Goal: Information Seeking & Learning: Learn about a topic

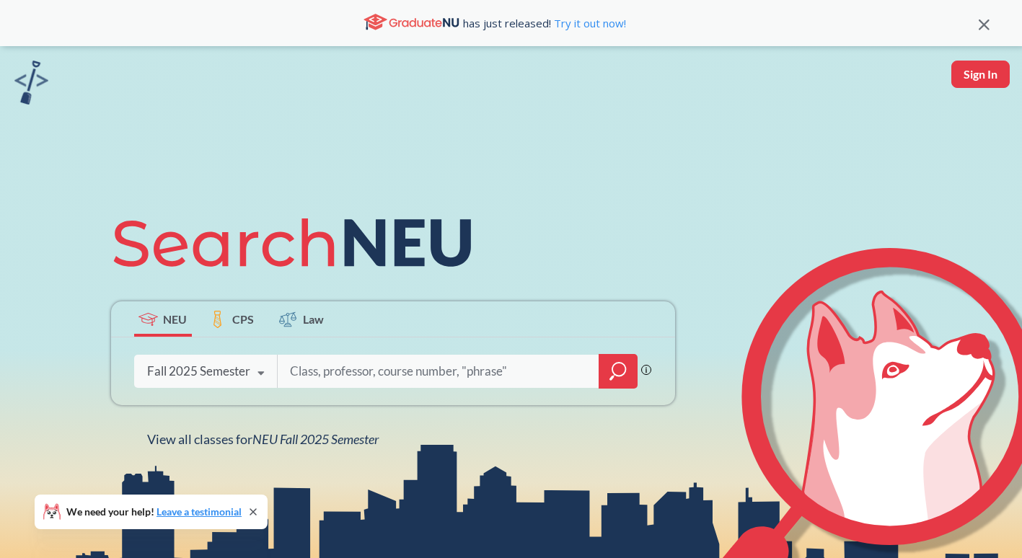
click at [258, 368] on icon at bounding box center [260, 373] width 27 height 40
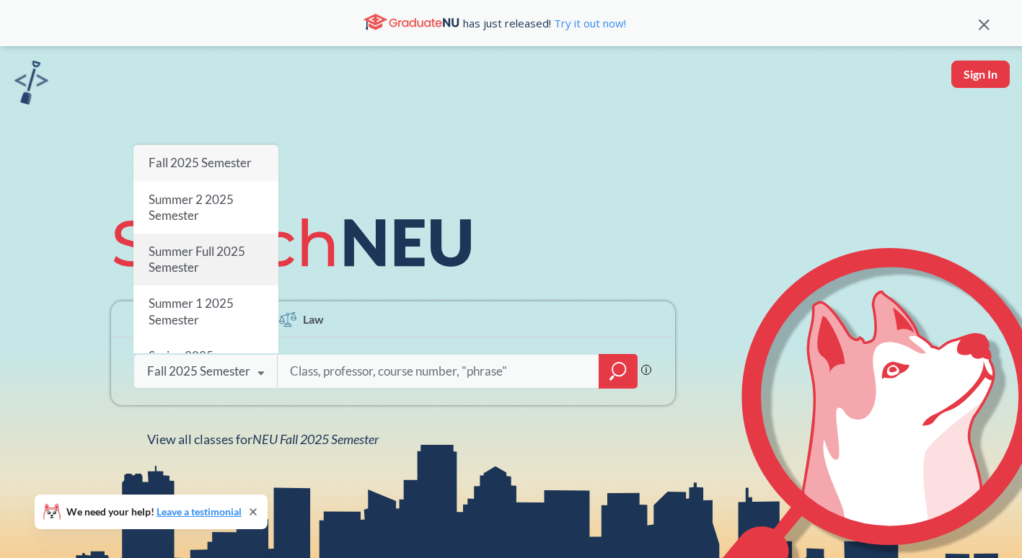
click at [224, 249] on span "Summer Full 2025 Semester" at bounding box center [196, 259] width 97 height 31
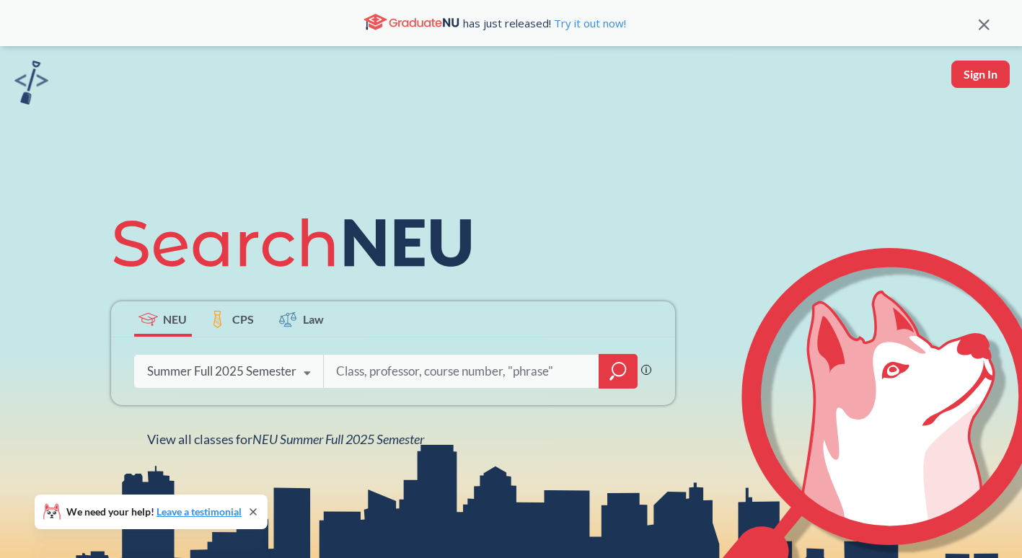
click at [262, 375] on div "Summer Full 2025 Semester" at bounding box center [221, 371] width 149 height 16
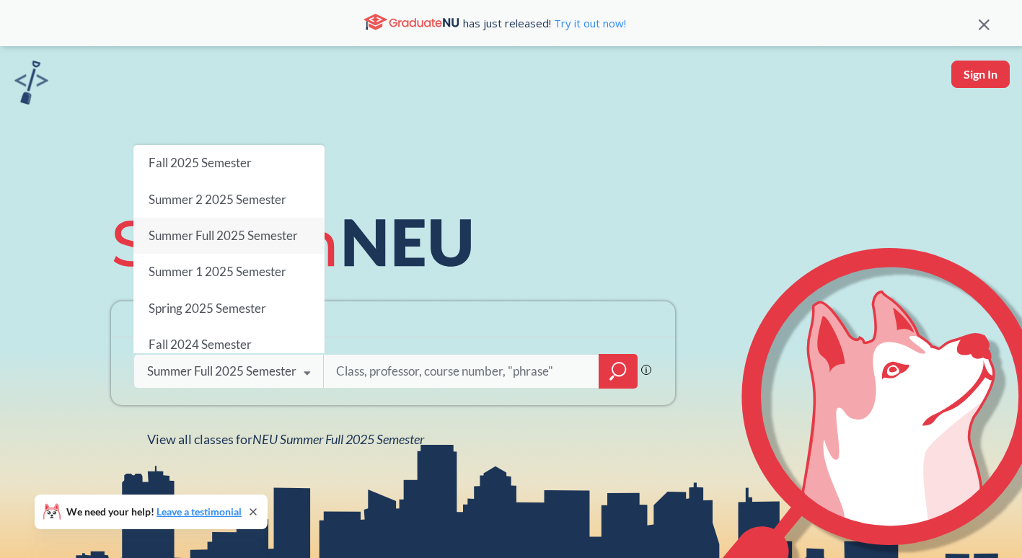
click at [378, 366] on input "search" at bounding box center [462, 371] width 254 height 30
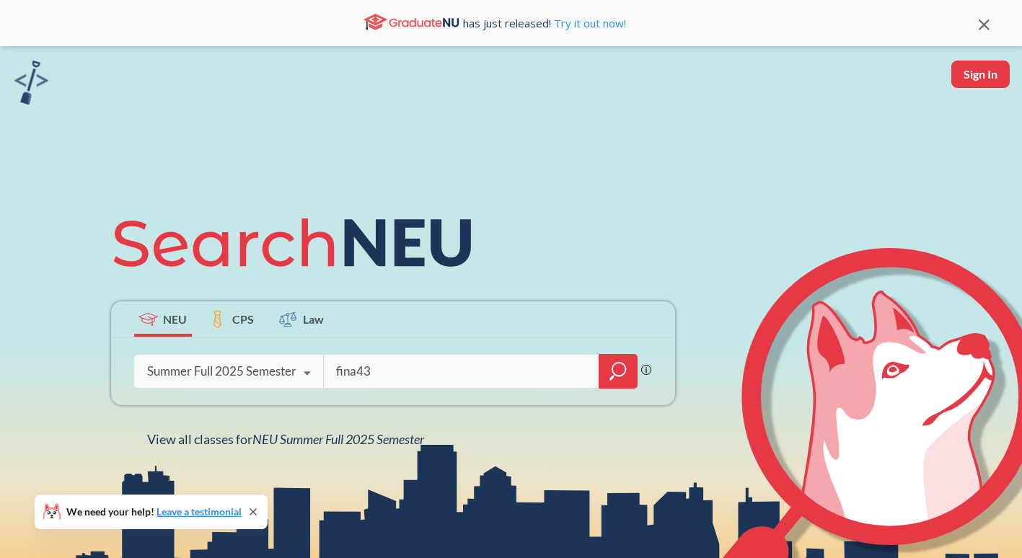
type input "fina43"
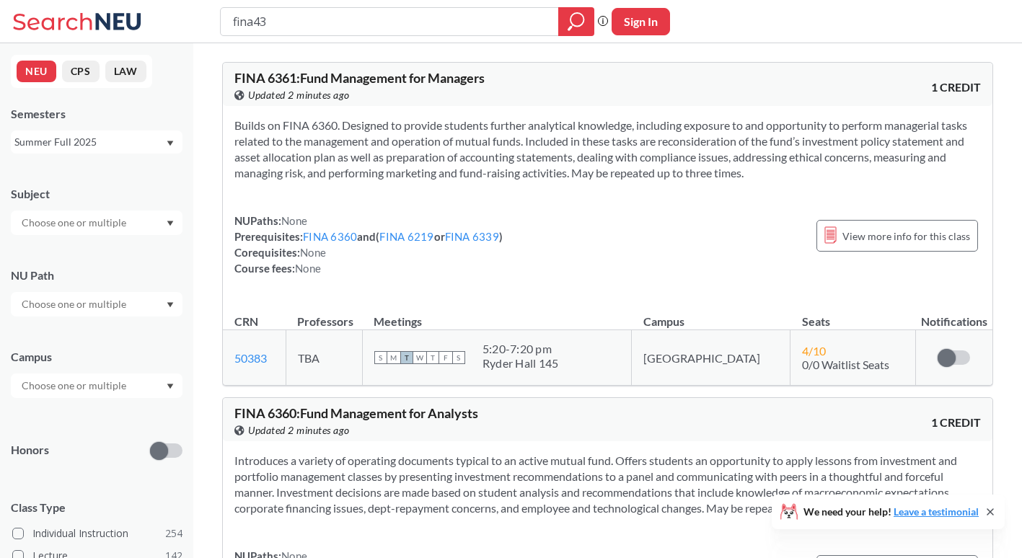
click at [92, 379] on input "text" at bounding box center [74, 385] width 121 height 17
click at [99, 444] on div "Online ( 131 )" at bounding box center [97, 458] width 172 height 40
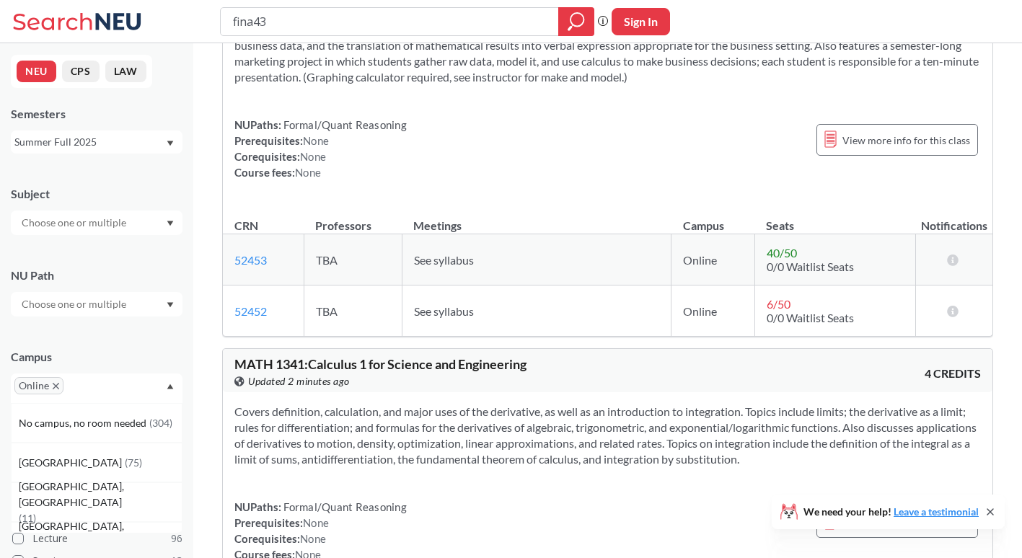
scroll to position [1012, 0]
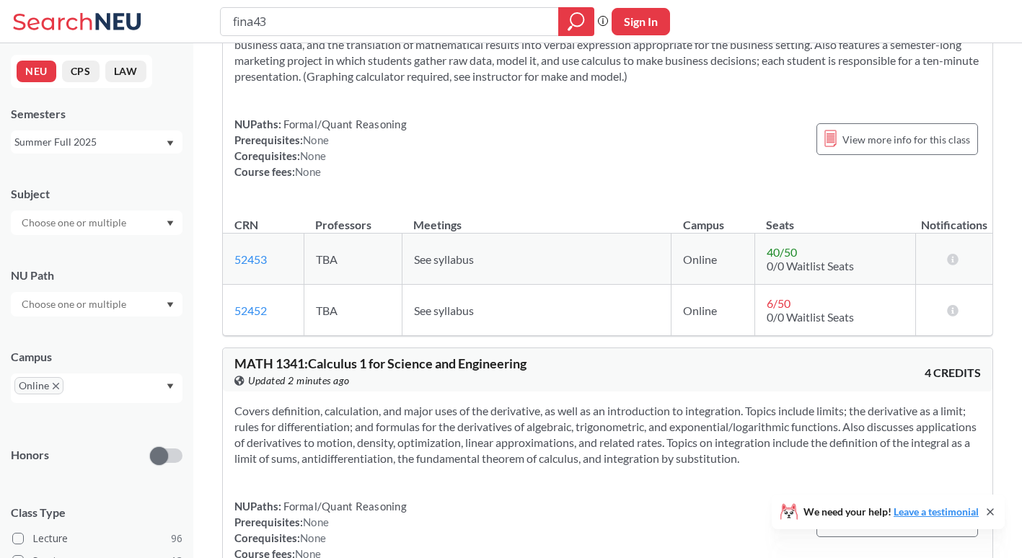
click at [451, 257] on span "See syllabus" at bounding box center [444, 259] width 60 height 14
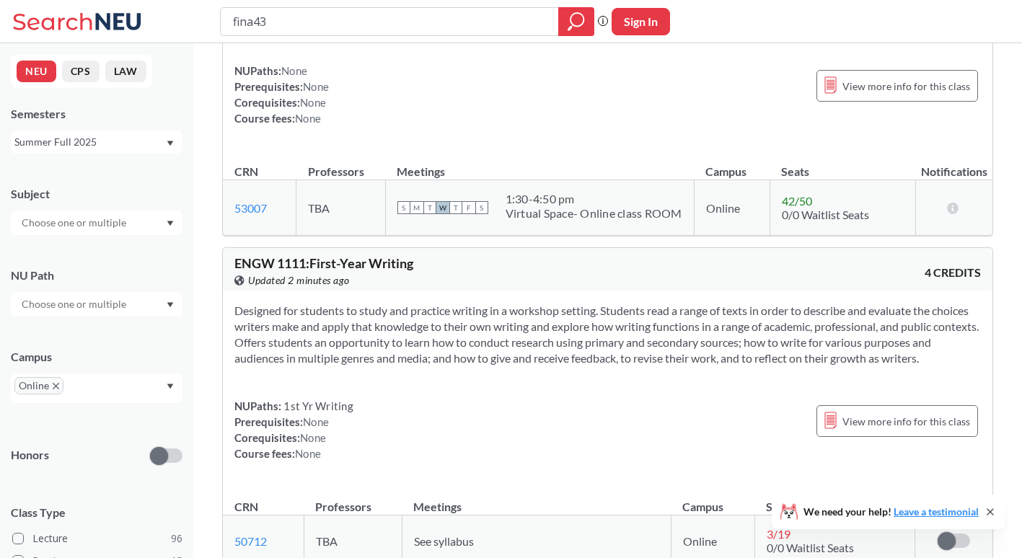
scroll to position [0, 0]
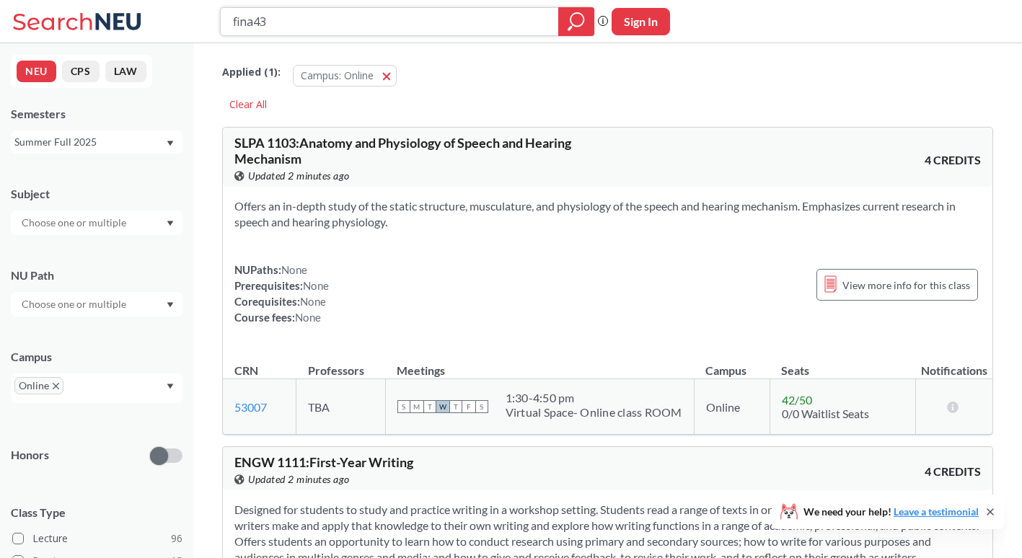
click at [533, 19] on input "fina43" at bounding box center [389, 21] width 317 height 25
click at [540, 20] on input "fina43" at bounding box center [389, 21] width 317 height 25
click at [407, 22] on input "fina43" at bounding box center [389, 21] width 317 height 25
type input "fina2201"
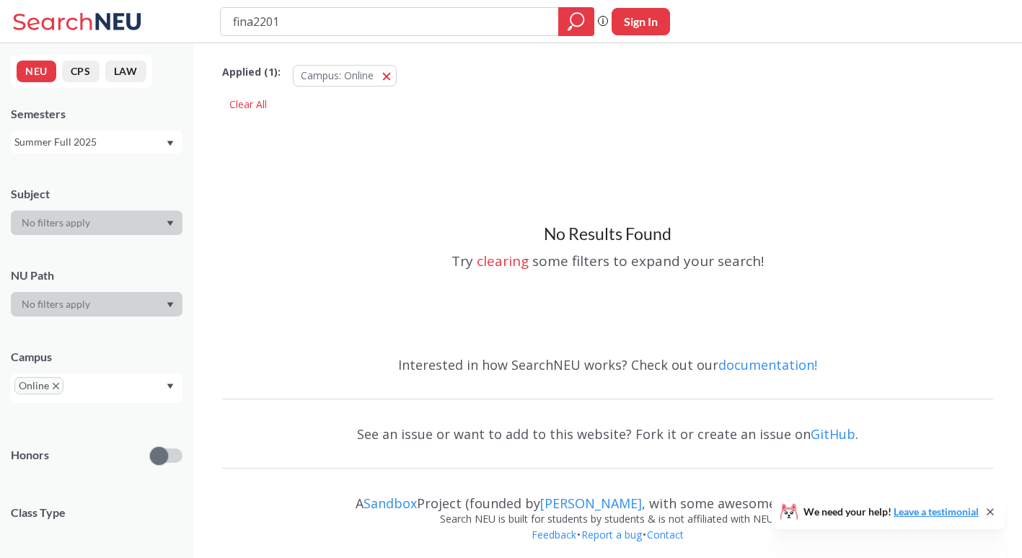
click at [399, 21] on input "fina2201" at bounding box center [389, 21] width 317 height 25
click at [112, 143] on div "Summer Full 2025" at bounding box center [89, 142] width 151 height 16
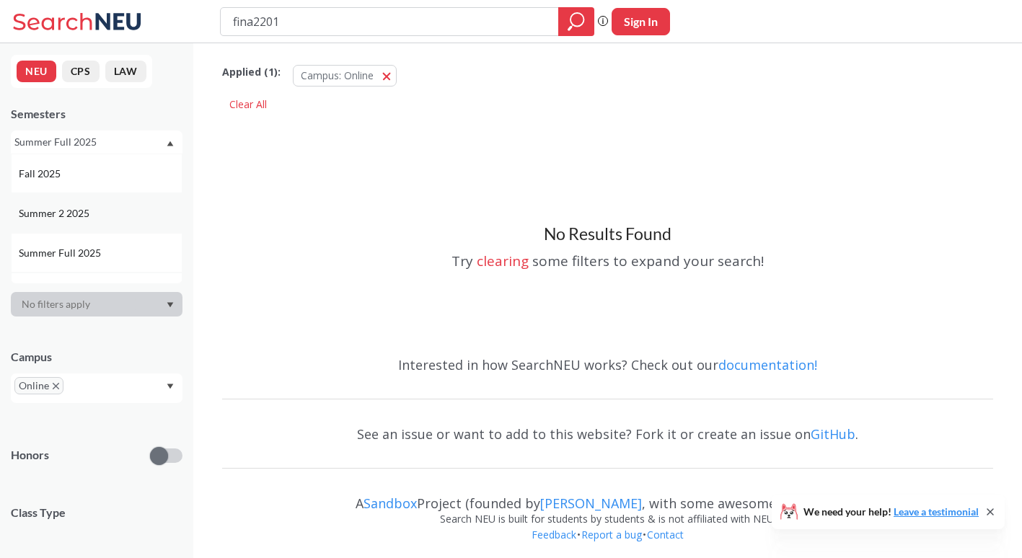
click at [97, 209] on div "Summer 2 2025" at bounding box center [100, 213] width 163 height 16
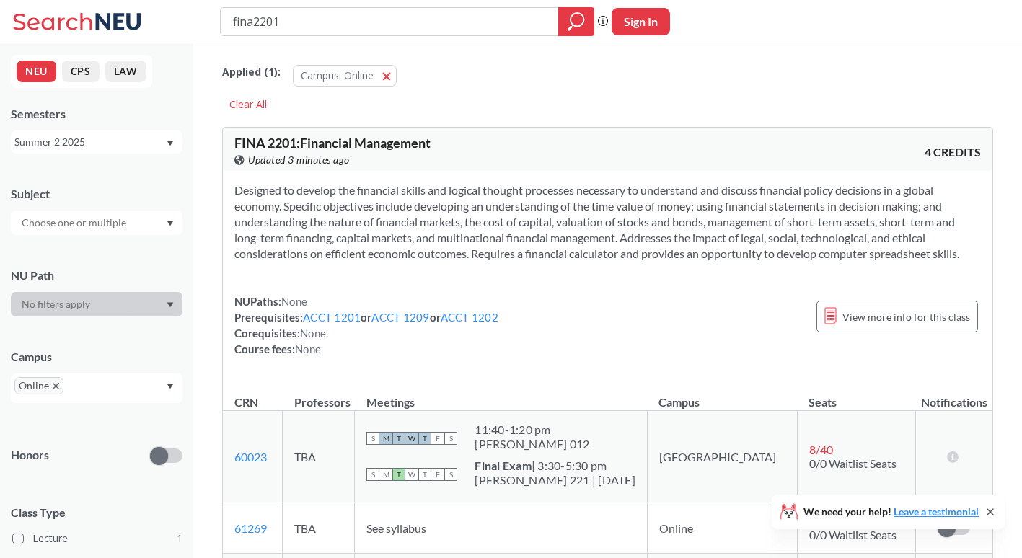
click at [107, 149] on div "Summer 2 2025" at bounding box center [89, 142] width 151 height 16
click at [461, 300] on div "NUPaths: None Prerequisites: ACCT 1201 or ACCT 1209 or ACCT 1202 Corequisites: …" at bounding box center [366, 324] width 264 height 63
click at [139, 136] on div "Summer 2 2025" at bounding box center [89, 142] width 151 height 16
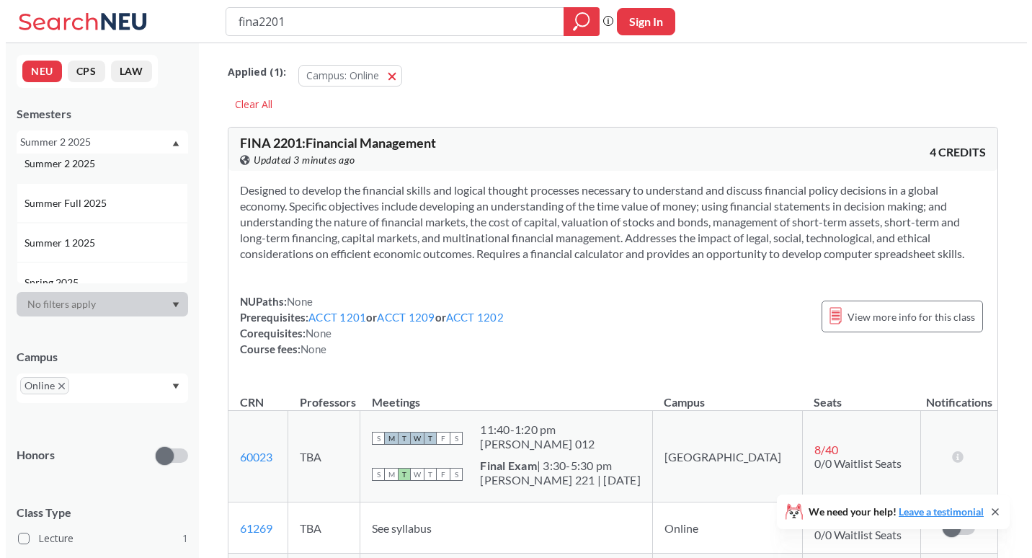
scroll to position [50, 0]
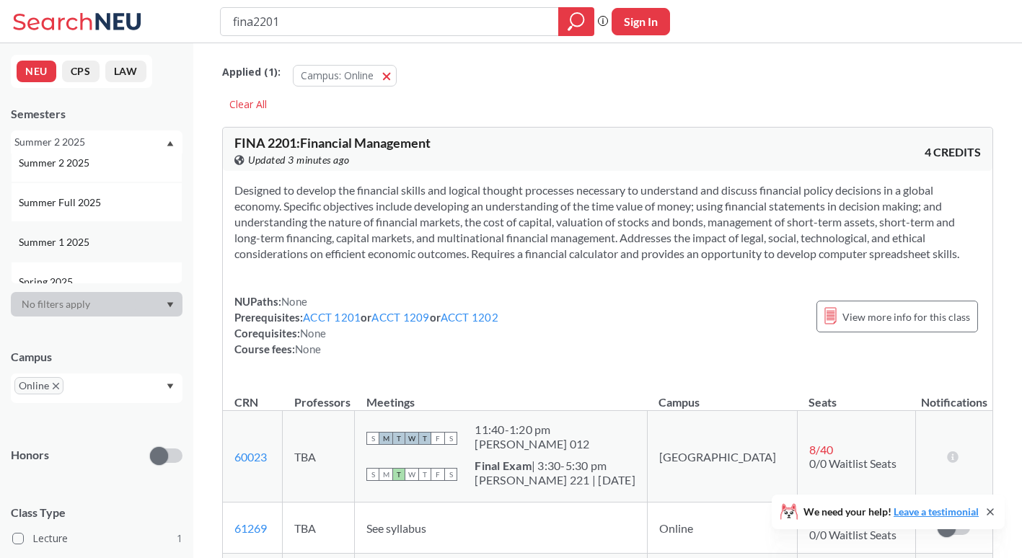
click at [108, 237] on div "Summer 1 2025" at bounding box center [100, 242] width 163 height 16
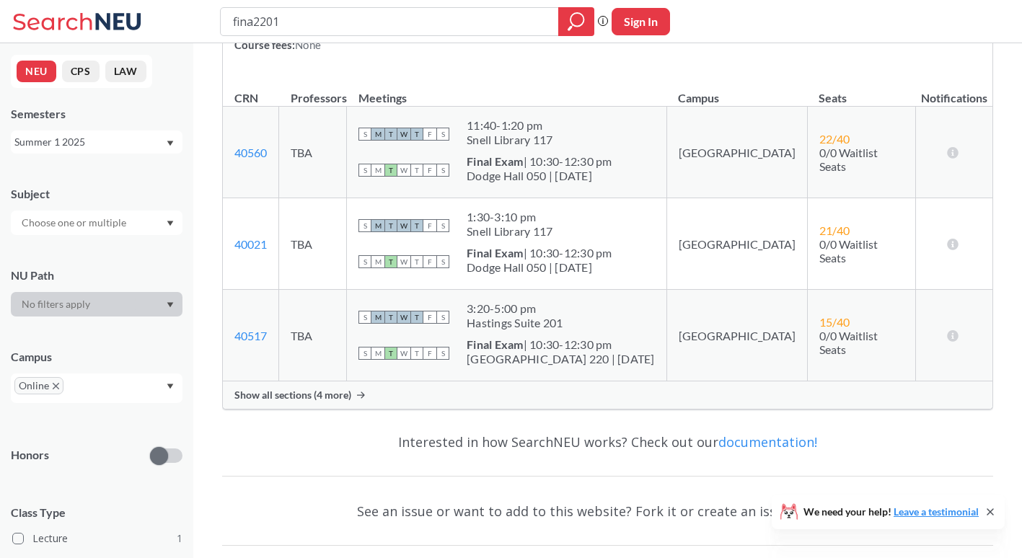
scroll to position [319, 0]
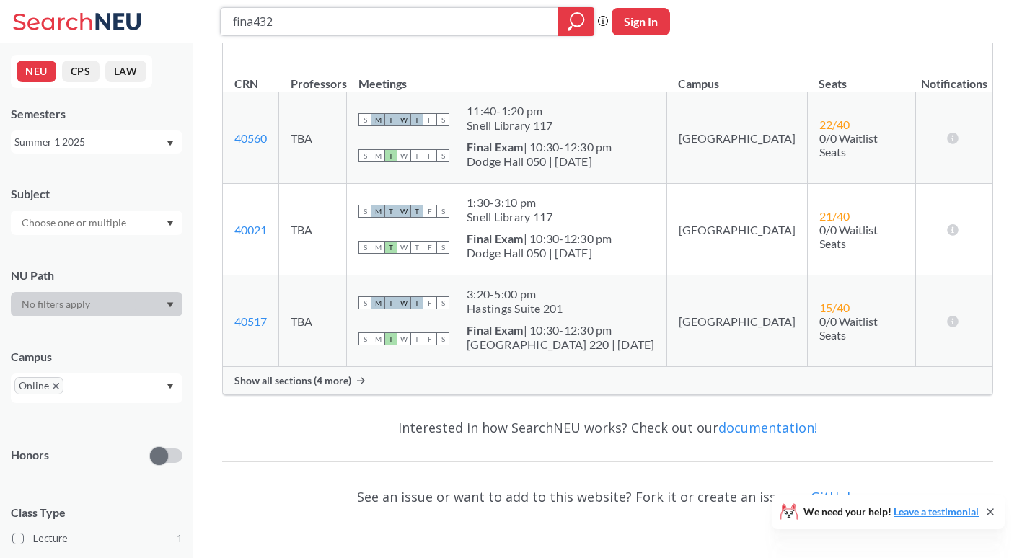
type input "fina4320"
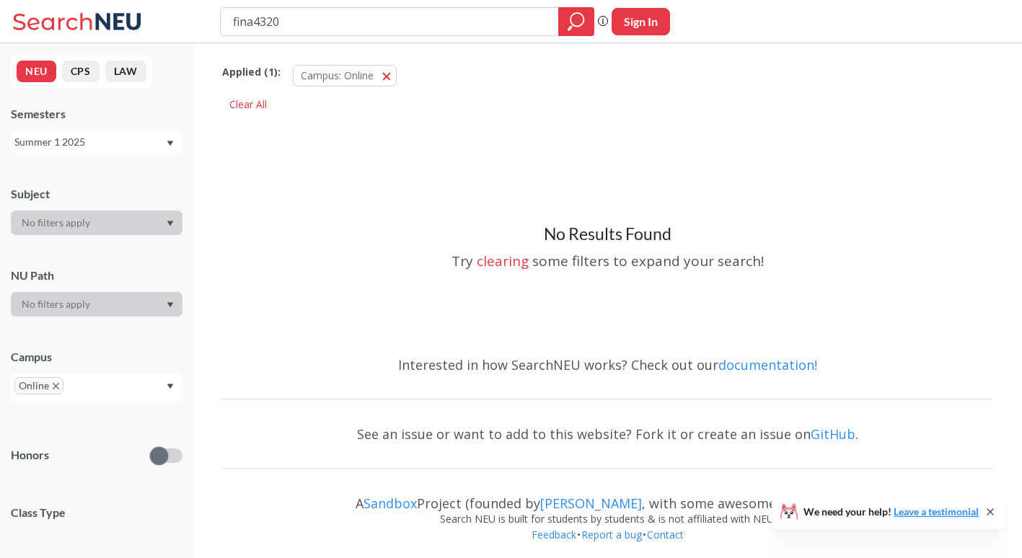
click at [153, 138] on div "Summer 1 2025" at bounding box center [89, 142] width 151 height 16
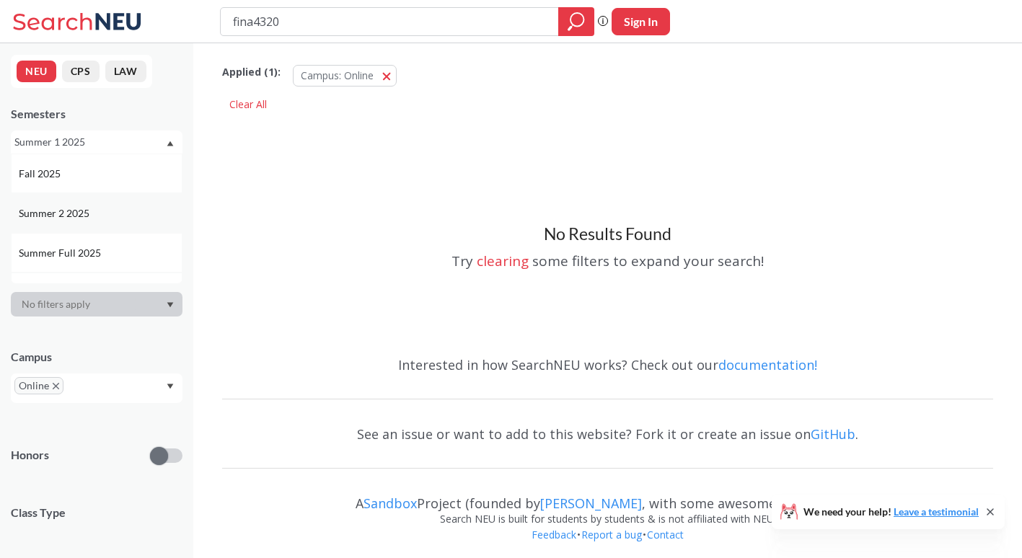
click at [128, 221] on div "Summer 2 2025" at bounding box center [97, 213] width 172 height 40
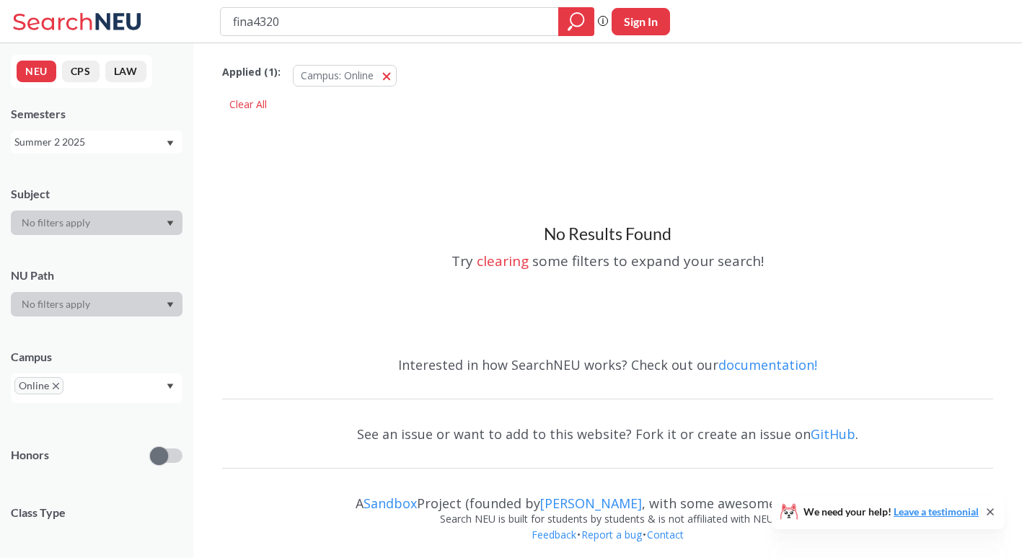
click at [146, 128] on div "Semesters Summer 2 2025" at bounding box center [97, 130] width 172 height 48
click at [143, 132] on div "Summer 2 2025" at bounding box center [97, 141] width 172 height 23
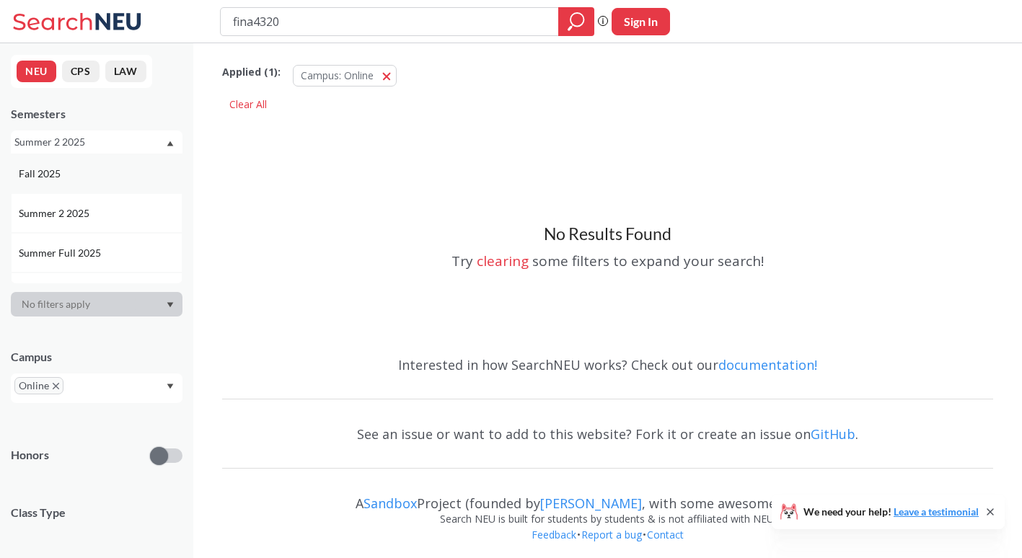
click at [129, 177] on div "Fall 2025" at bounding box center [100, 174] width 163 height 16
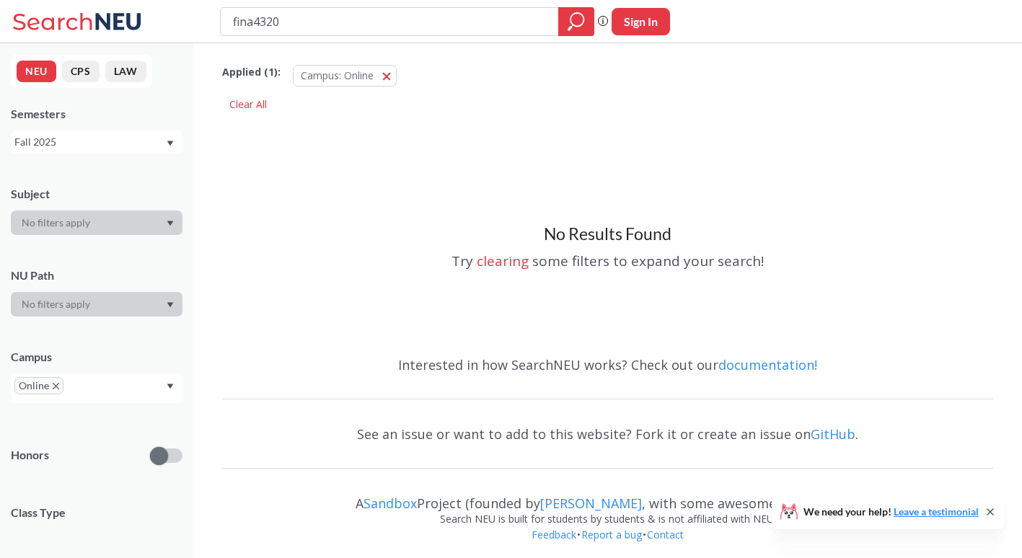
click at [146, 137] on div "Fall 2025" at bounding box center [89, 142] width 151 height 16
click at [404, 17] on input "fina4320" at bounding box center [389, 21] width 317 height 25
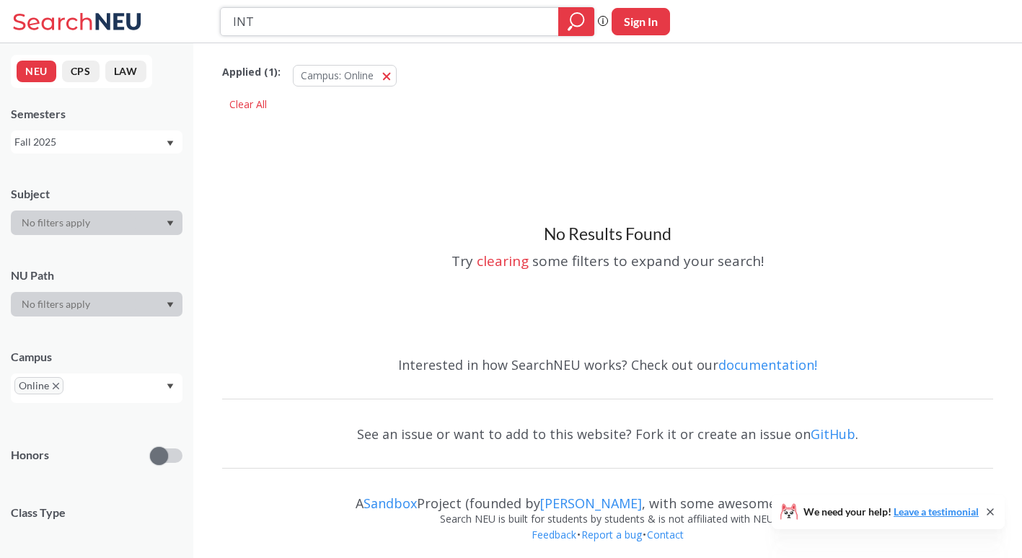
type input "INTB"
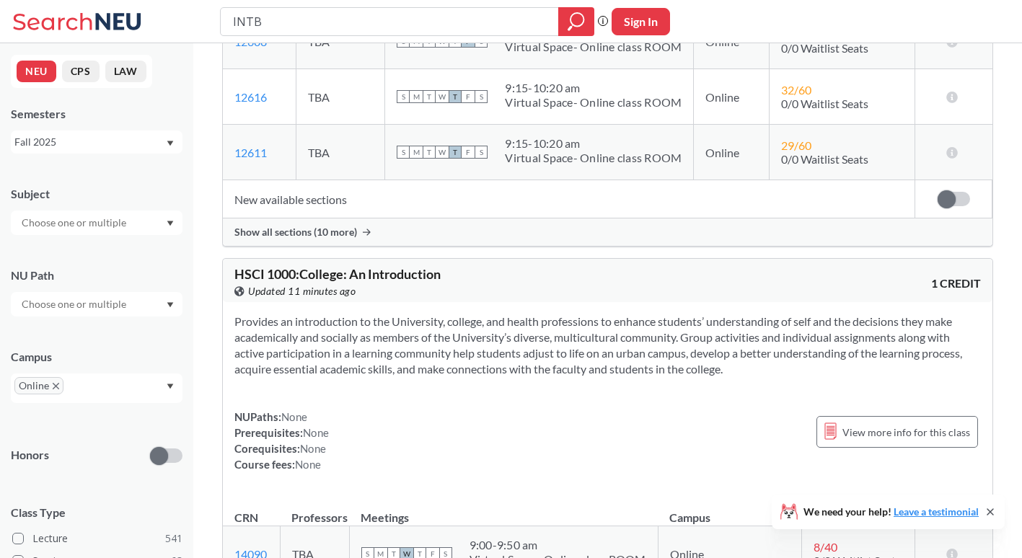
scroll to position [1330, 0]
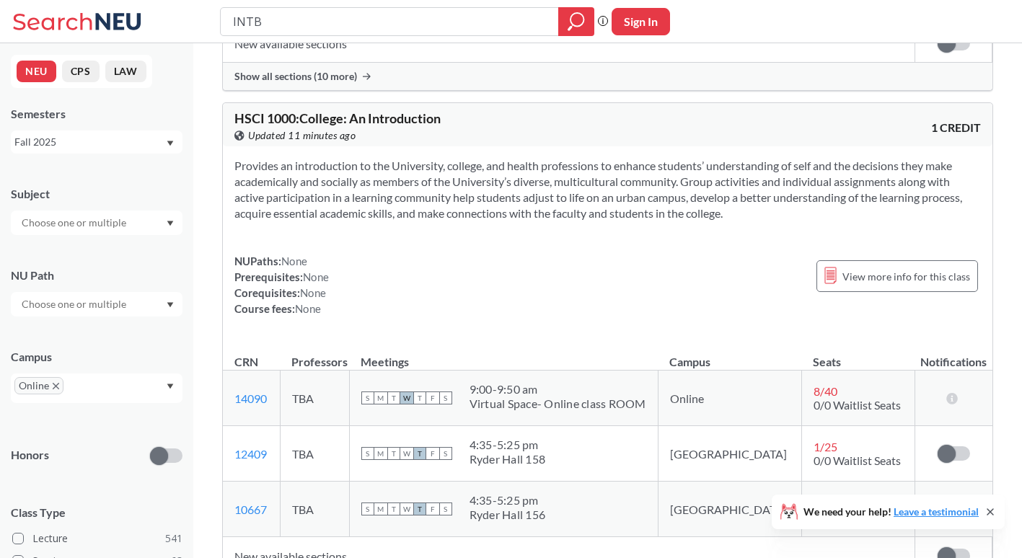
click at [430, 22] on input "INTB" at bounding box center [389, 21] width 317 height 25
type input "INTB330"
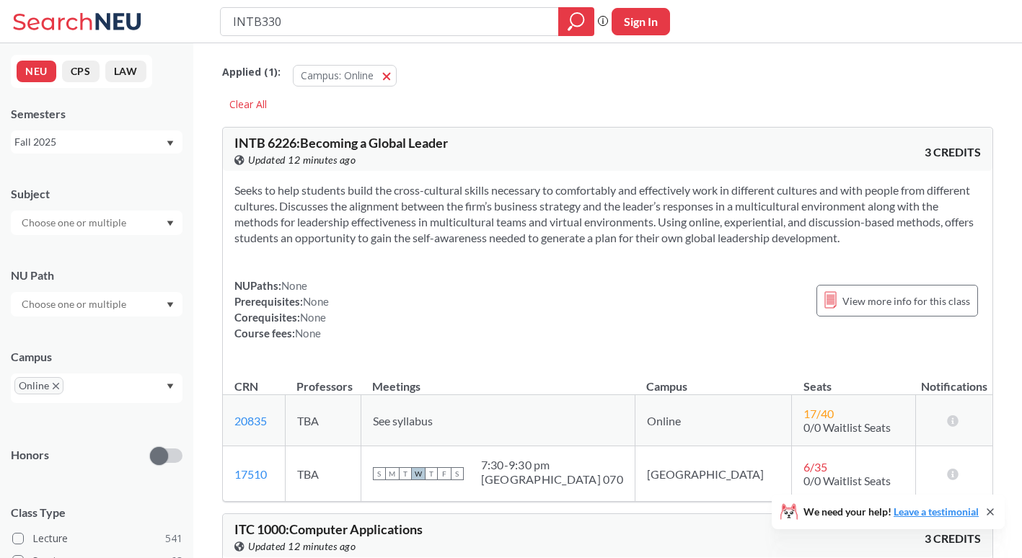
click at [430, 22] on input "INTB330" at bounding box center [389, 21] width 317 height 25
type input "INTB3330"
click at [570, 27] on icon "magnifying glass" at bounding box center [569, 27] width 4 height 5
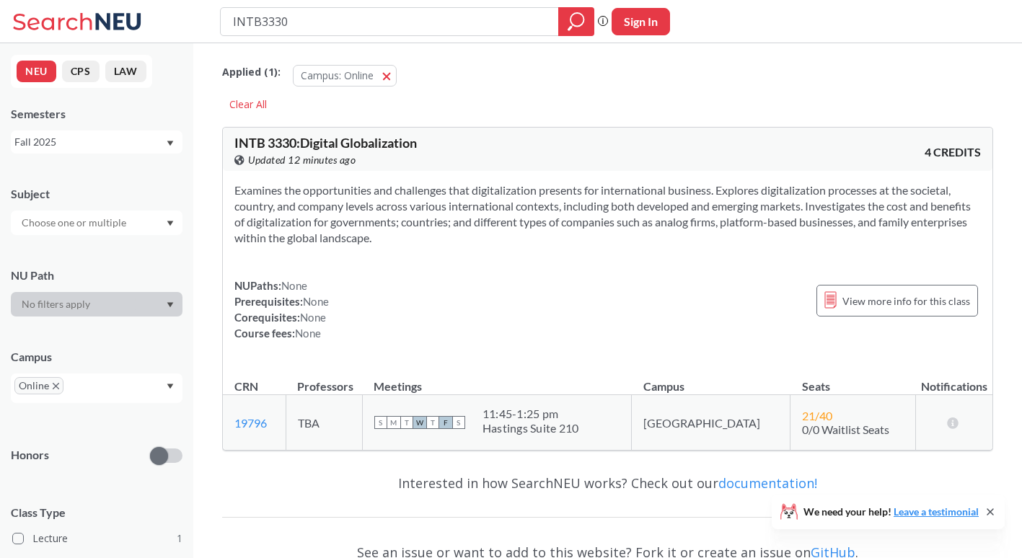
click at [452, 423] on span "F" at bounding box center [445, 422] width 13 height 13
click at [452, 422] on span "F" at bounding box center [445, 422] width 13 height 13
click at [439, 424] on span "T" at bounding box center [432, 422] width 13 height 13
click at [148, 143] on div "Fall 2025" at bounding box center [89, 142] width 151 height 16
click at [133, 216] on div "Summer 2 2025" at bounding box center [100, 213] width 163 height 16
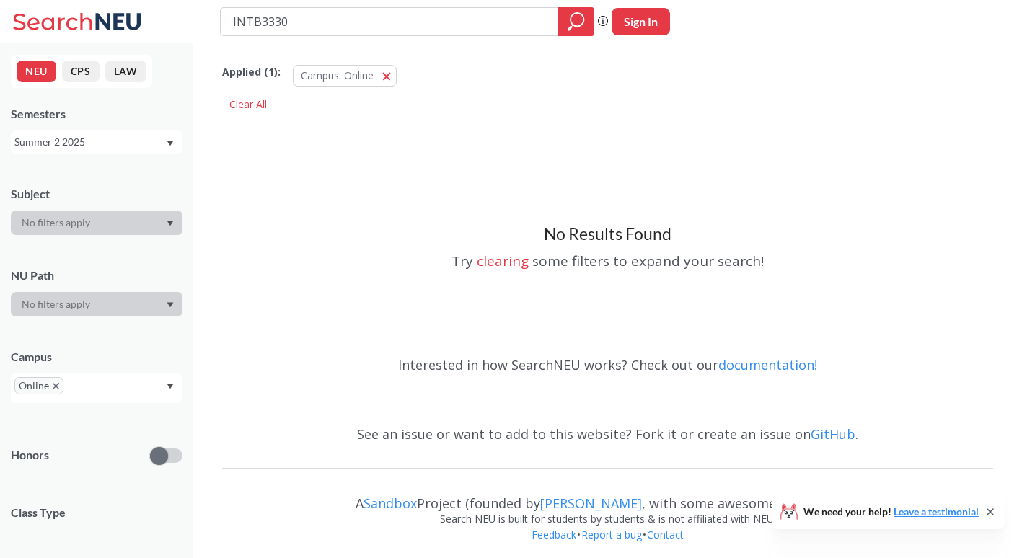
click at [146, 136] on div "Summer 2 2025" at bounding box center [89, 142] width 151 height 16
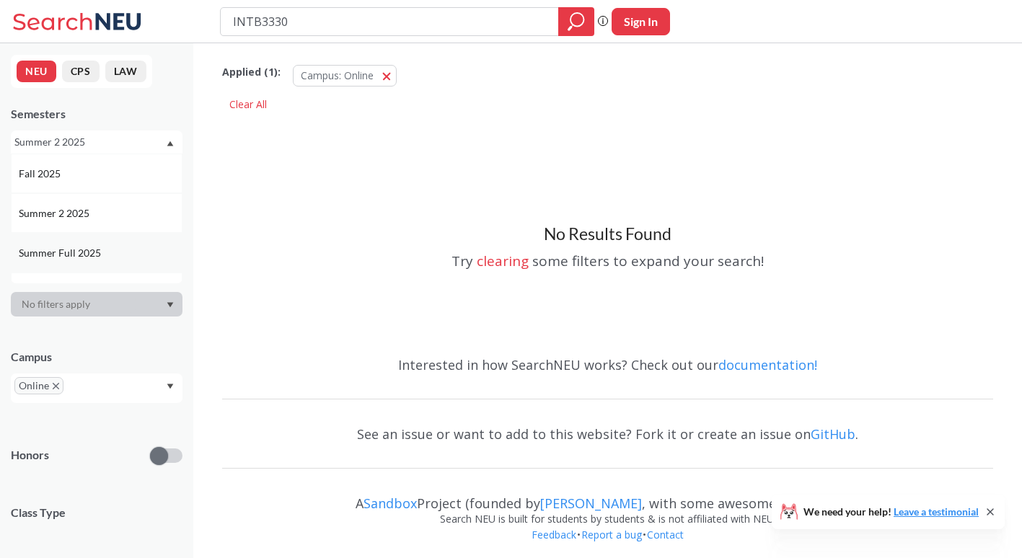
click at [132, 247] on div "Summer Full 2025" at bounding box center [100, 253] width 163 height 16
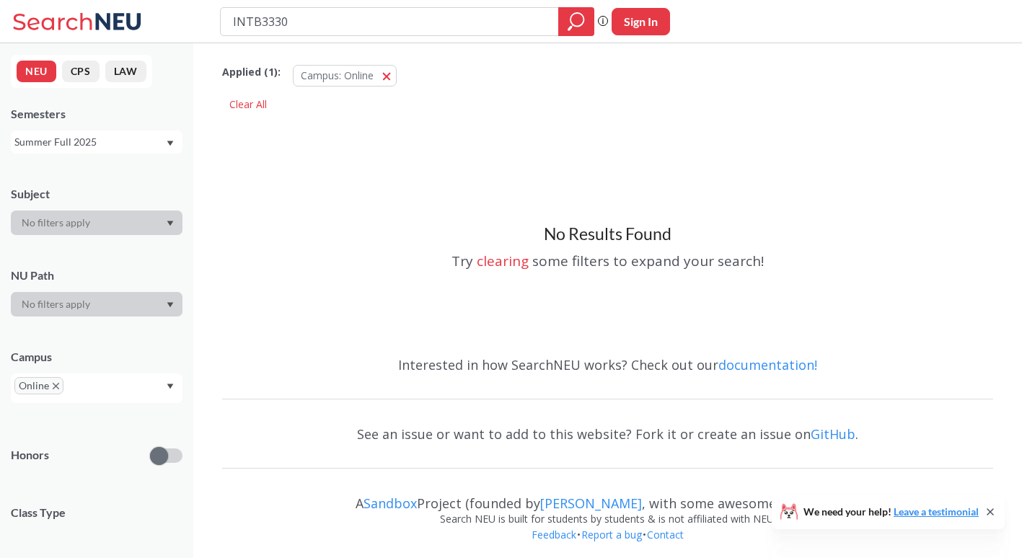
click at [156, 133] on div "Summer Full 2025" at bounding box center [97, 141] width 172 height 23
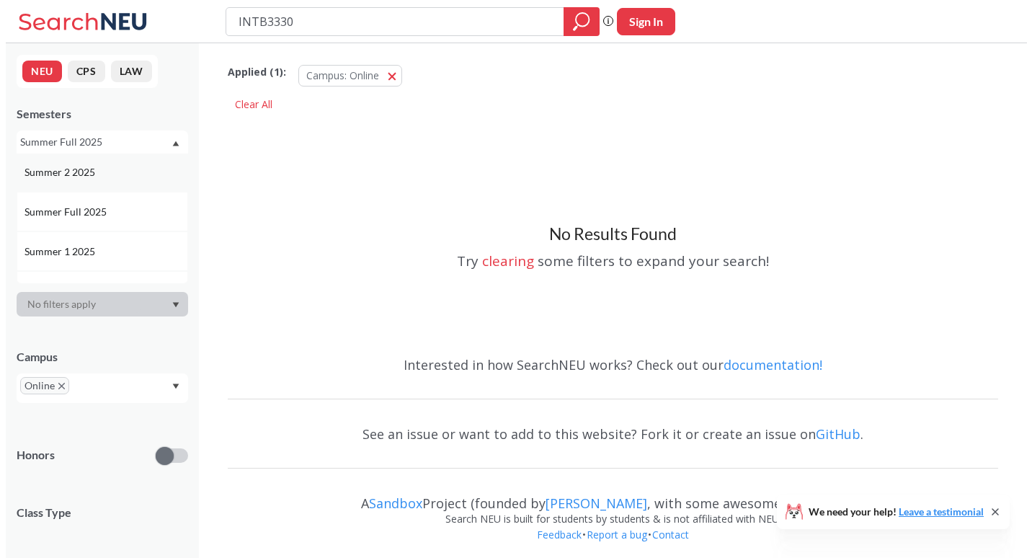
scroll to position [42, 0]
click at [129, 243] on div "Summer 1 2025" at bounding box center [100, 251] width 163 height 16
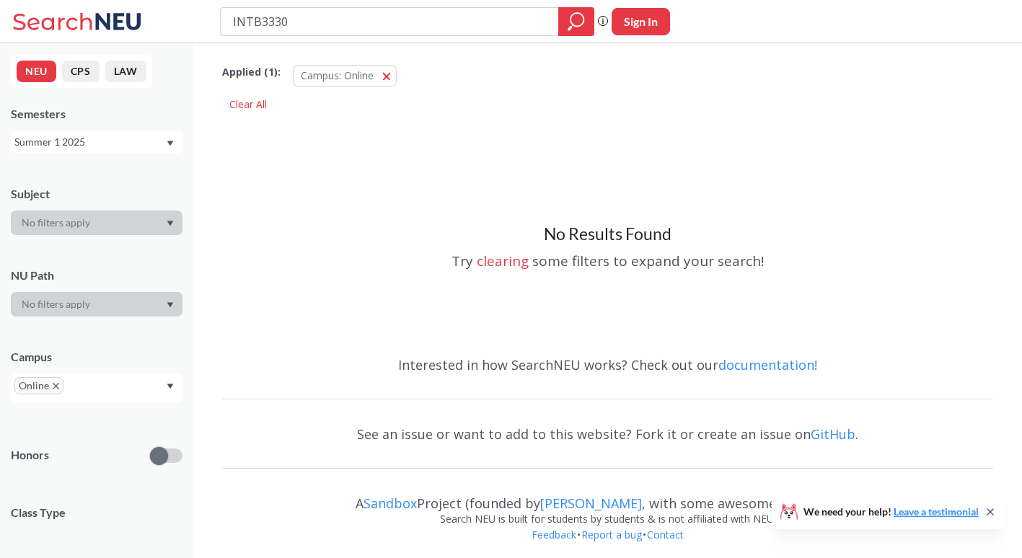
click at [144, 143] on div "Summer 1 2025" at bounding box center [89, 142] width 151 height 16
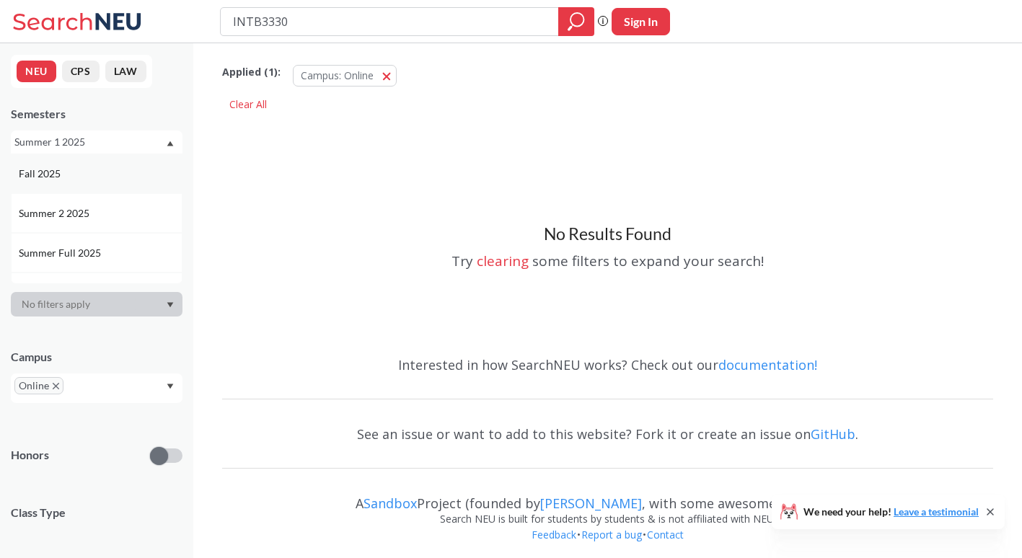
click at [138, 173] on div "Fall 2025" at bounding box center [100, 174] width 163 height 16
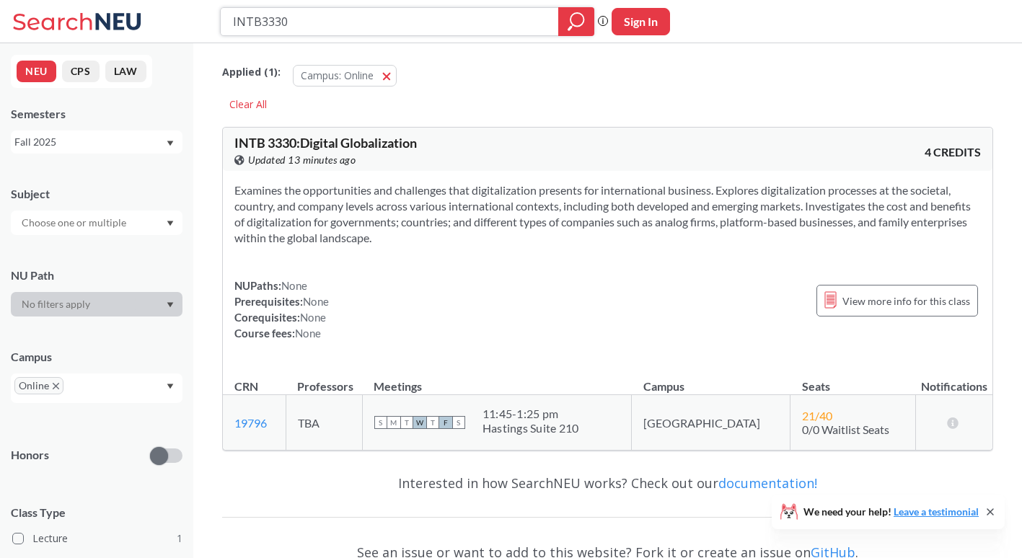
click at [446, 17] on input "INTB3330" at bounding box center [389, 21] width 317 height 25
type input "I"
type input "ACCT2301"
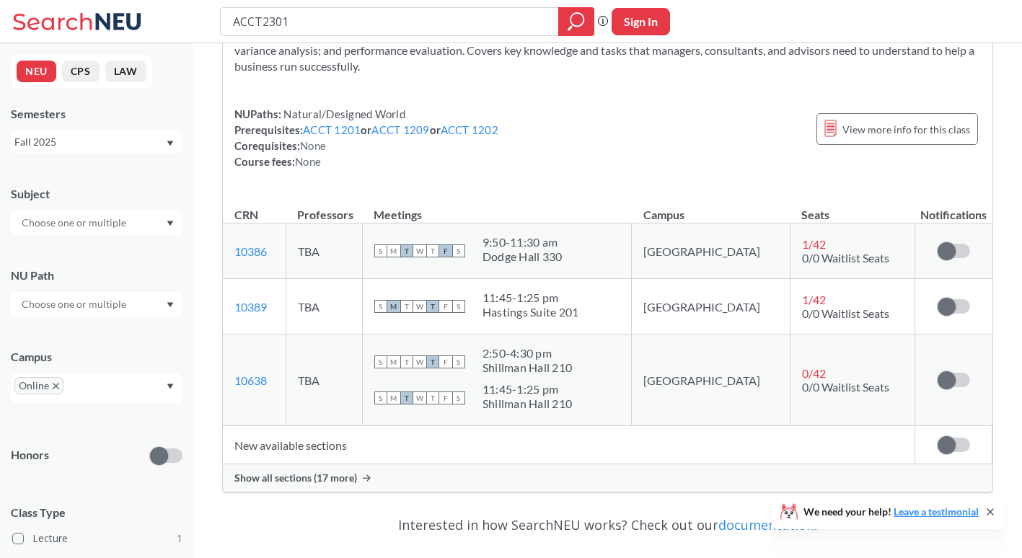
scroll to position [188, 0]
click at [107, 146] on div "Fall 2025" at bounding box center [89, 142] width 151 height 16
click at [101, 219] on div "Summer 2 2025" at bounding box center [100, 213] width 163 height 16
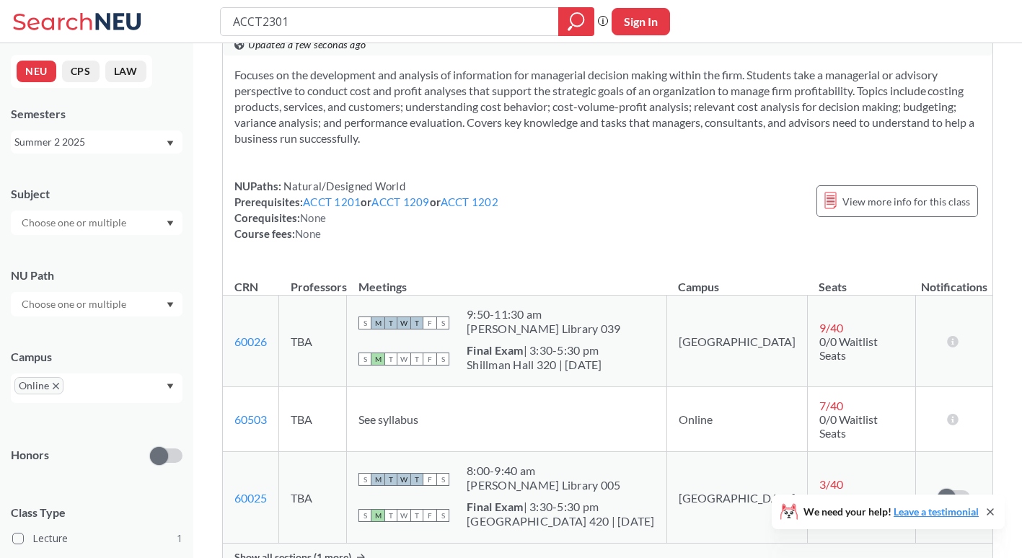
scroll to position [146, 0]
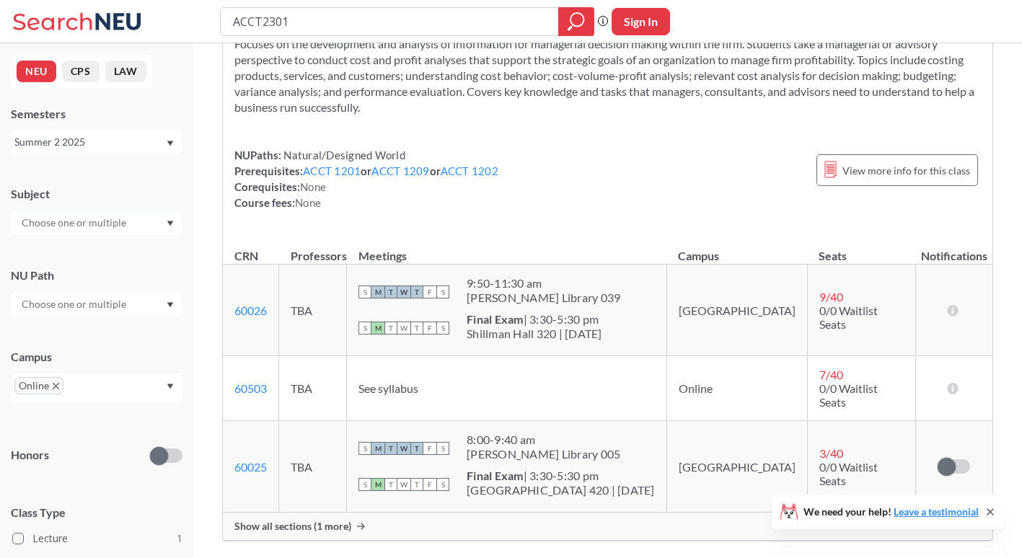
click at [161, 149] on div "Summer 2 2025" at bounding box center [89, 142] width 151 height 16
click at [143, 226] on div "Summer 1 2025" at bounding box center [97, 211] width 172 height 40
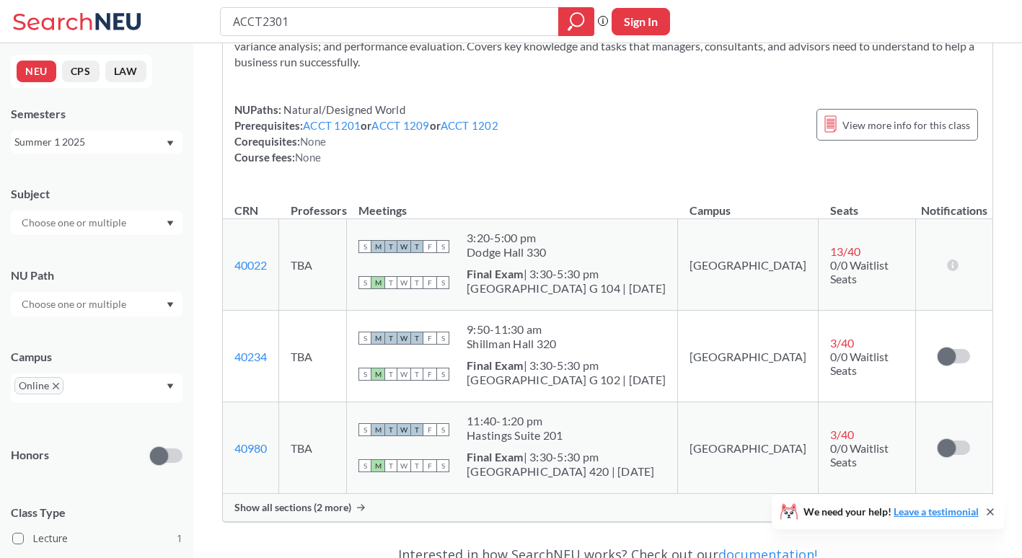
scroll to position [191, 0]
click at [158, 146] on div "Summer 1 2025" at bounding box center [89, 142] width 151 height 16
click at [128, 223] on div "Summer Full 2025" at bounding box center [97, 210] width 172 height 40
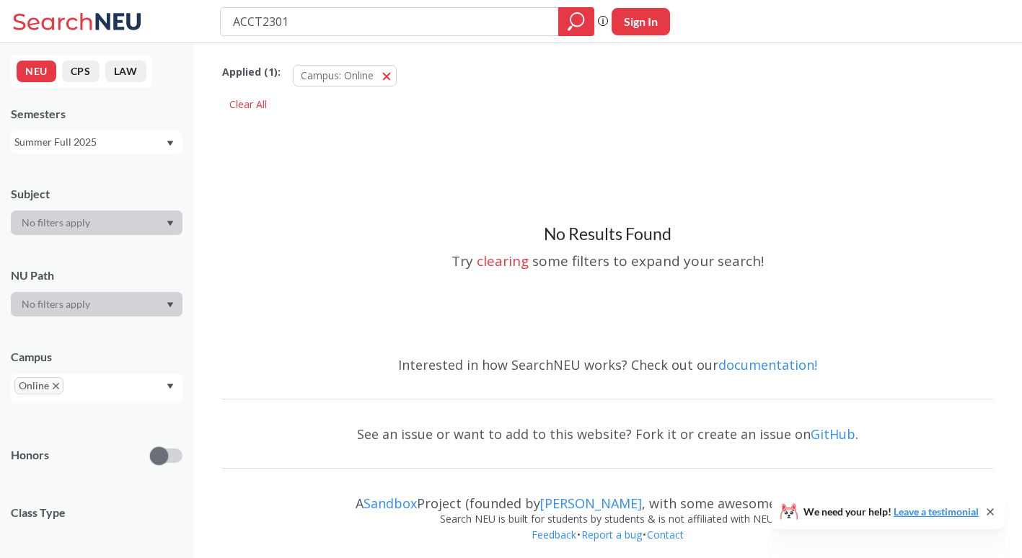
click at [115, 146] on div "Summer Full 2025" at bounding box center [89, 142] width 151 height 16
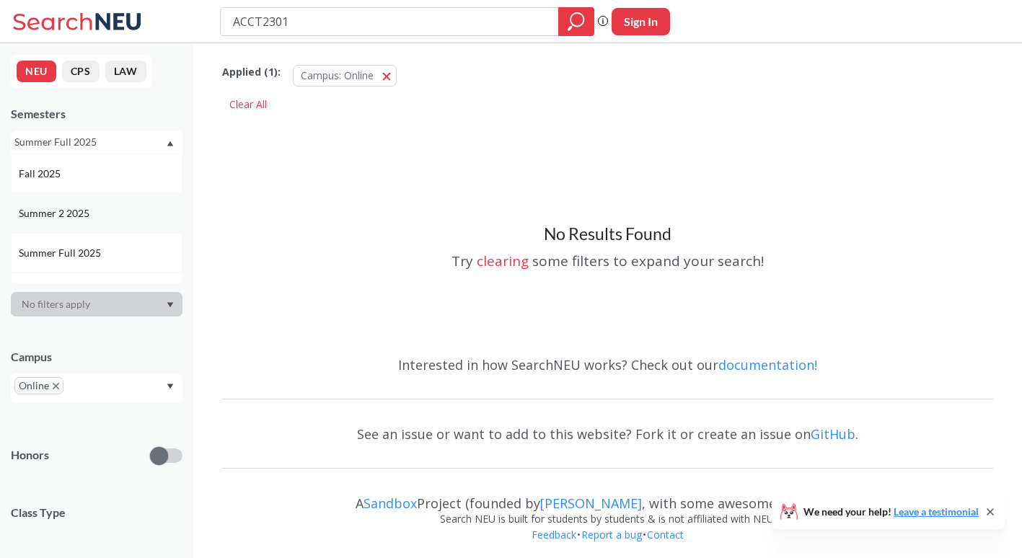
click at [101, 218] on div "Summer 2 2025" at bounding box center [100, 213] width 163 height 16
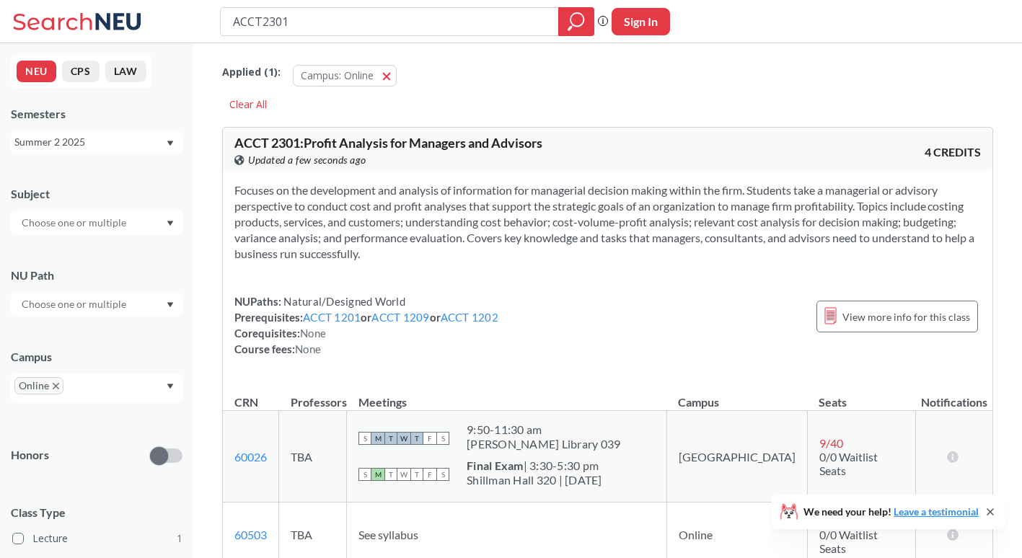
scroll to position [169, 0]
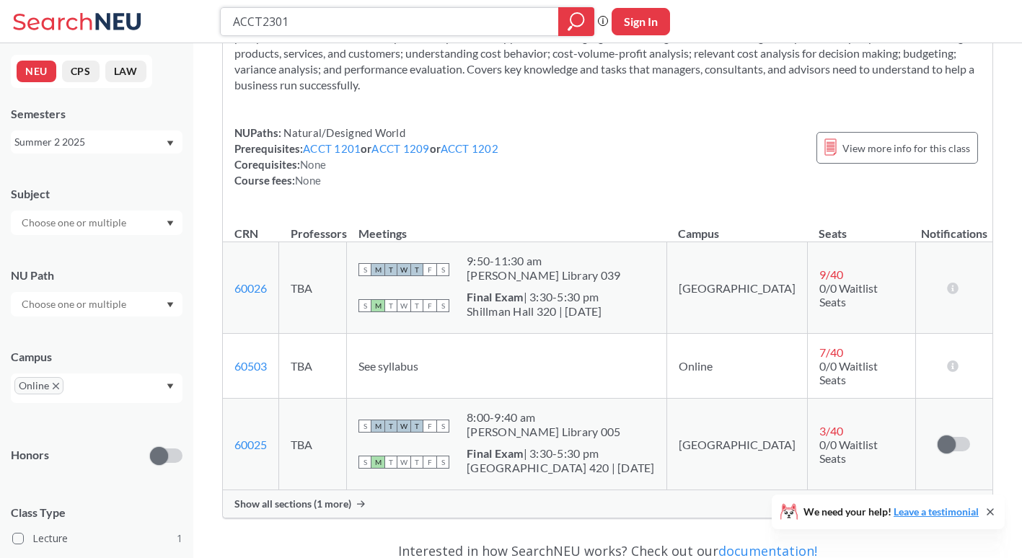
click at [340, 22] on input "ACCT2301" at bounding box center [389, 21] width 317 height 25
drag, startPoint x: 340, startPoint y: 22, endPoint x: 302, endPoint y: 22, distance: 38.2
click at [302, 22] on input "ACCT2301" at bounding box center [389, 21] width 317 height 25
type input "MUSC"
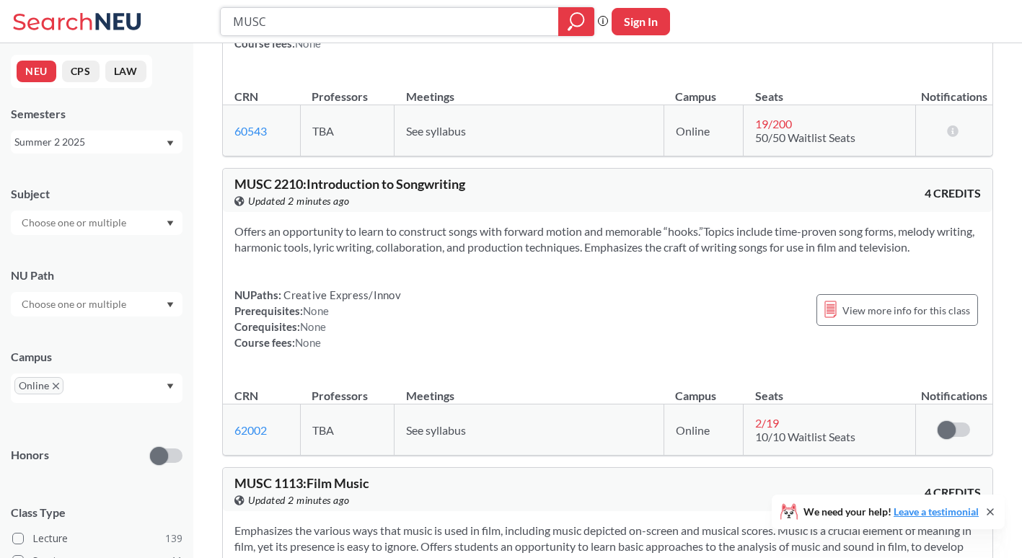
scroll to position [283, 0]
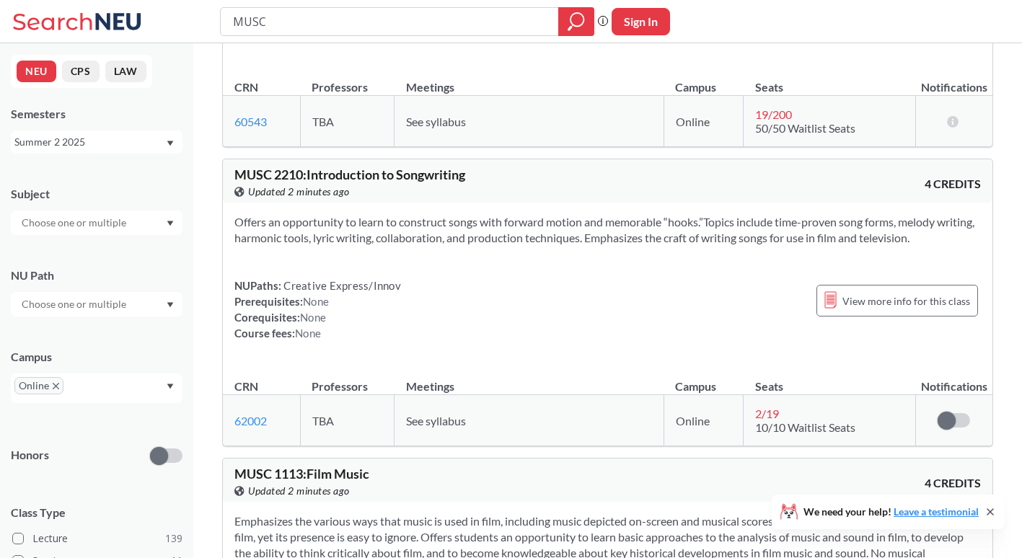
click at [410, 274] on div "Offers an opportunity to learn to construct songs with forward motion and memor…" at bounding box center [607, 284] width 769 height 162
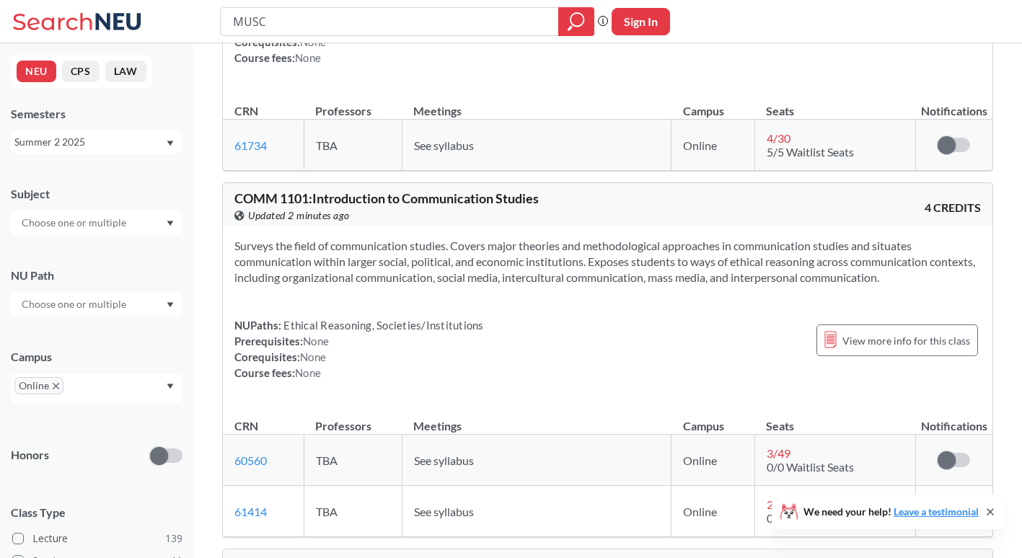
scroll to position [1921, 0]
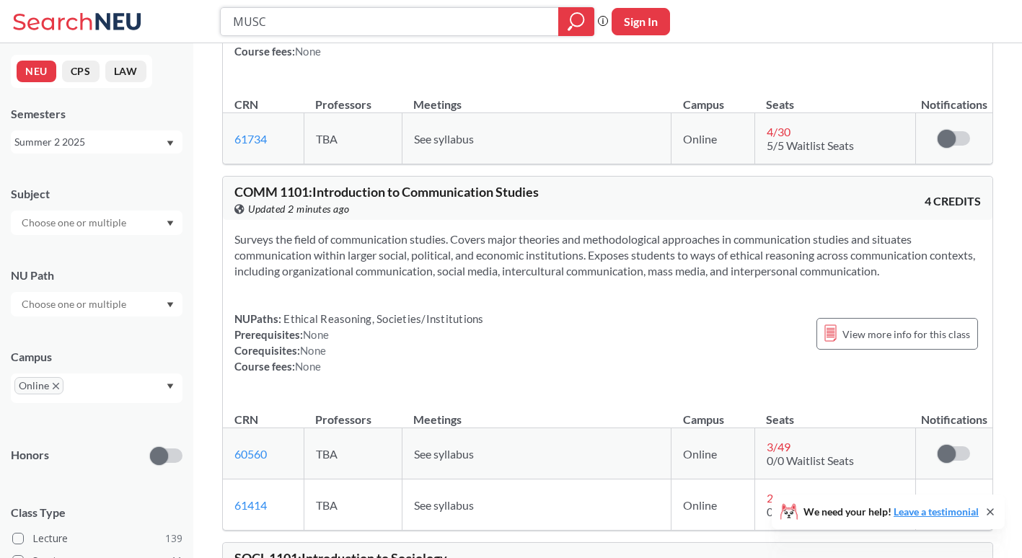
click at [491, 23] on input "MUSC" at bounding box center [389, 21] width 317 height 25
click at [341, 26] on input "MUSC" at bounding box center [389, 21] width 317 height 25
drag, startPoint x: 418, startPoint y: 21, endPoint x: 280, endPoint y: 15, distance: 138.6
click at [280, 15] on input "MUSC" at bounding box center [389, 21] width 317 height 25
drag, startPoint x: 269, startPoint y: 24, endPoint x: 224, endPoint y: 24, distance: 44.7
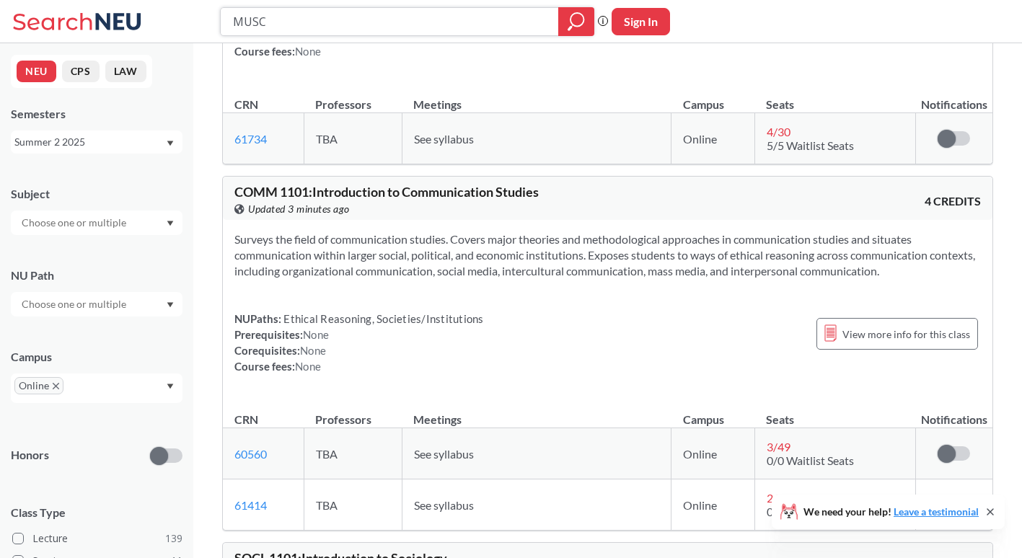
click at [224, 24] on div "MUSC" at bounding box center [407, 21] width 374 height 29
type input "BUSN3501"
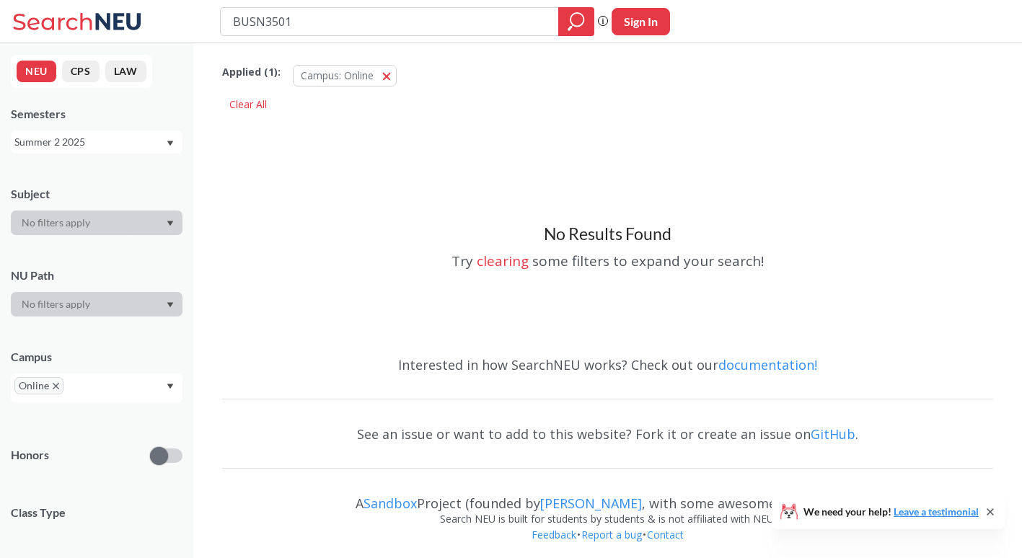
click at [143, 131] on div "Summer 2 2025" at bounding box center [97, 141] width 172 height 23
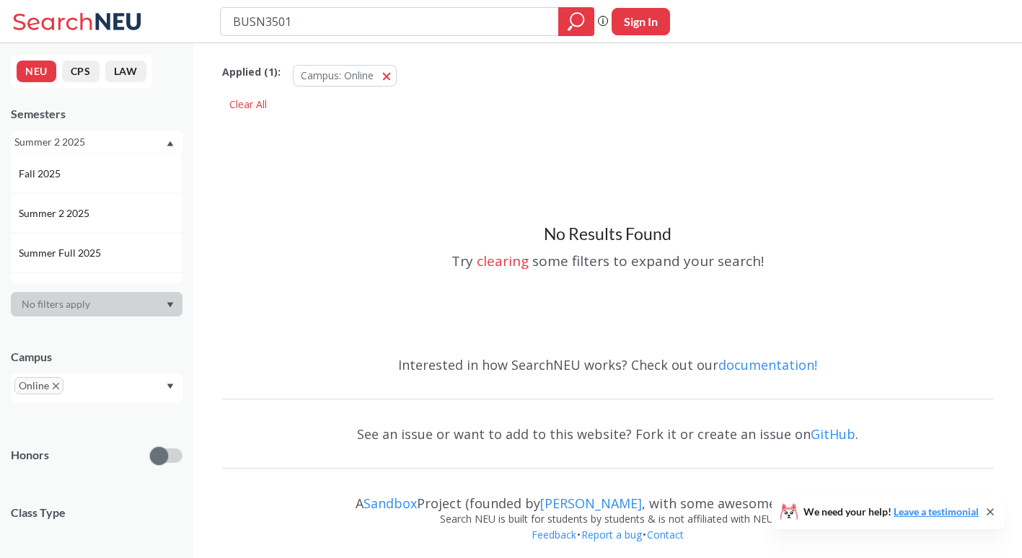
click at [141, 137] on div "Summer 2 2025" at bounding box center [89, 142] width 151 height 16
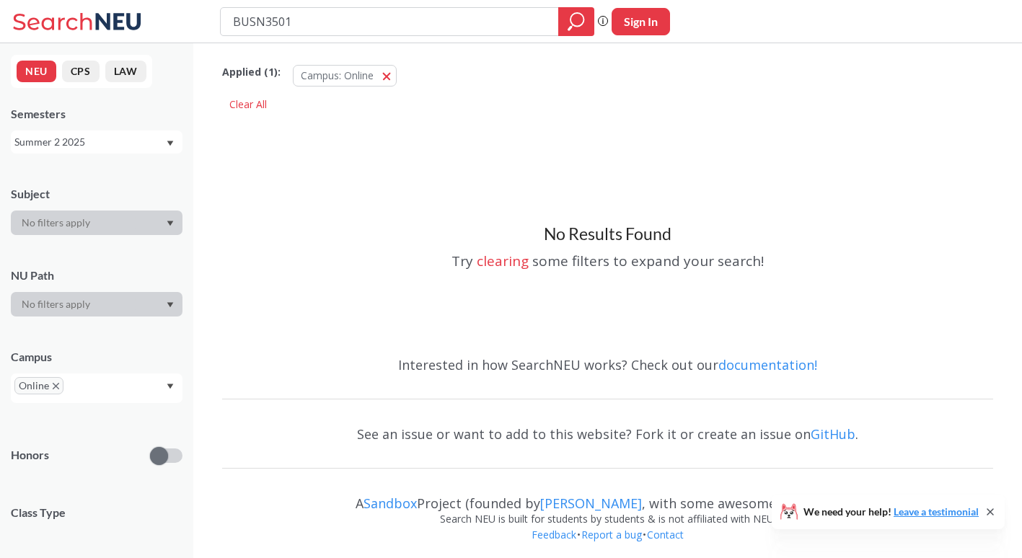
click at [136, 145] on div "Summer 2 2025" at bounding box center [89, 142] width 151 height 16
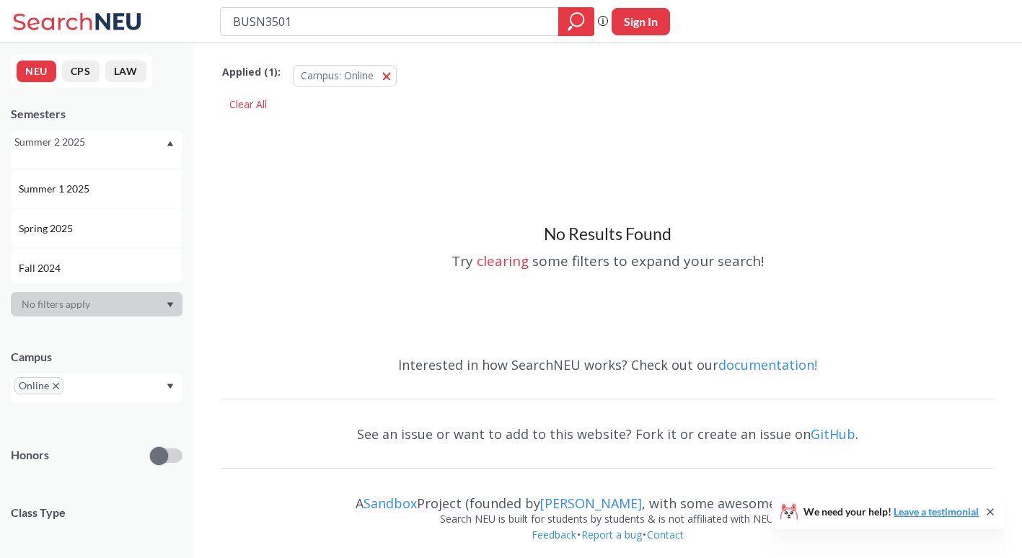
scroll to position [105, 0]
click at [125, 195] on div "Summer 1 2025" at bounding box center [100, 188] width 163 height 16
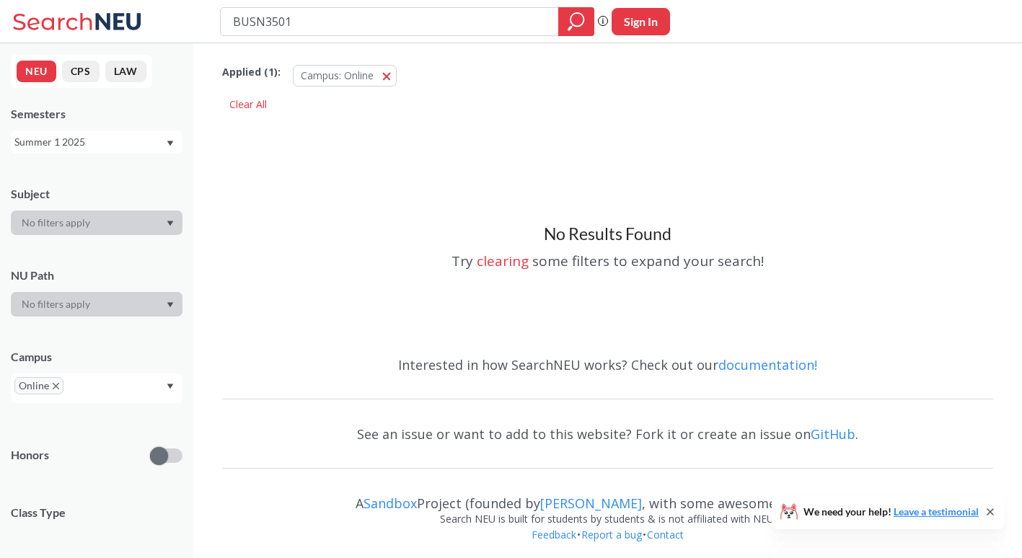
click at [130, 140] on div "Summer 1 2025" at bounding box center [89, 142] width 151 height 16
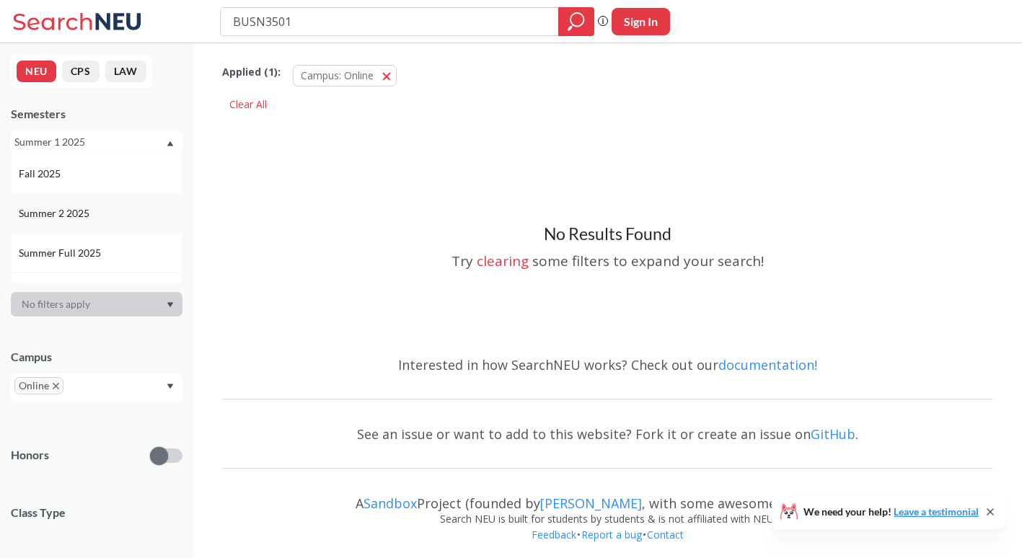
click at [117, 228] on div "Summer 2 2025" at bounding box center [97, 213] width 172 height 40
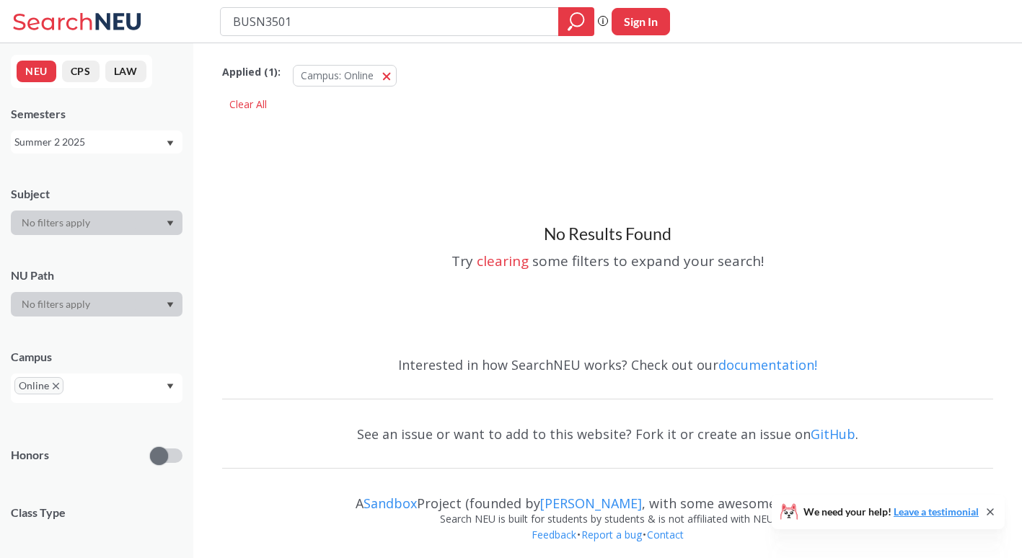
click at [126, 130] on div "Summer 2 2025" at bounding box center [97, 141] width 172 height 23
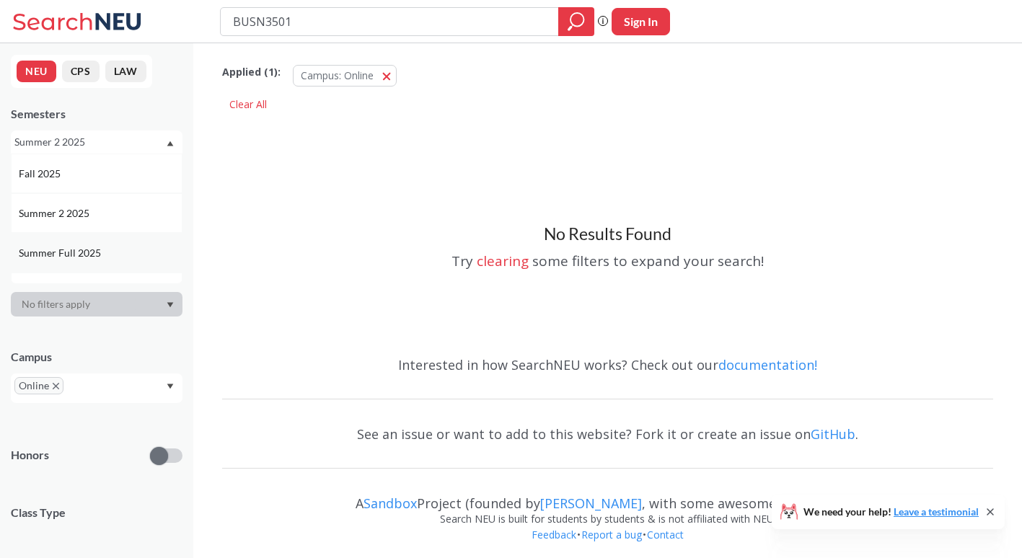
click at [110, 257] on div "Summer Full 2025" at bounding box center [100, 253] width 163 height 16
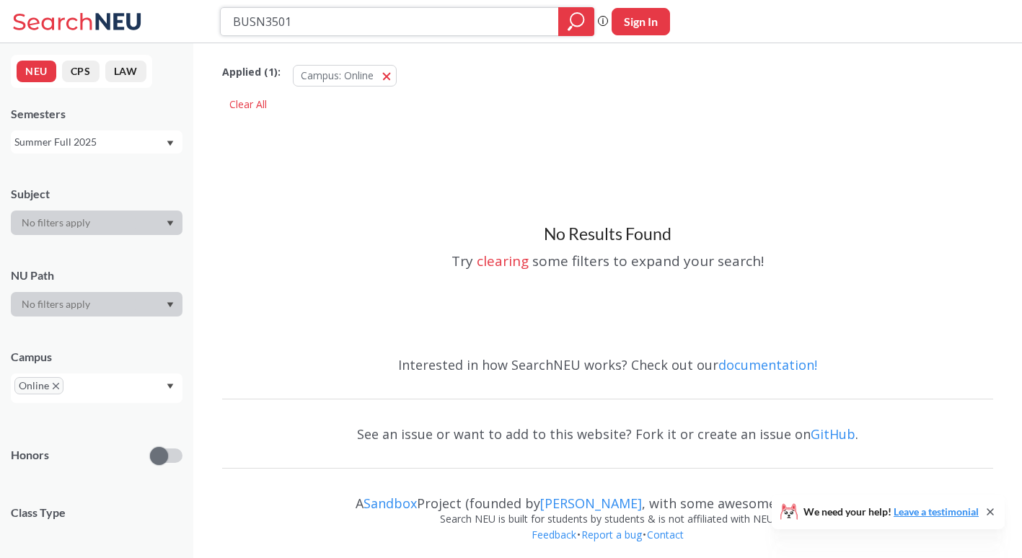
drag, startPoint x: 360, startPoint y: 12, endPoint x: 208, endPoint y: 34, distance: 153.8
click at [208, 34] on div "BUSN3501 Phrase search guarantees the exact search appears in the results. Ex. …" at bounding box center [511, 21] width 1022 height 43
type input "PHIL"
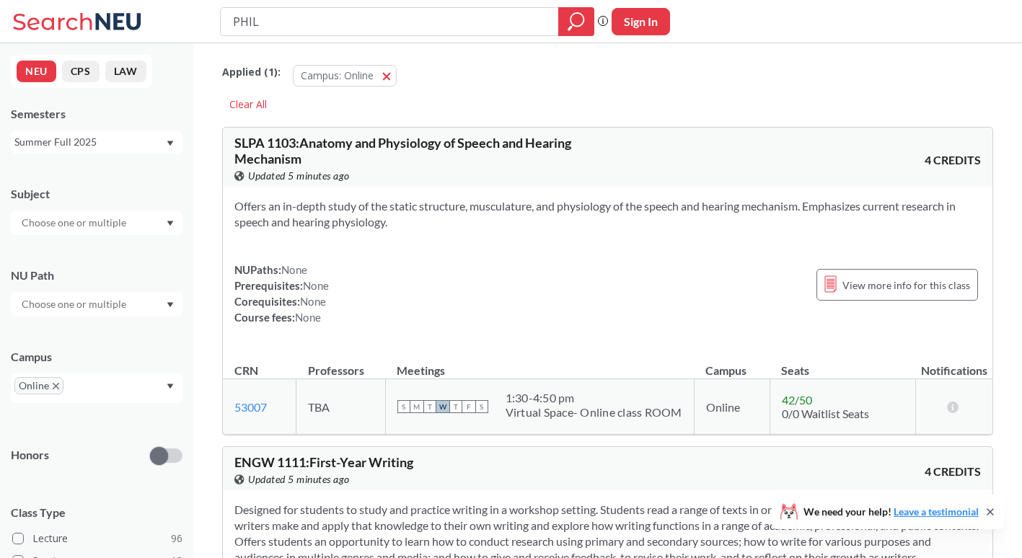
scroll to position [9, 0]
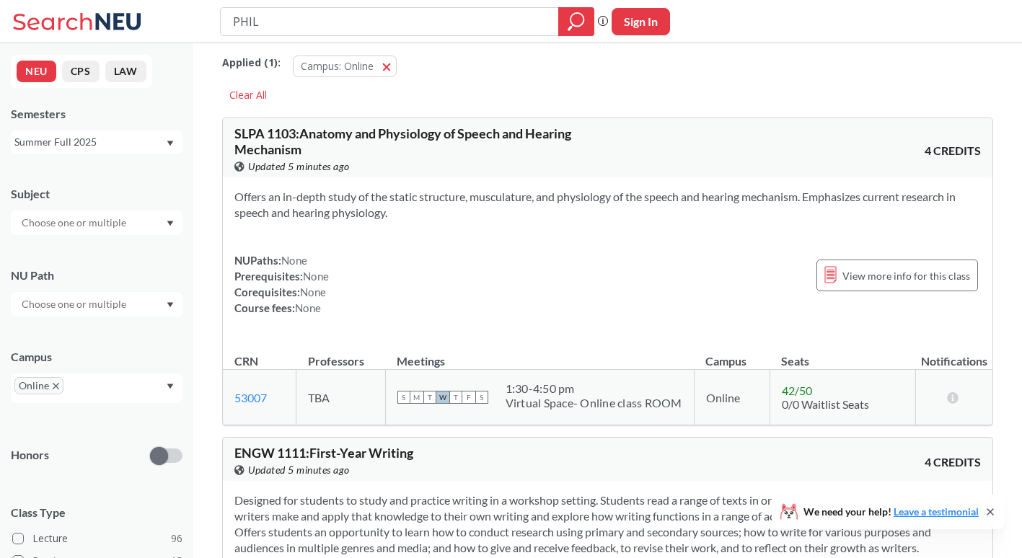
click at [155, 139] on div "Summer Full 2025" at bounding box center [89, 142] width 151 height 16
click at [121, 214] on div "Summer 2 2025" at bounding box center [100, 213] width 163 height 16
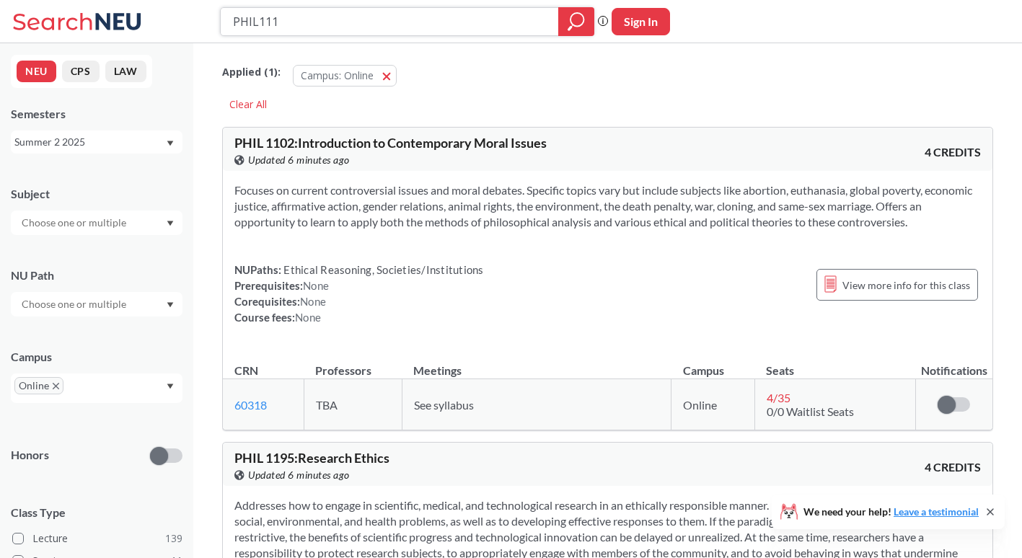
type input "PHIL1115"
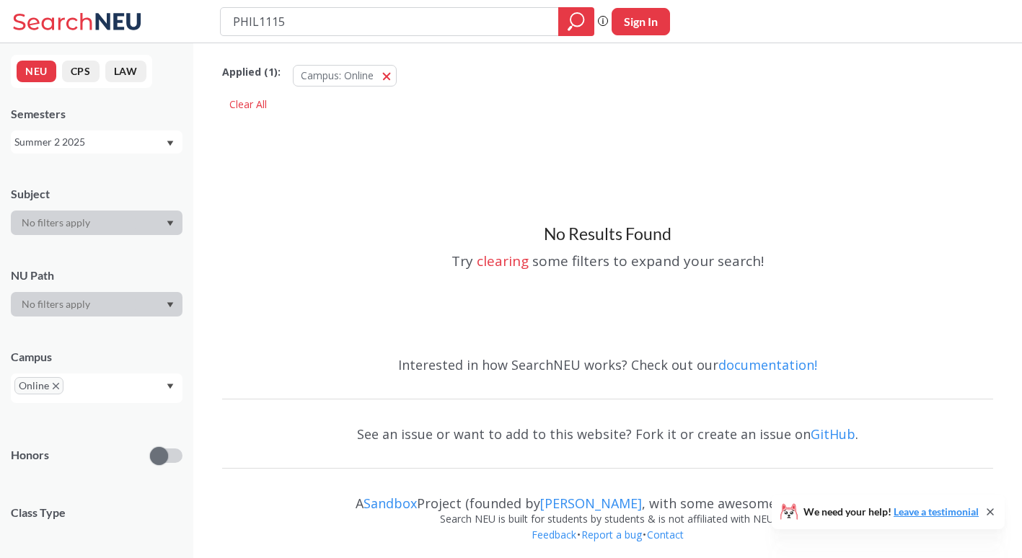
click at [98, 151] on div "Summer 2 2025" at bounding box center [97, 141] width 172 height 23
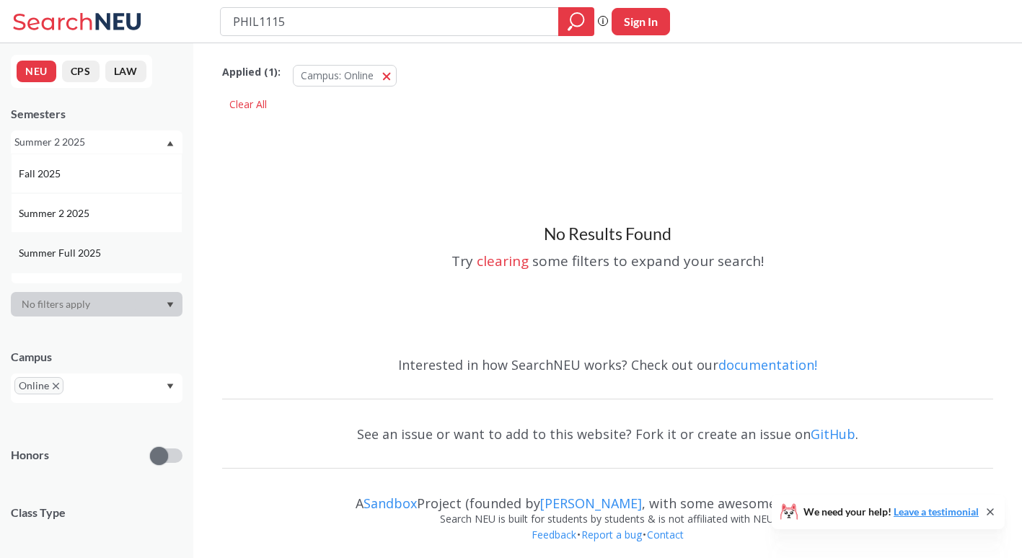
click at [87, 242] on div "Summer Full 2025" at bounding box center [97, 253] width 172 height 40
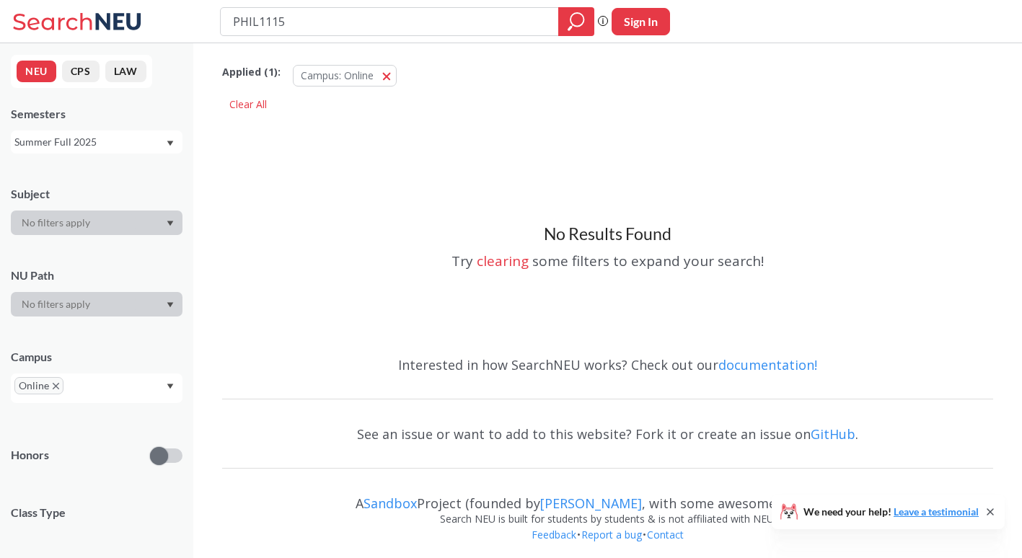
click at [135, 141] on div "Summer Full 2025" at bounding box center [89, 142] width 151 height 16
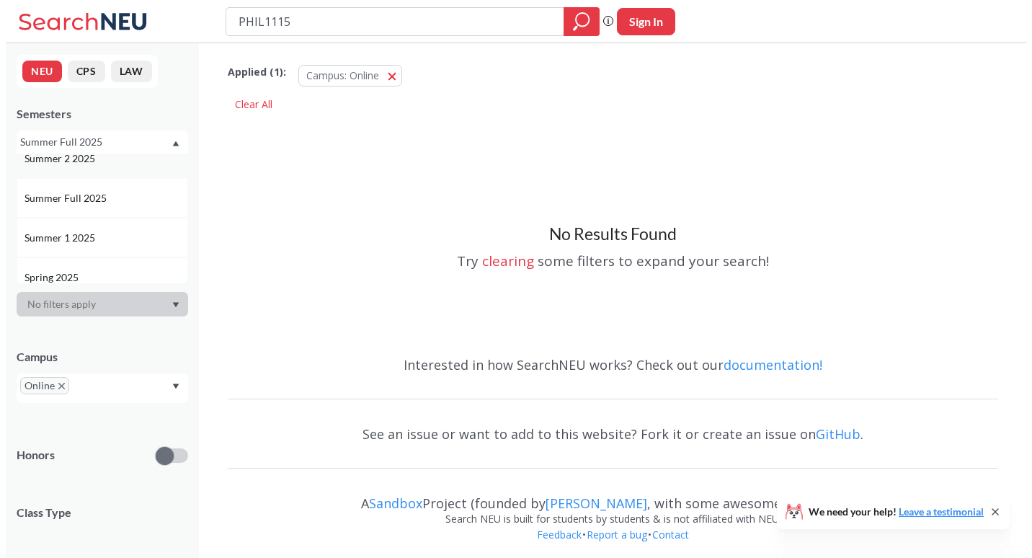
scroll to position [56, 0]
click at [112, 230] on div "Summer 1 2025" at bounding box center [100, 237] width 163 height 16
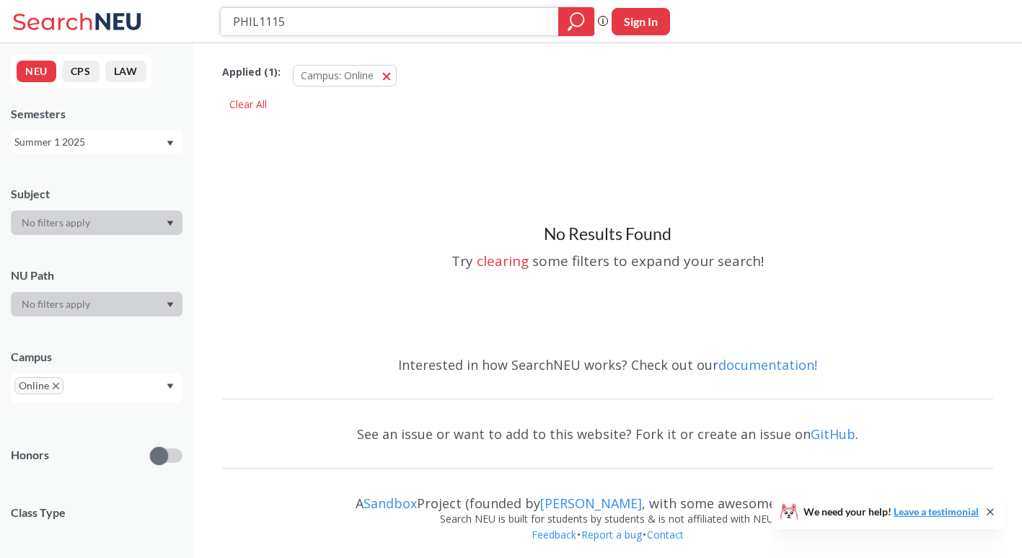
click at [257, 21] on input "PHIL1115" at bounding box center [389, 21] width 317 height 25
type input "PHIL 1115"
drag, startPoint x: 301, startPoint y: 17, endPoint x: 260, endPoint y: 25, distance: 41.9
click at [260, 25] on input "PHIL 1115" at bounding box center [389, 21] width 317 height 25
type input "PHIL2050"
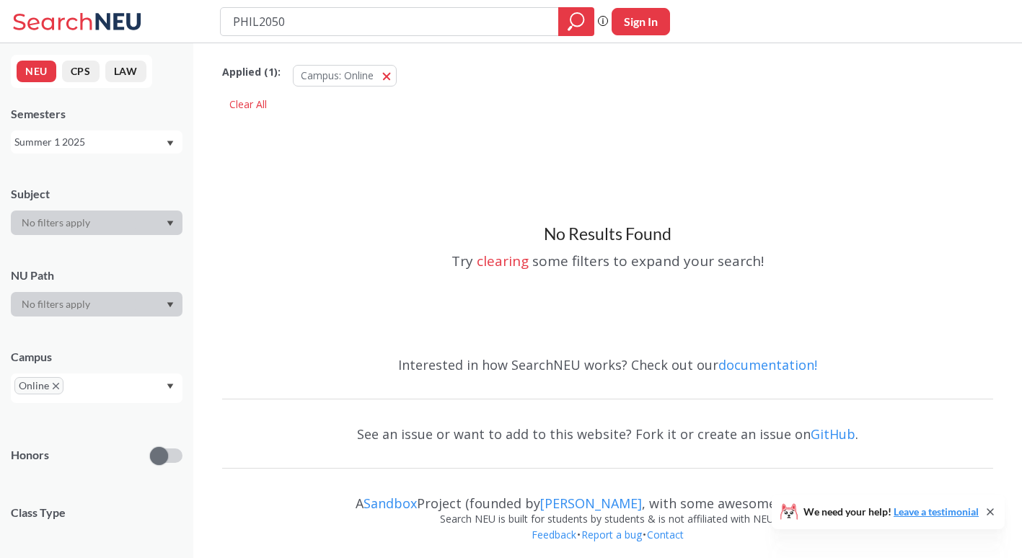
click at [166, 139] on div "Summer 1 2025" at bounding box center [97, 141] width 172 height 23
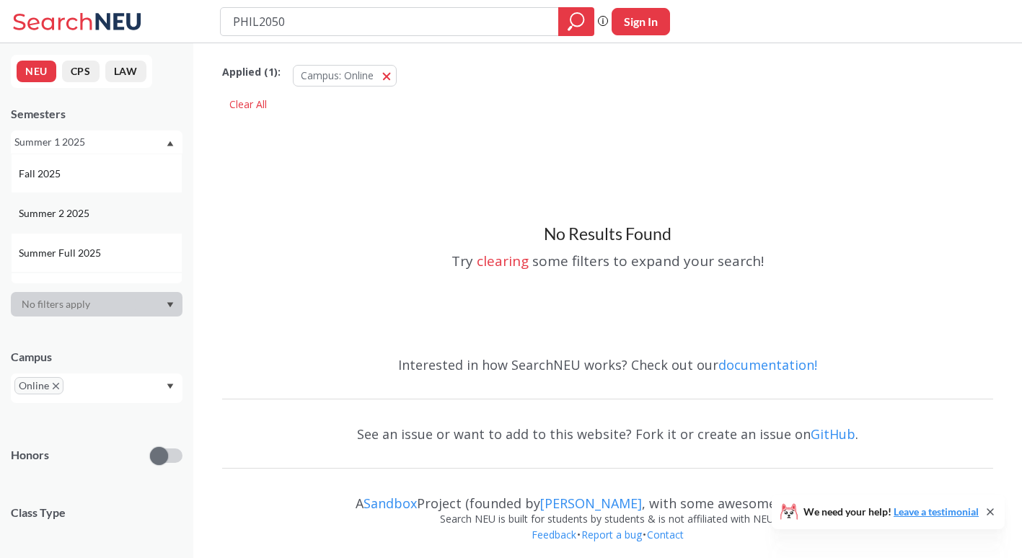
click at [118, 208] on div "Summer 2 2025" at bounding box center [100, 213] width 163 height 16
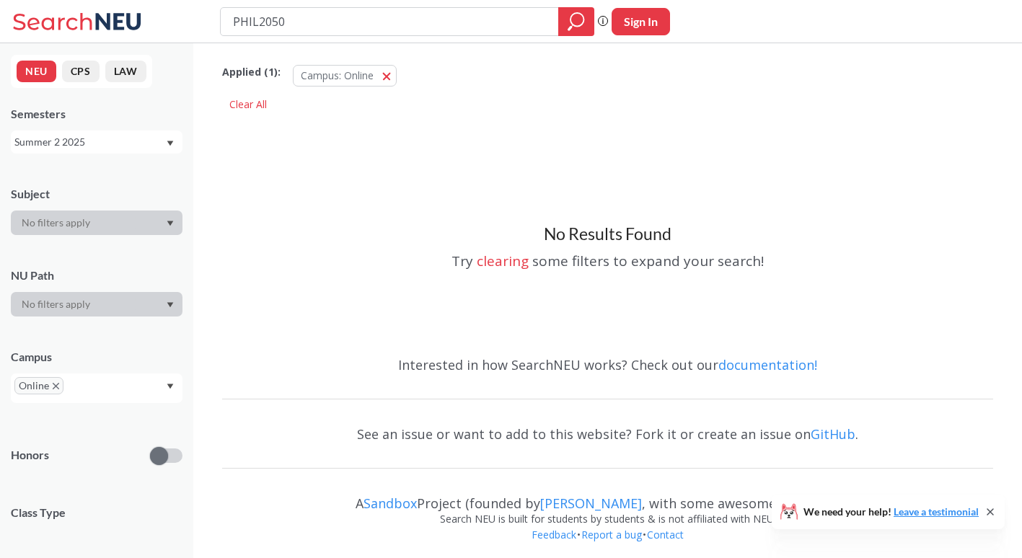
click at [133, 141] on div "Summer 2 2025" at bounding box center [89, 142] width 151 height 16
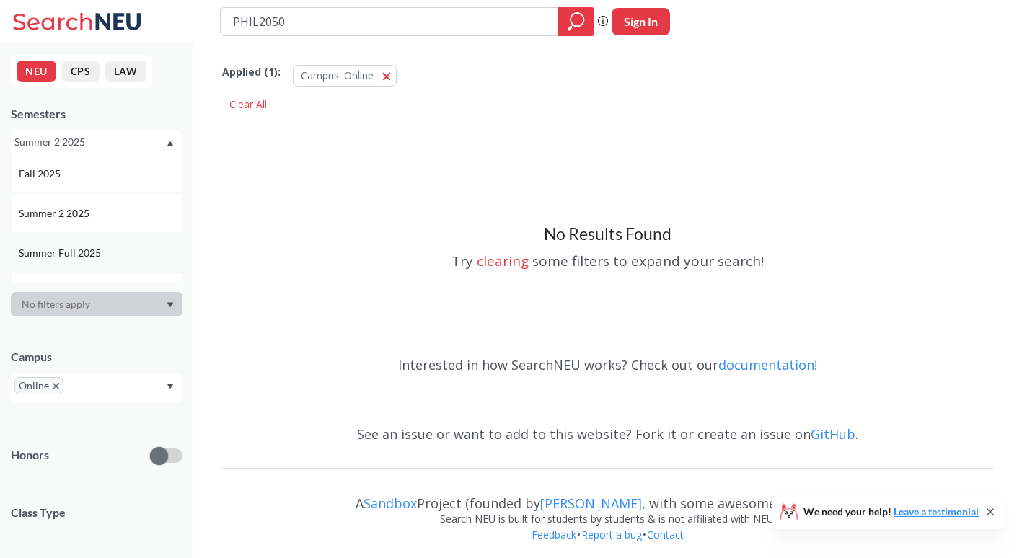
click at [110, 248] on div "Summer Full 2025" at bounding box center [100, 253] width 163 height 16
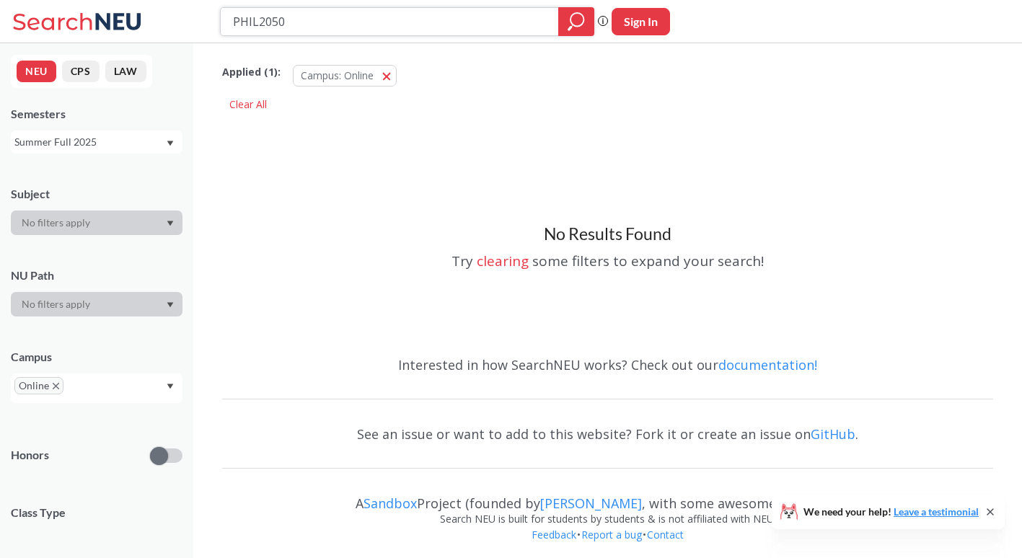
drag, startPoint x: 376, startPoint y: 21, endPoint x: 209, endPoint y: 18, distance: 167.3
click at [209, 18] on div "PHIL2050 Phrase search guarantees the exact search appears in the results. Ex. …" at bounding box center [511, 21] width 1022 height 43
type input "DS3050"
click at [104, 132] on div "Summer Full 2025" at bounding box center [97, 141] width 172 height 23
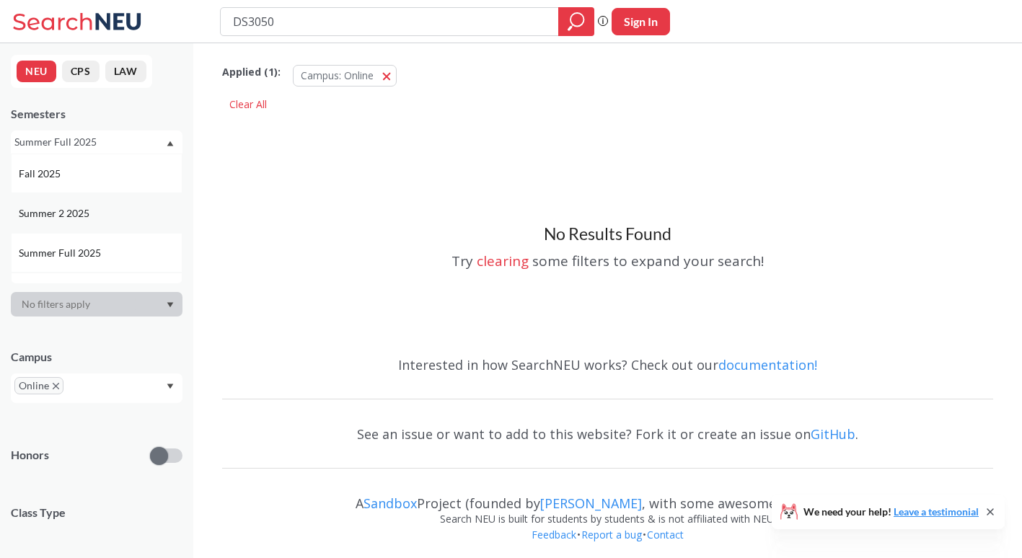
click at [85, 218] on span "Summer 2 2025" at bounding box center [56, 213] width 74 height 16
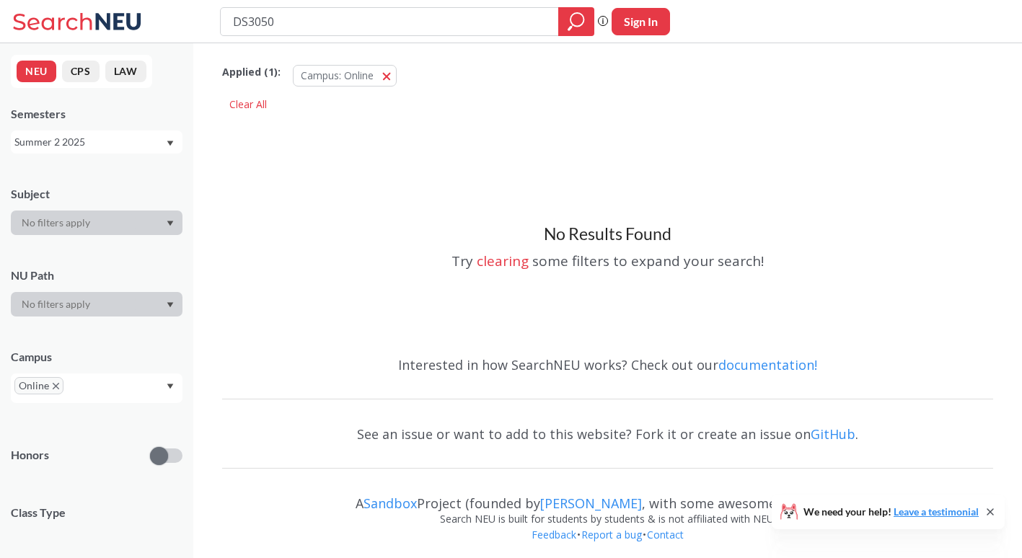
click at [105, 130] on div "Summer 2 2025" at bounding box center [97, 141] width 172 height 23
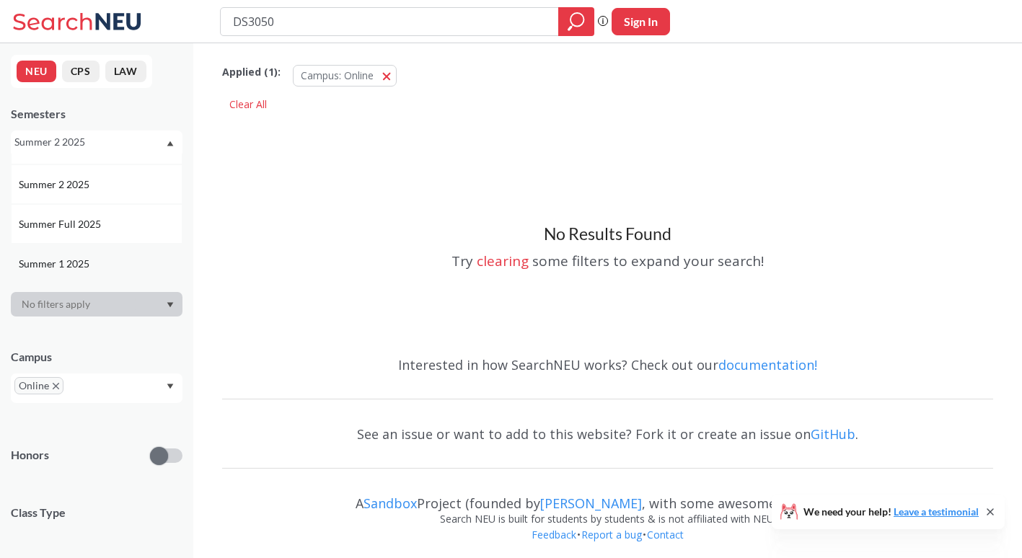
click at [94, 247] on div "Summer 1 2025" at bounding box center [97, 264] width 172 height 40
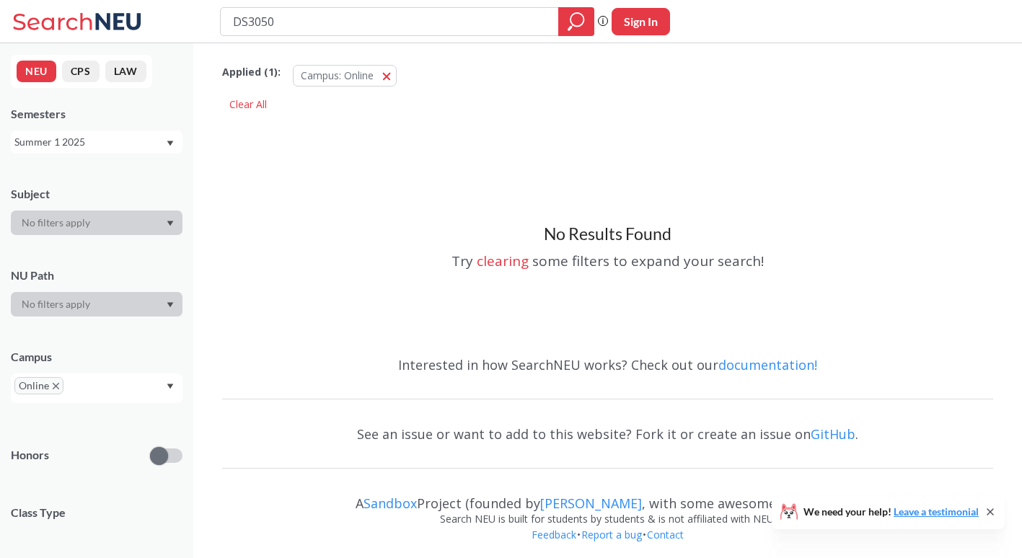
click at [155, 143] on div "Summer 1 2025" at bounding box center [89, 142] width 151 height 16
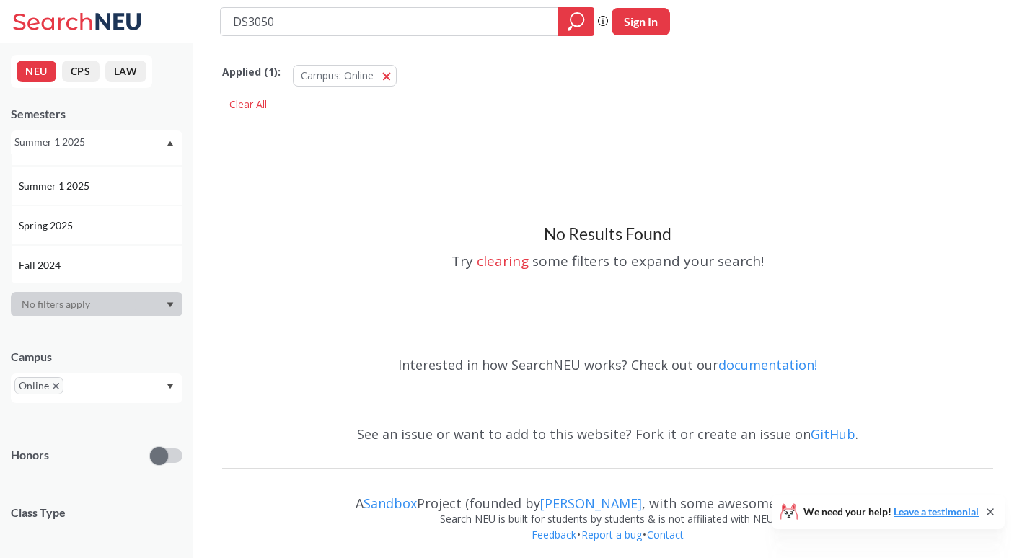
scroll to position [110, 0]
click at [127, 270] on div "Fall 2024" at bounding box center [97, 262] width 172 height 40
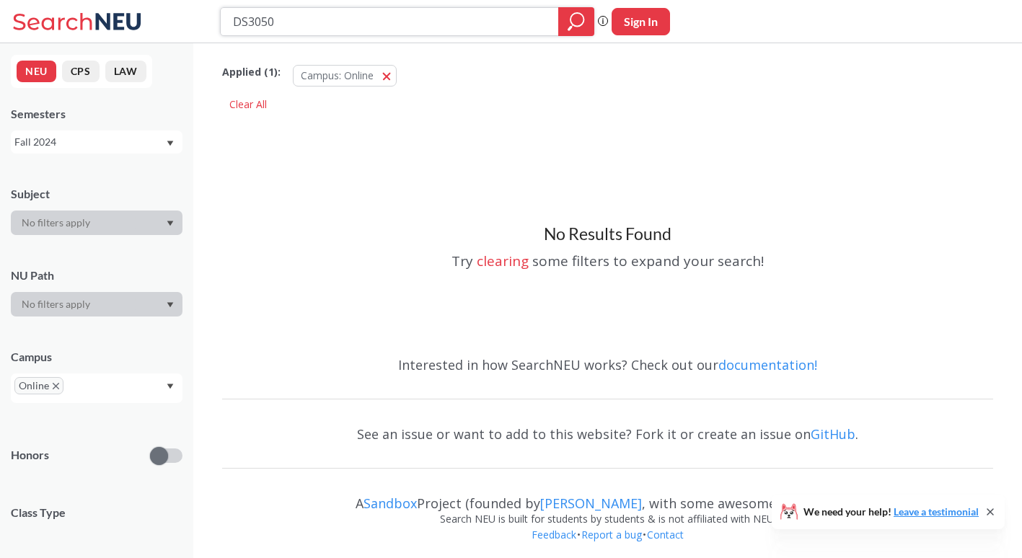
drag, startPoint x: 306, startPoint y: 12, endPoint x: 214, endPoint y: 22, distance: 92.8
click at [214, 22] on div "DS3050 Phrase search guarantees the exact search appears in the results. Ex. If…" at bounding box center [511, 21] width 1022 height 43
type input "MUSC2111"
click at [109, 107] on div "Semesters" at bounding box center [97, 114] width 172 height 16
click at [84, 155] on div "NEU CPS LAW Semesters Fall 2024 Subject NU Path Campus Online Honors Class Type…" at bounding box center [96, 300] width 193 height 515
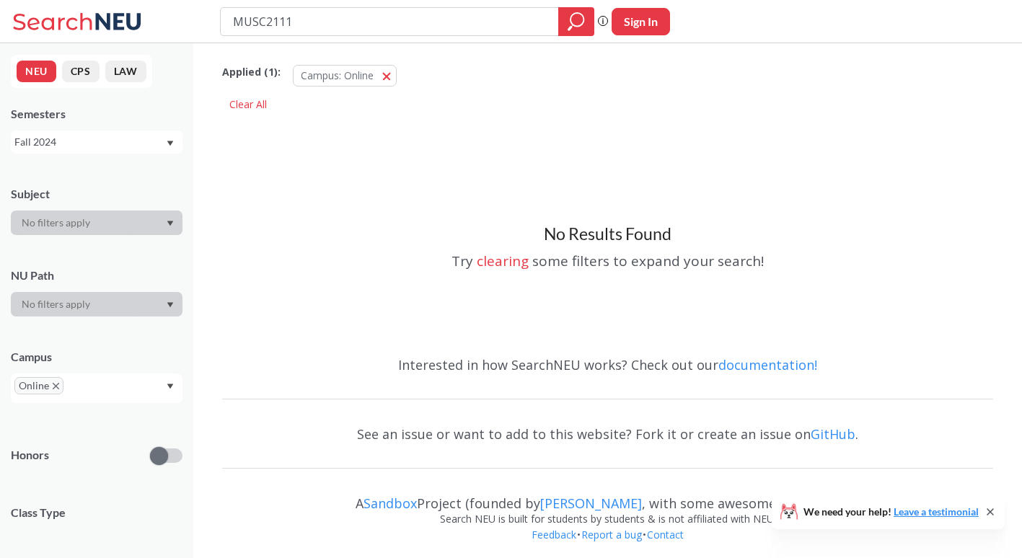
click at [89, 150] on div "Fall 2024" at bounding box center [97, 141] width 172 height 23
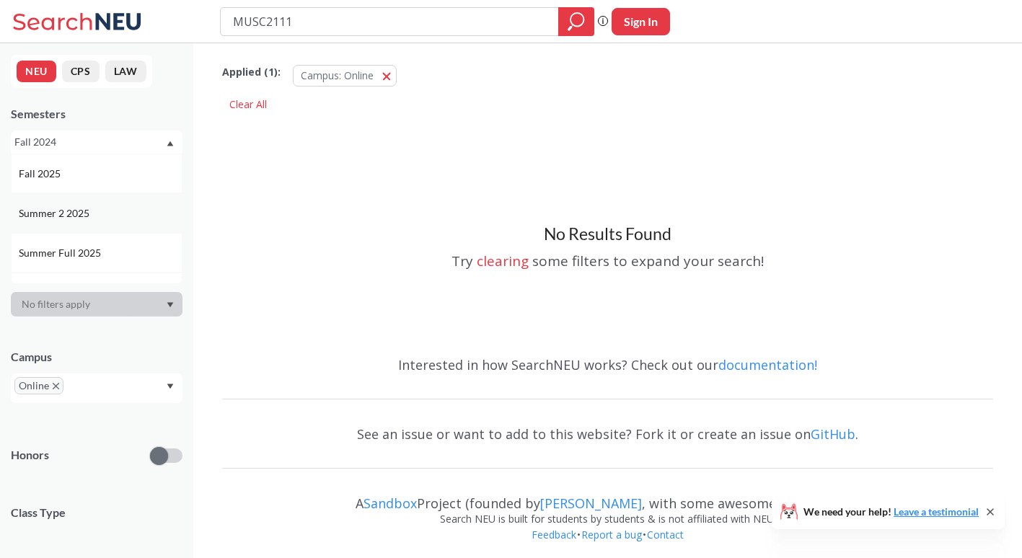
click at [84, 212] on span "Summer 2 2025" at bounding box center [56, 213] width 74 height 16
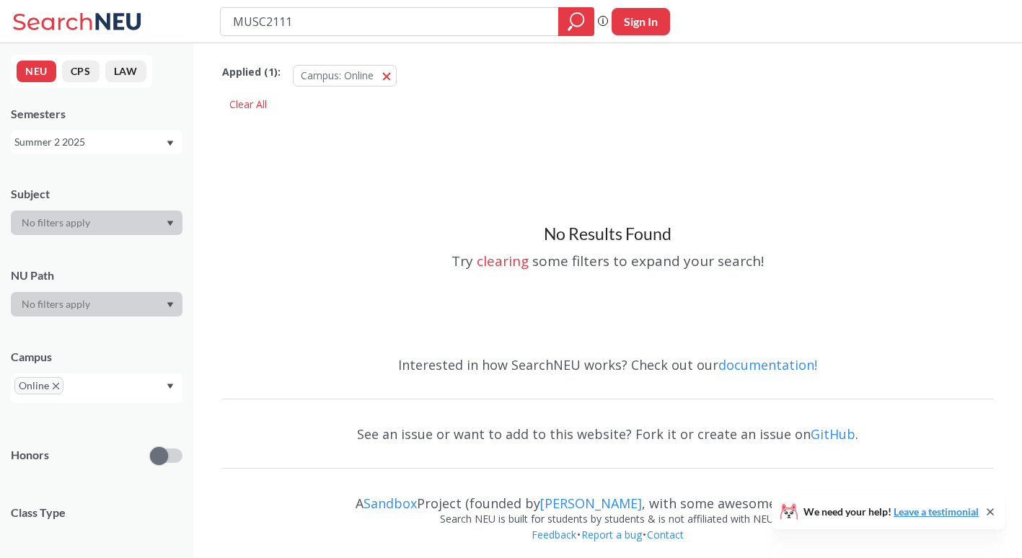
click at [117, 141] on div "Summer 2 2025" at bounding box center [89, 142] width 151 height 16
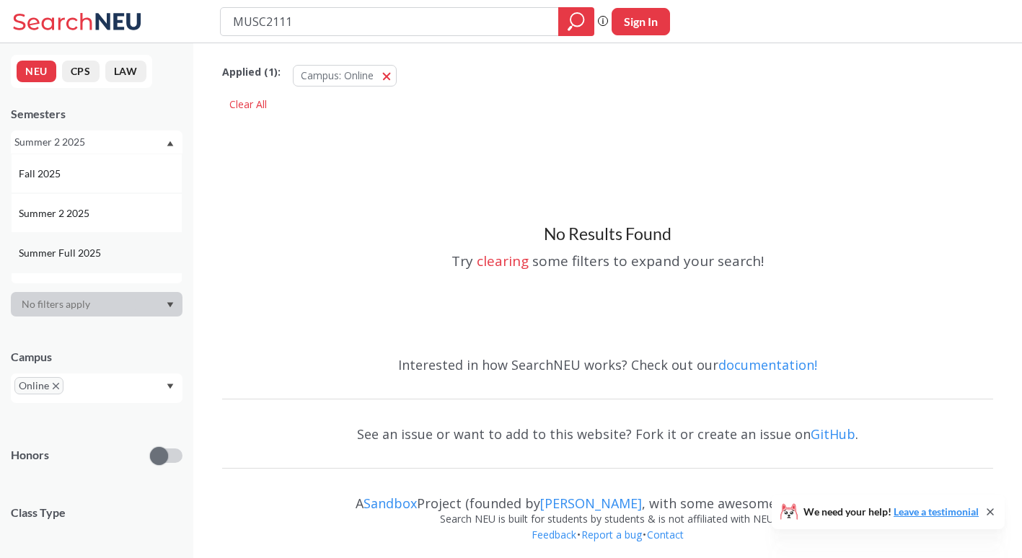
click at [99, 251] on span "Summer Full 2025" at bounding box center [61, 253] width 85 height 16
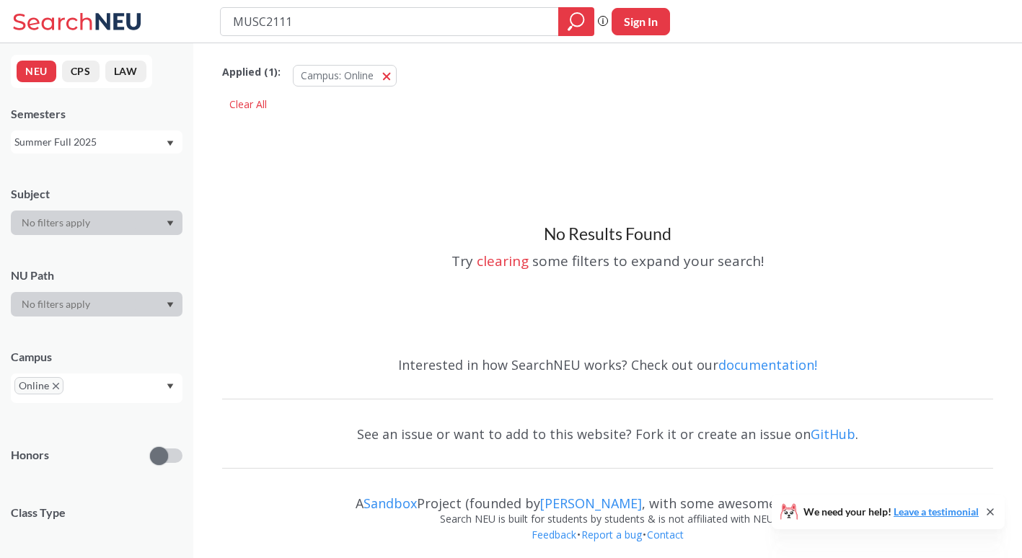
click at [123, 141] on div "Summer Full 2025" at bounding box center [89, 142] width 151 height 16
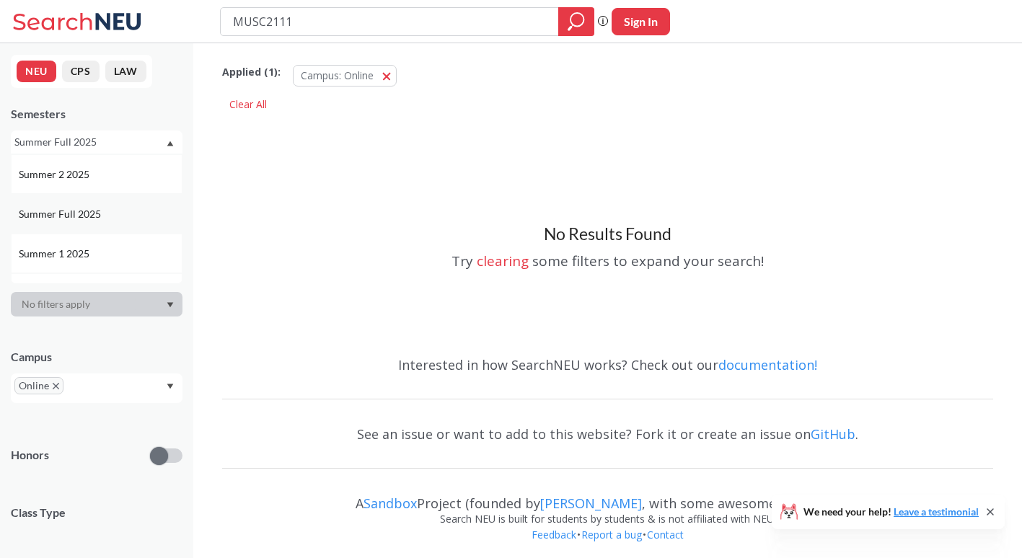
scroll to position [40, 0]
click at [101, 248] on div "Summer 1 2025" at bounding box center [100, 252] width 163 height 16
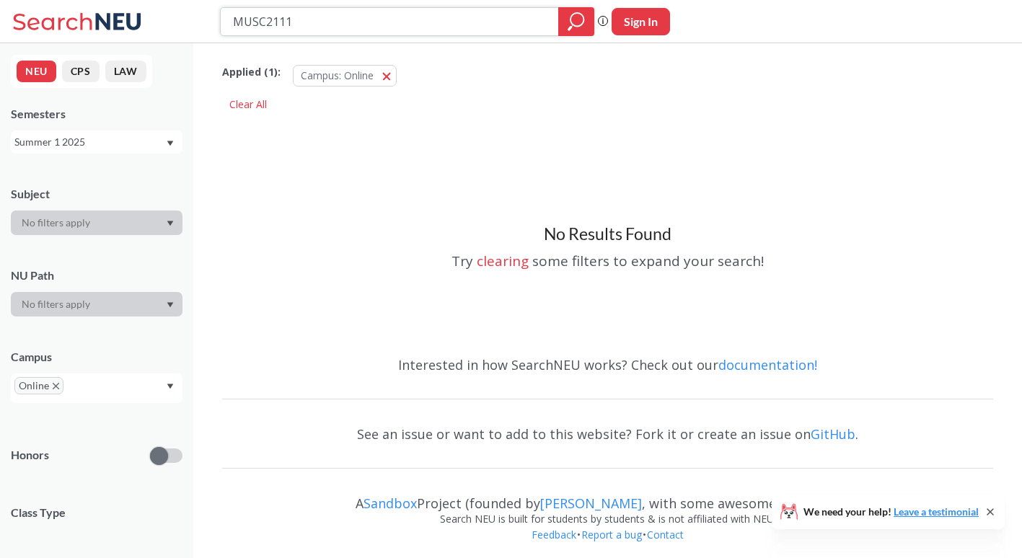
drag, startPoint x: 310, startPoint y: 22, endPoint x: 209, endPoint y: 34, distance: 101.6
click at [209, 34] on div "MUSC2111 Phrase search guarantees the exact search appears in the results. Ex. …" at bounding box center [511, 21] width 1022 height 43
type input "MATH1213"
click at [92, 154] on div "NEU CPS LAW Semesters Summer 1 2025 Subject NU Path Campus Online Honors Class …" at bounding box center [96, 300] width 193 height 515
click at [105, 144] on div "Summer 1 2025" at bounding box center [89, 142] width 151 height 16
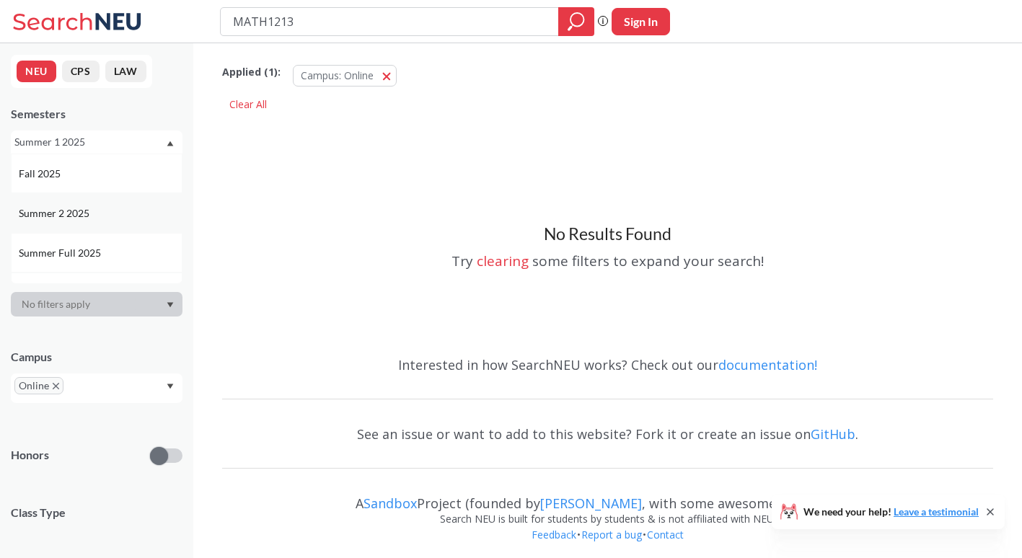
click at [102, 218] on div "Summer 2 2025" at bounding box center [100, 213] width 163 height 16
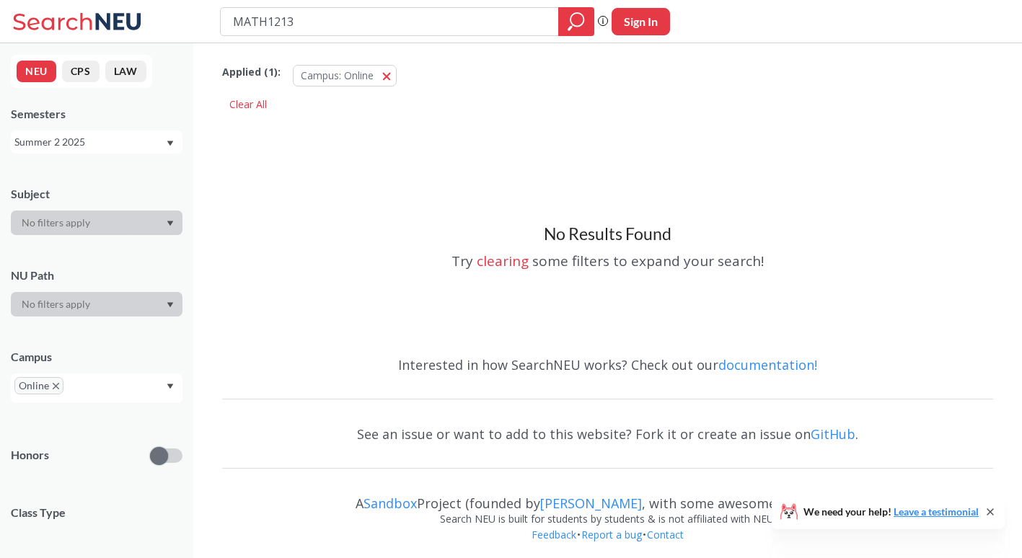
click at [110, 147] on div "Summer 2 2025" at bounding box center [89, 142] width 151 height 16
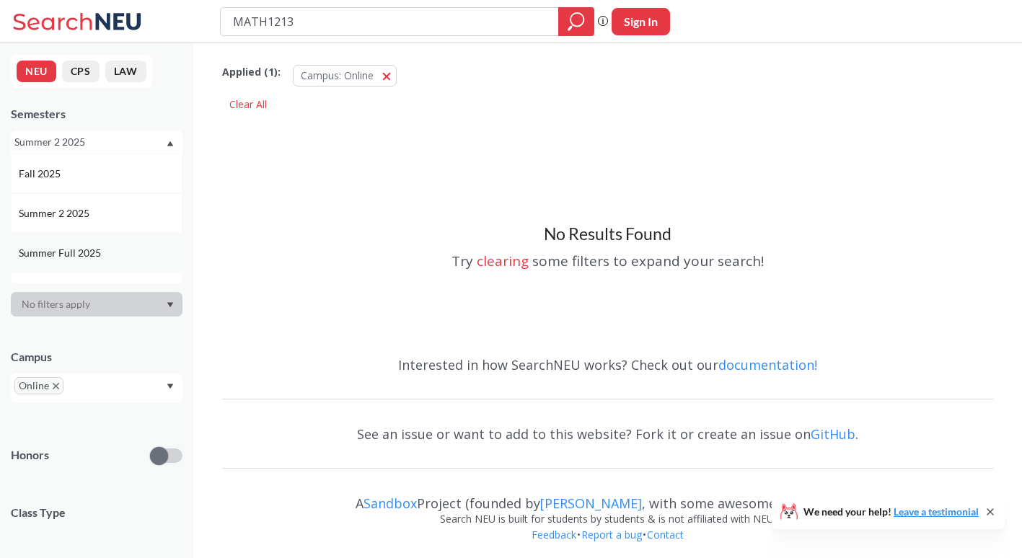
click at [109, 255] on div "Summer Full 2025" at bounding box center [100, 253] width 163 height 16
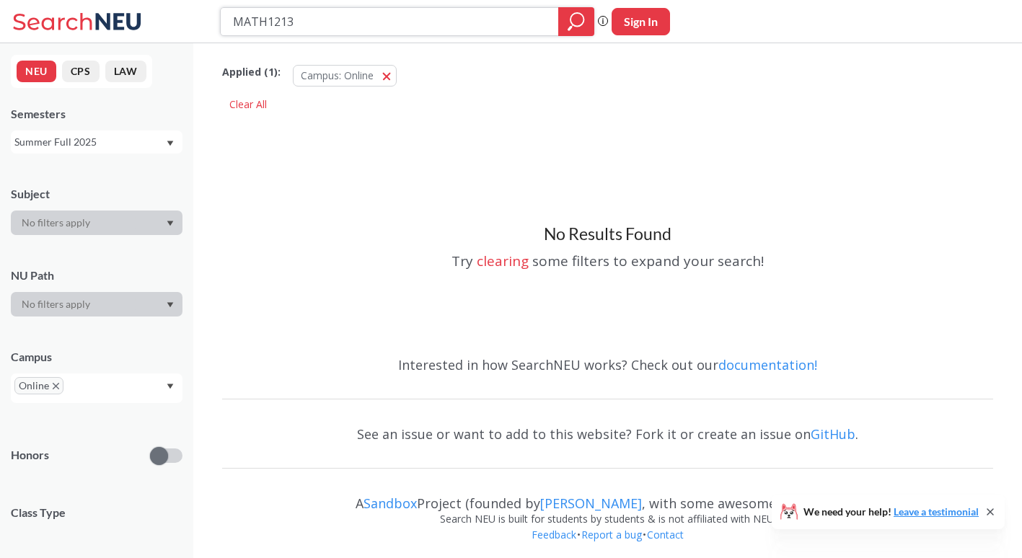
drag, startPoint x: 291, startPoint y: 25, endPoint x: 268, endPoint y: 27, distance: 22.5
click at [268, 27] on input "MATH1213" at bounding box center [389, 21] width 317 height 25
type input "MATH2321"
click at [91, 143] on div "Summer Full 2025" at bounding box center [89, 142] width 151 height 16
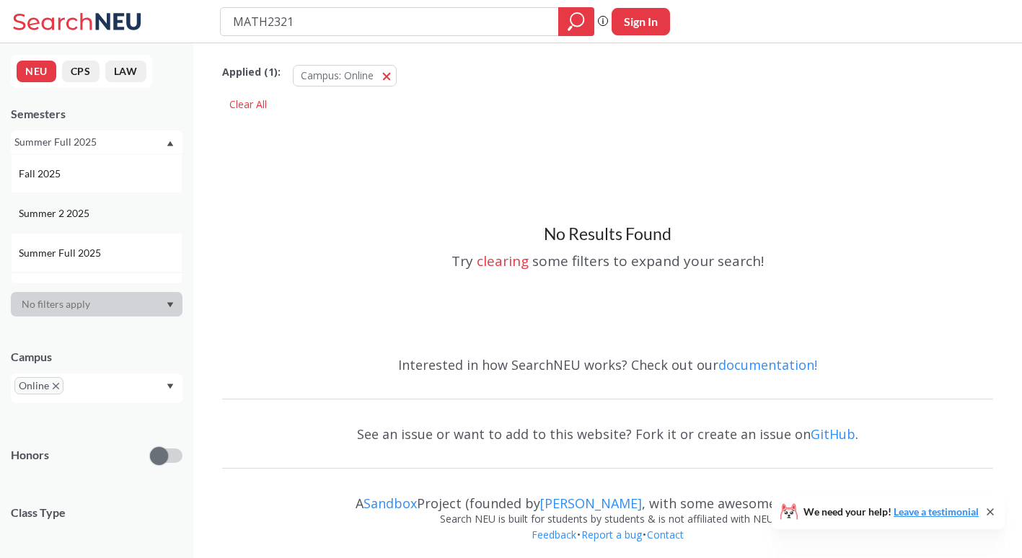
click at [108, 215] on div "Summer 2 2025" at bounding box center [100, 213] width 163 height 16
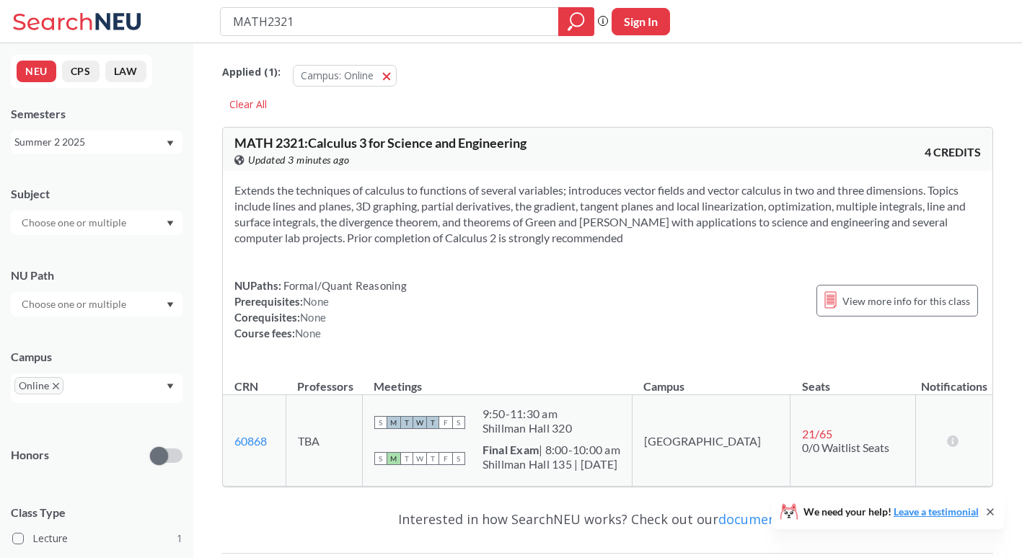
click at [147, 141] on div "Summer 2 2025" at bounding box center [89, 142] width 151 height 16
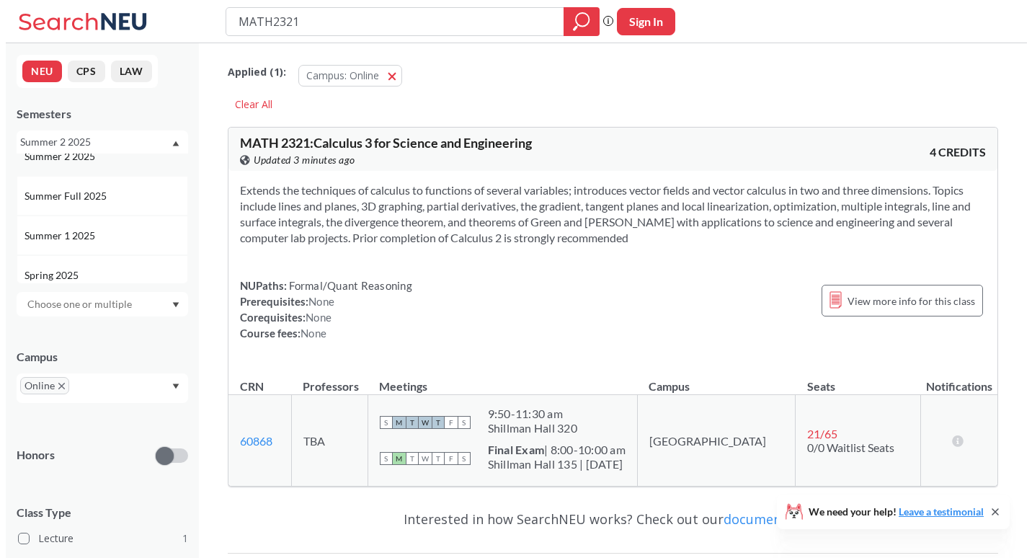
scroll to position [58, 0]
click at [128, 224] on div "Summer 1 2025" at bounding box center [97, 235] width 172 height 40
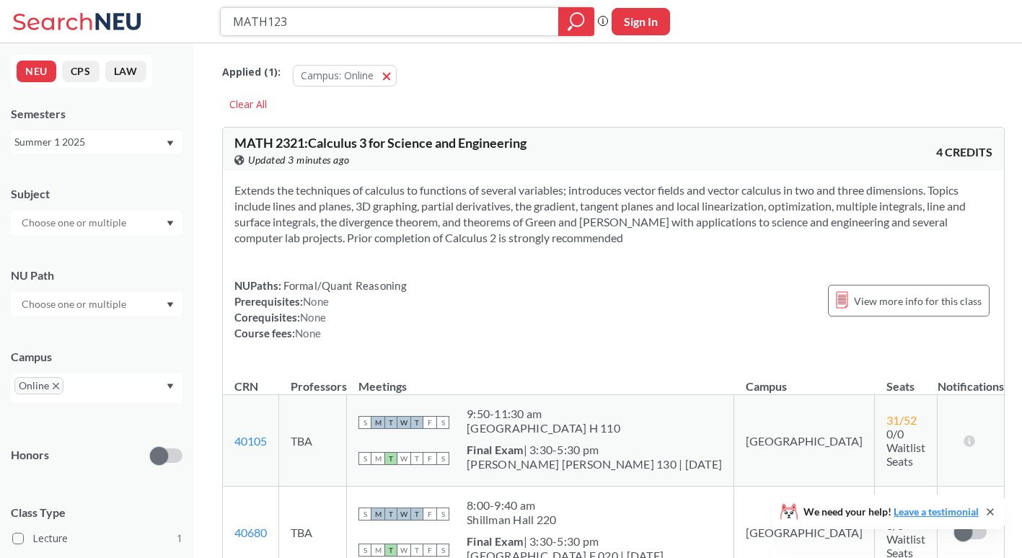
type input "MATH1231"
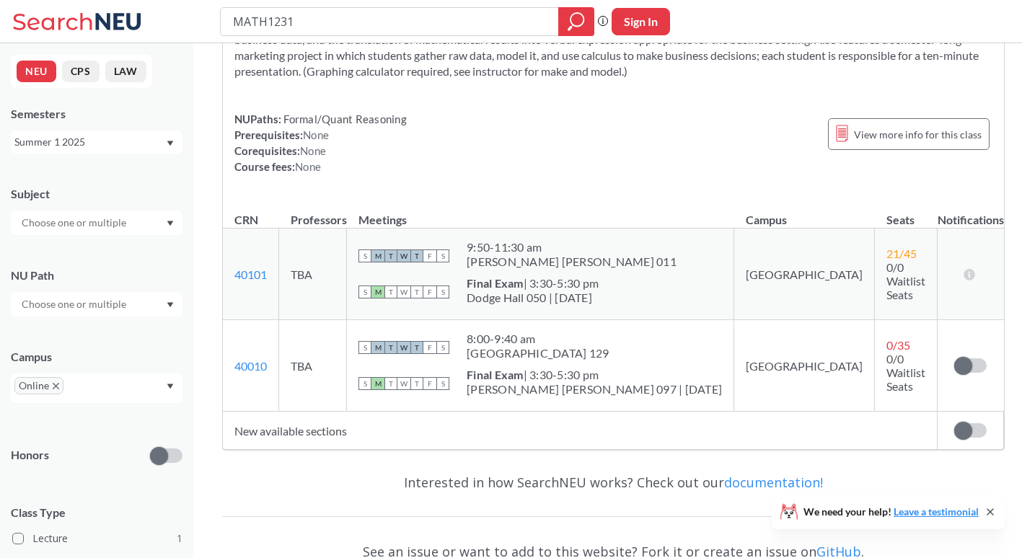
scroll to position [202, 0]
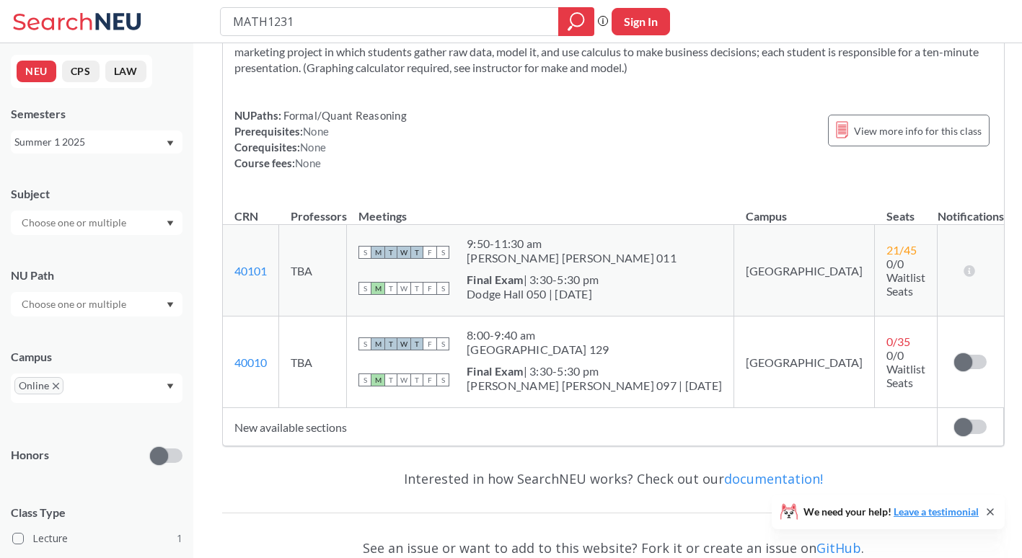
click at [112, 137] on div "Summer 1 2025" at bounding box center [89, 142] width 151 height 16
click at [109, 245] on div "Summer Full 2025" at bounding box center [100, 253] width 163 height 16
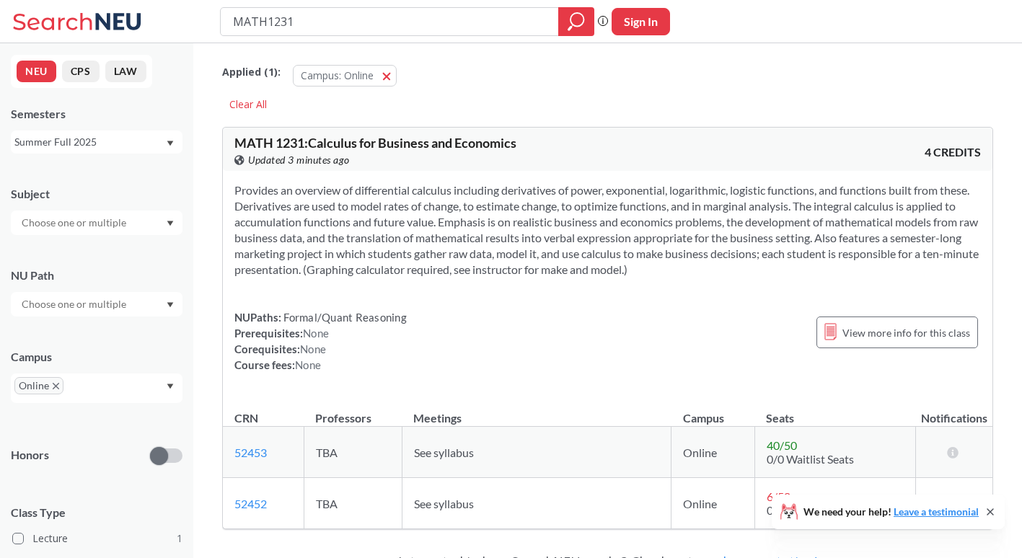
scroll to position [203, 0]
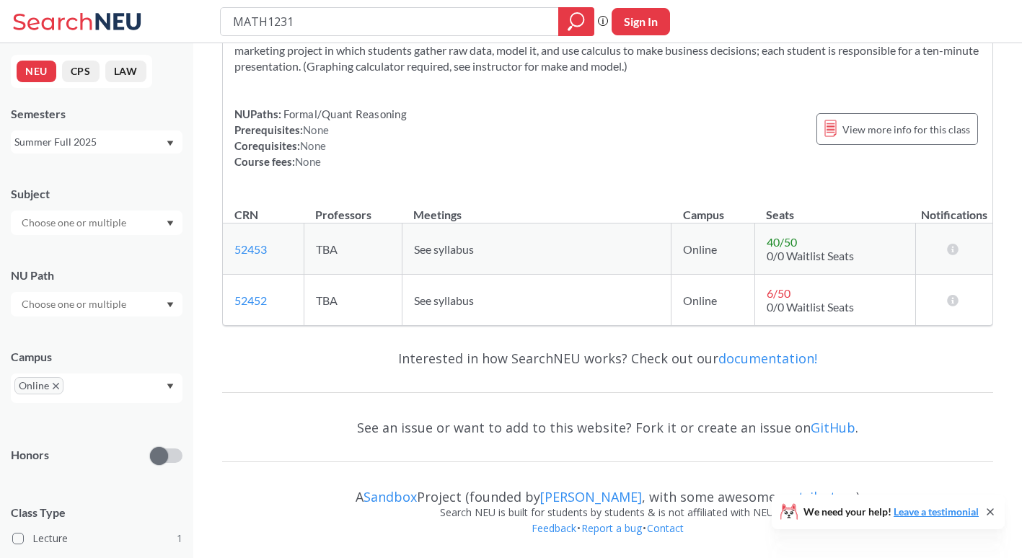
click at [162, 144] on div "Summer Full 2025" at bounding box center [89, 142] width 151 height 16
click at [154, 247] on div "Summer 1 2025" at bounding box center [100, 245] width 163 height 16
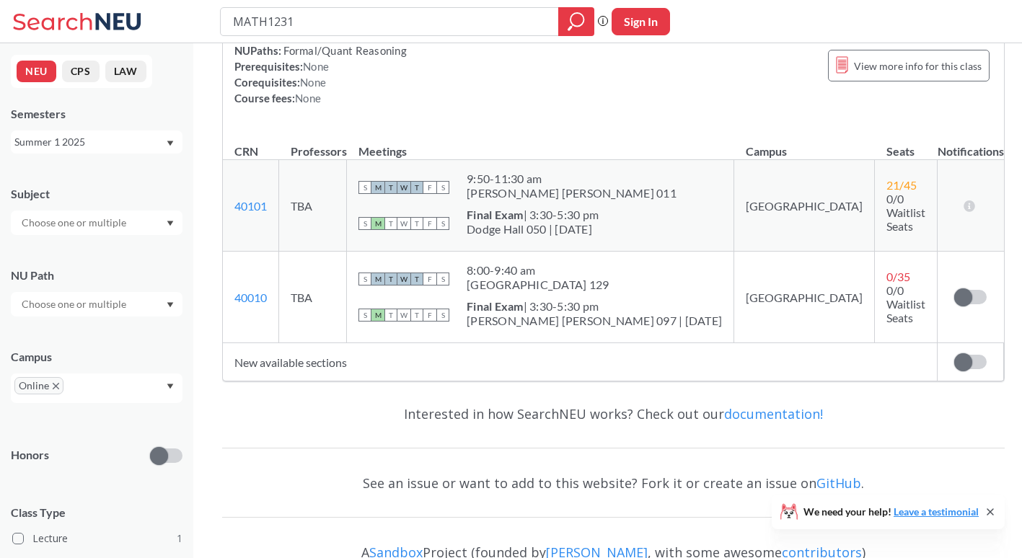
scroll to position [268, 0]
click at [159, 146] on div "Summer 1 2025" at bounding box center [89, 142] width 151 height 16
click at [139, 211] on div "Summer 2 2025" at bounding box center [100, 213] width 163 height 16
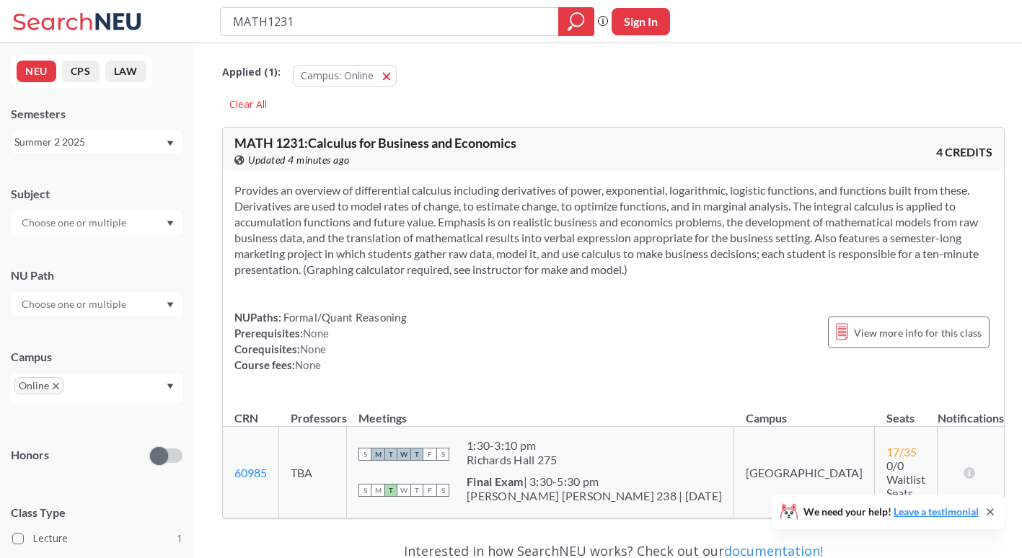
scroll to position [181, 0]
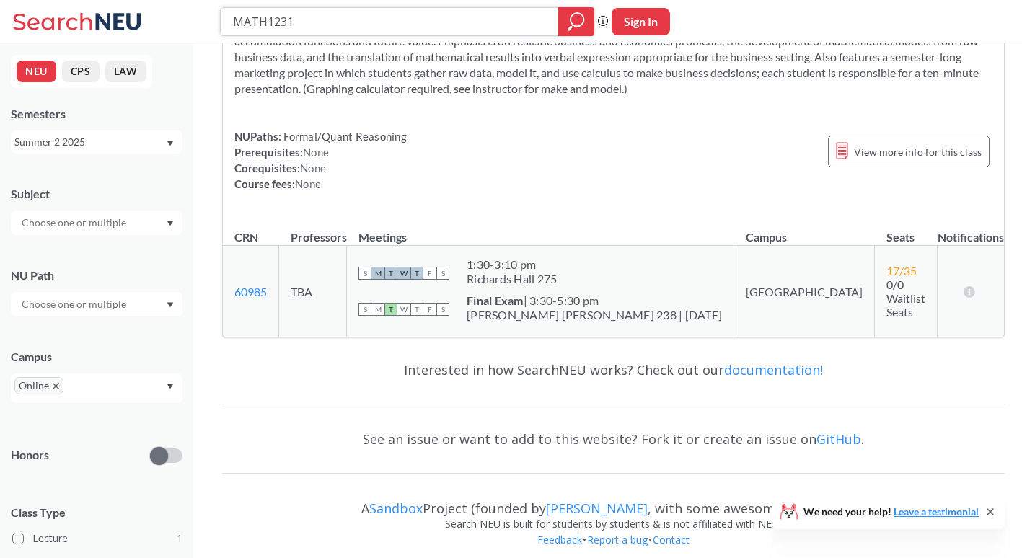
drag, startPoint x: 298, startPoint y: 32, endPoint x: 208, endPoint y: 32, distance: 90.8
click at [208, 32] on div "MATH1231 Phrase search guarantees the exact search appears in the results. Ex. …" at bounding box center [511, 21] width 1022 height 43
type input "PHTH"
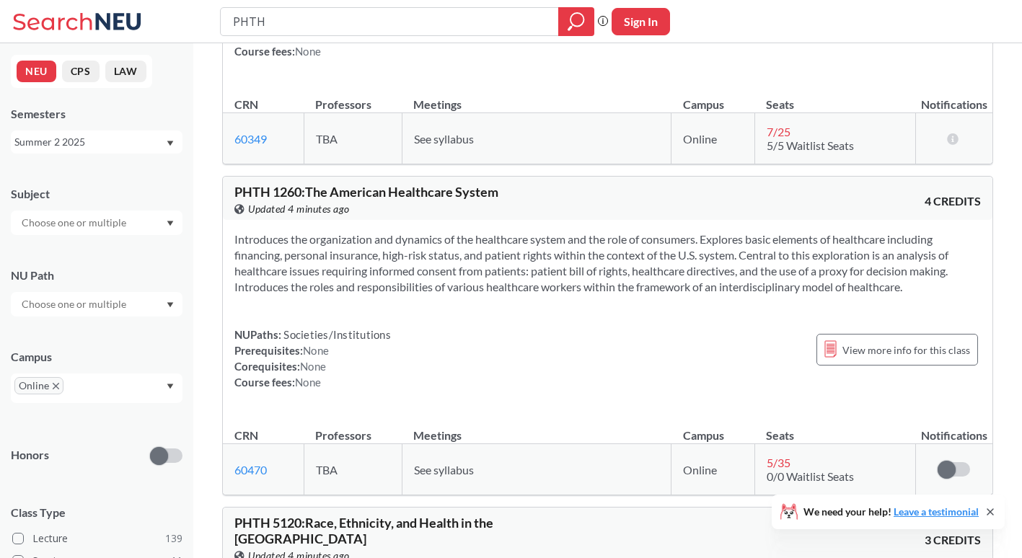
scroll to position [1042, 0]
type input "PHTH1260"
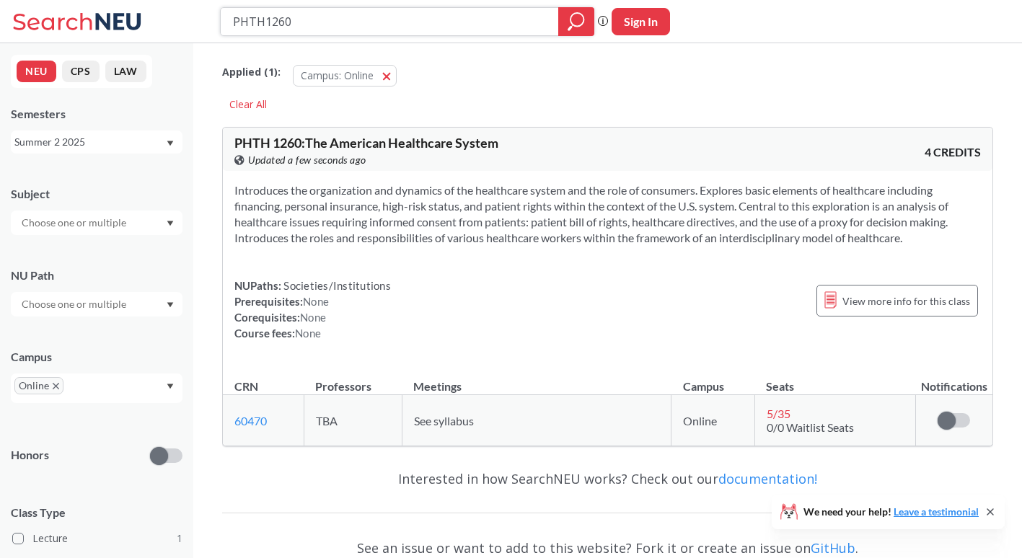
click at [291, 19] on input "PHTH1260" at bounding box center [389, 21] width 317 height 25
drag, startPoint x: 301, startPoint y: 26, endPoint x: 226, endPoint y: 25, distance: 74.3
click at [226, 25] on div "PHTH1260" at bounding box center [407, 21] width 374 height 29
type input "ANTH"
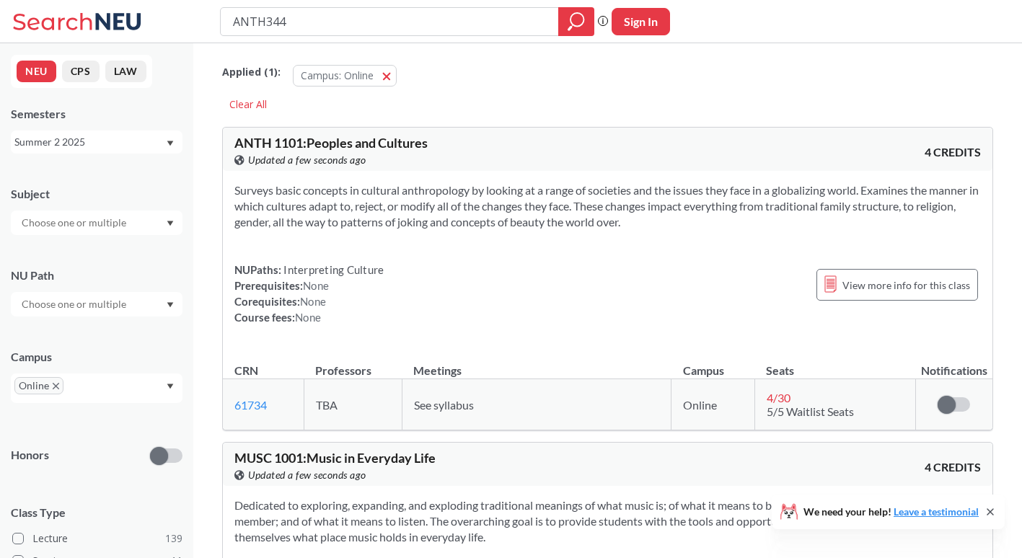
type input "ANTH3441"
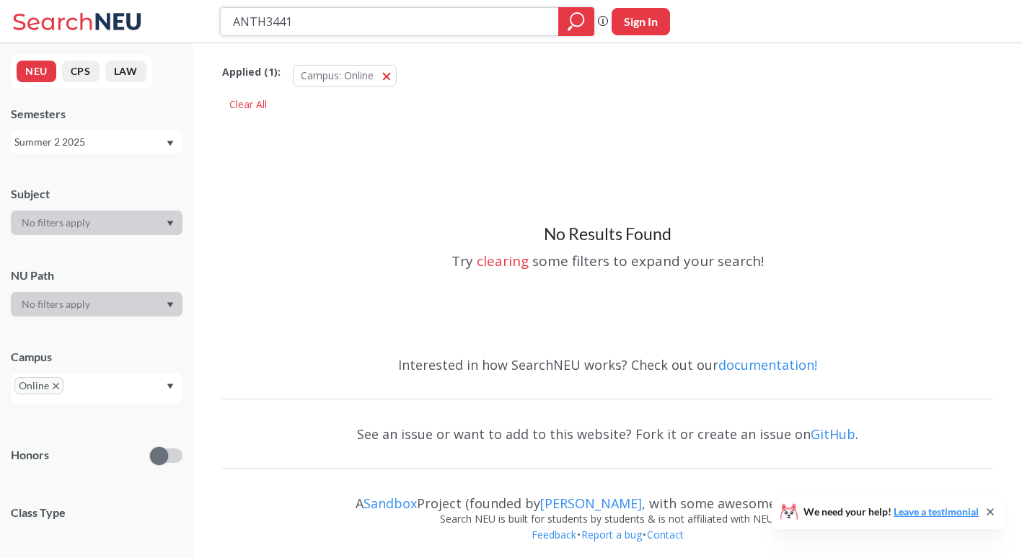
drag, startPoint x: 306, startPoint y: 25, endPoint x: 236, endPoint y: 19, distance: 69.5
click at [236, 19] on input "ANTH3441" at bounding box center [389, 21] width 317 height 25
type input "INTB4983"
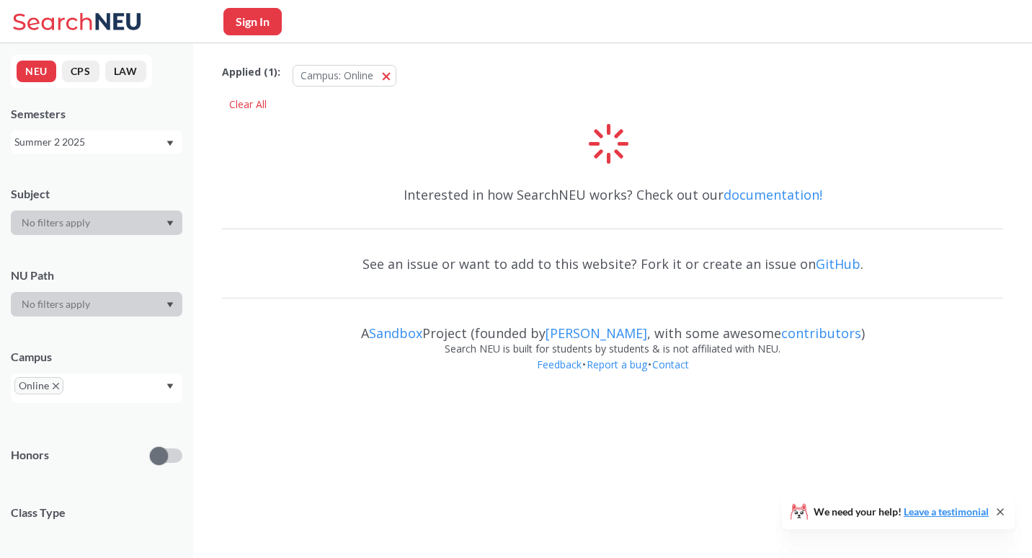
click at [125, 149] on div "Summer 2 2025" at bounding box center [89, 142] width 151 height 16
click at [107, 254] on div "Summer Full 2025" at bounding box center [100, 253] width 163 height 16
click at [107, 145] on div "Summer Full 2025" at bounding box center [89, 142] width 151 height 16
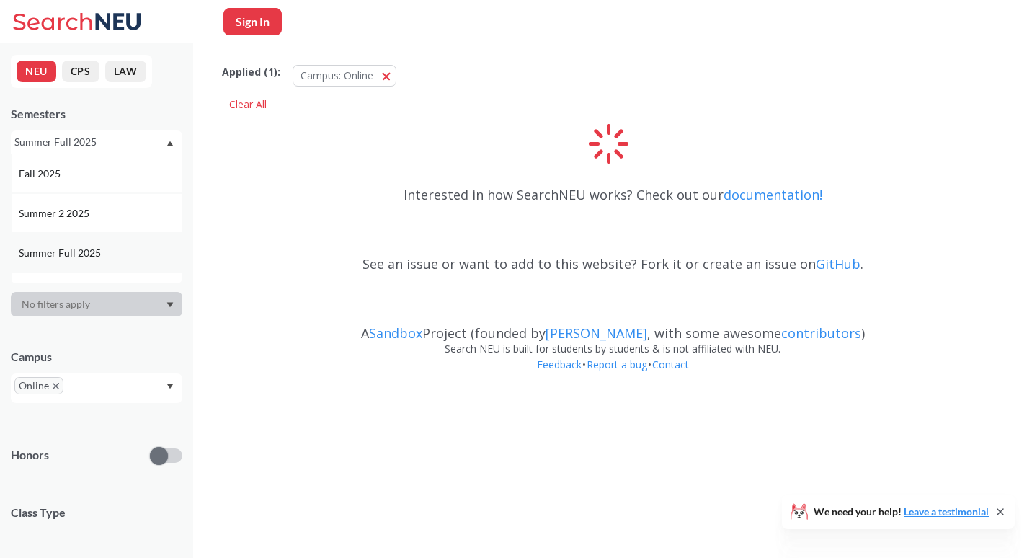
scroll to position [12, 0]
click at [107, 274] on div "Summer 1 2025" at bounding box center [100, 281] width 163 height 16
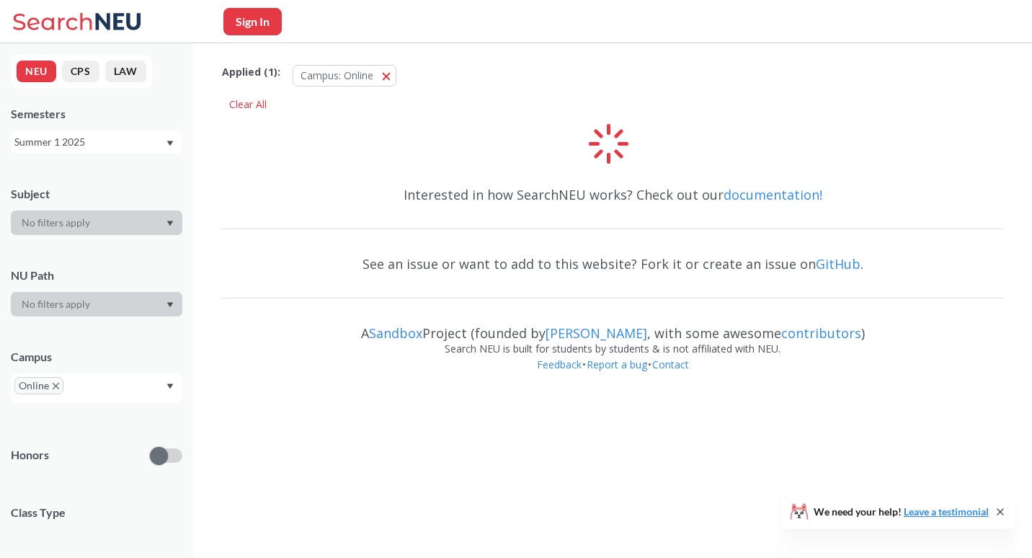
click at [258, 18] on button "Sign In" at bounding box center [253, 21] width 58 height 27
select select "US"
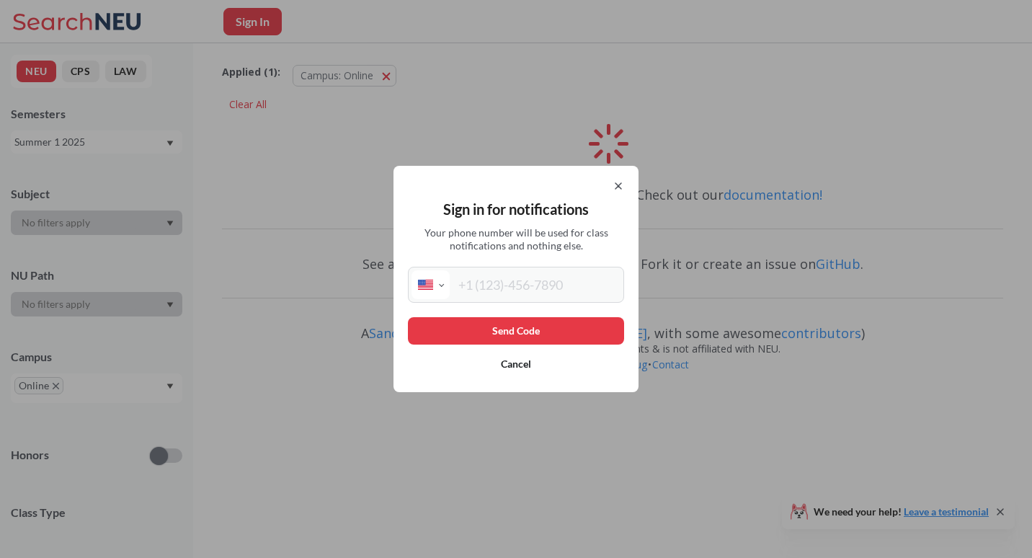
click at [282, 278] on div "Sign in for notifications Your phone number will be used for class notification…" at bounding box center [516, 279] width 1032 height 558
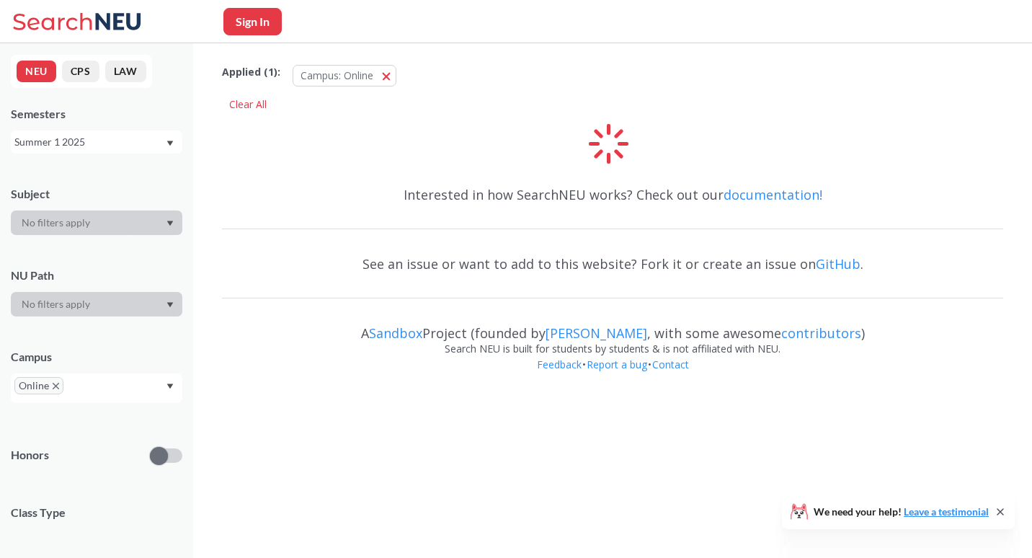
click at [595, 155] on span at bounding box center [599, 154] width 10 height 10
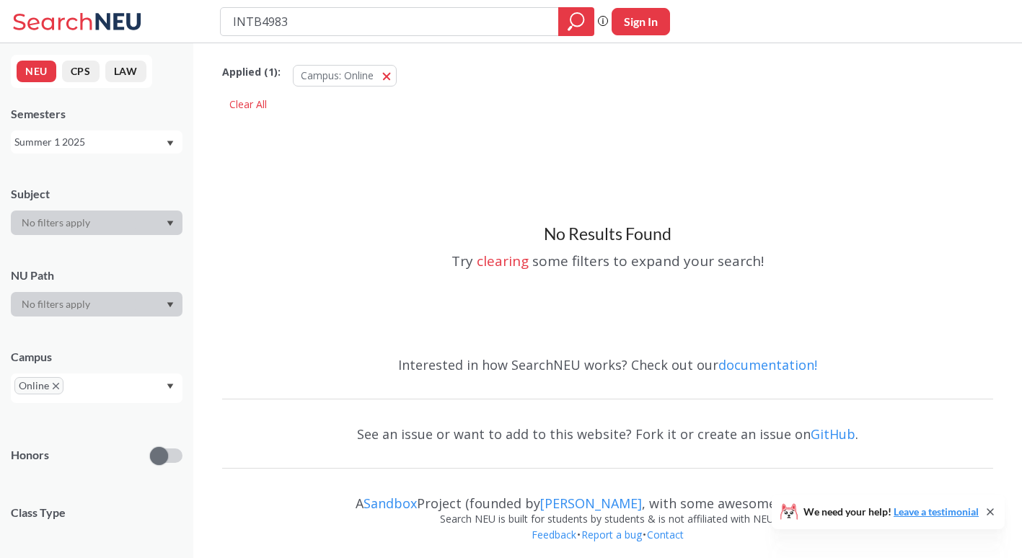
drag, startPoint x: 601, startPoint y: 243, endPoint x: 167, endPoint y: 139, distance: 447.0
click at [167, 139] on div "Summer 1 2025" at bounding box center [97, 141] width 172 height 23
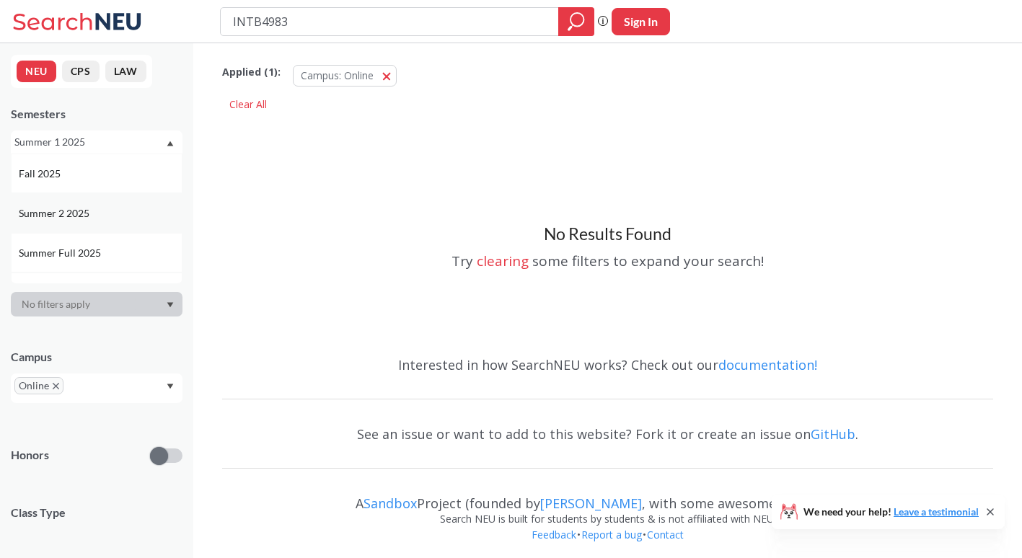
click at [133, 218] on div "Summer 2 2025" at bounding box center [100, 213] width 163 height 16
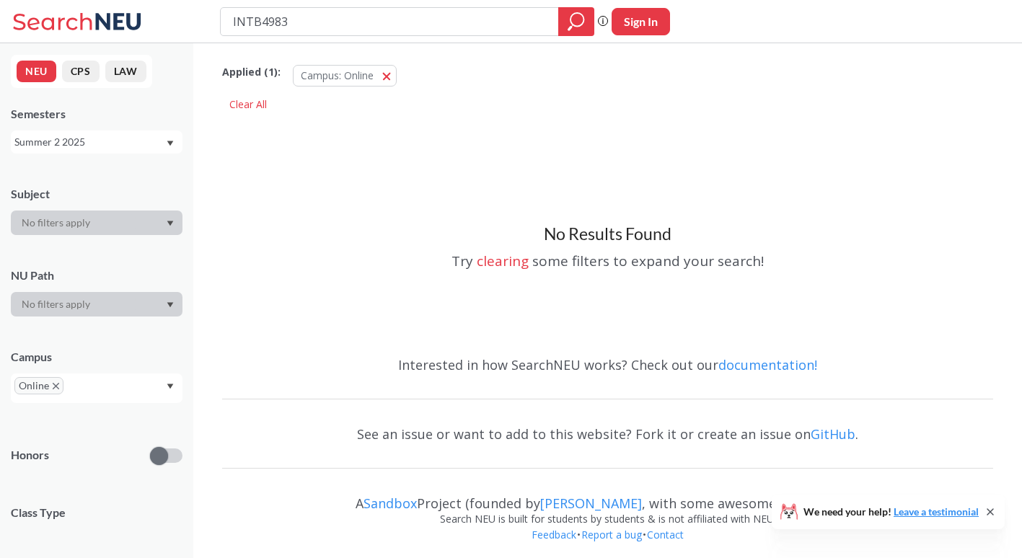
click at [122, 151] on div "Summer 2 2025" at bounding box center [97, 141] width 172 height 23
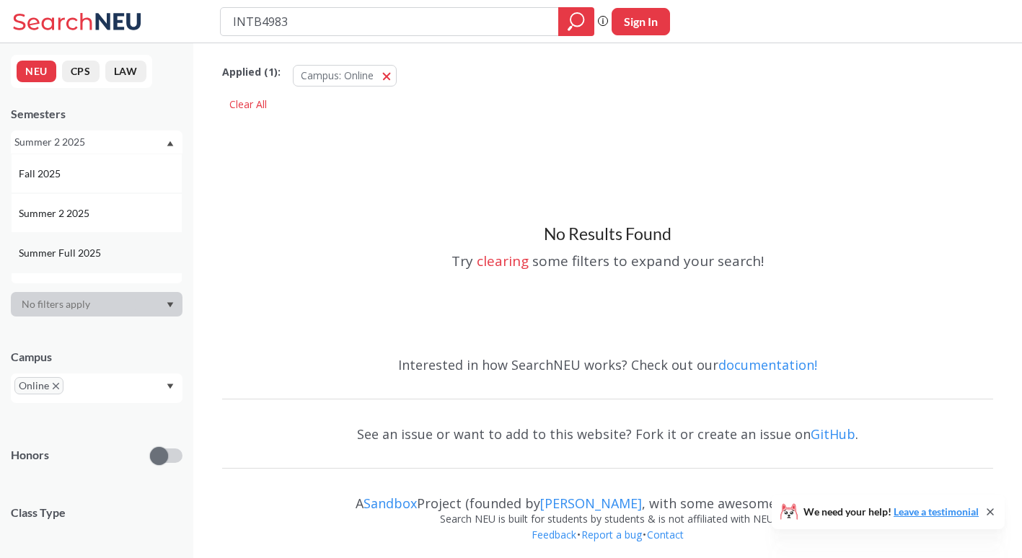
click at [118, 251] on div "Summer Full 2025" at bounding box center [100, 253] width 163 height 16
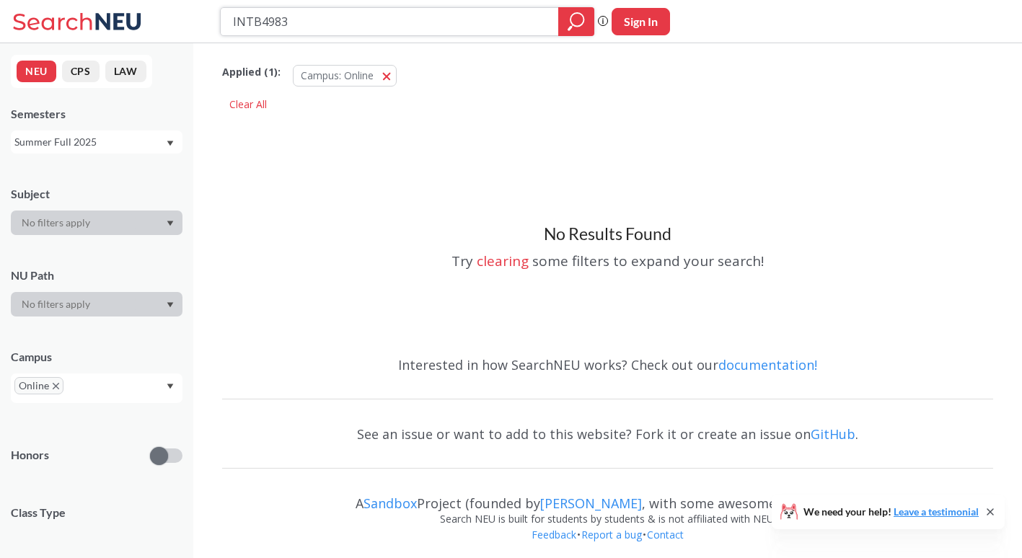
drag, startPoint x: 292, startPoint y: 26, endPoint x: 195, endPoint y: 28, distance: 97.4
click at [195, 28] on div "INTB4983 Phrase search guarantees the exact search appears in the results. Ex. …" at bounding box center [511, 21] width 1022 height 43
type input "MKTG4512"
click at [67, 141] on div "Summer Full 2025" at bounding box center [89, 142] width 151 height 16
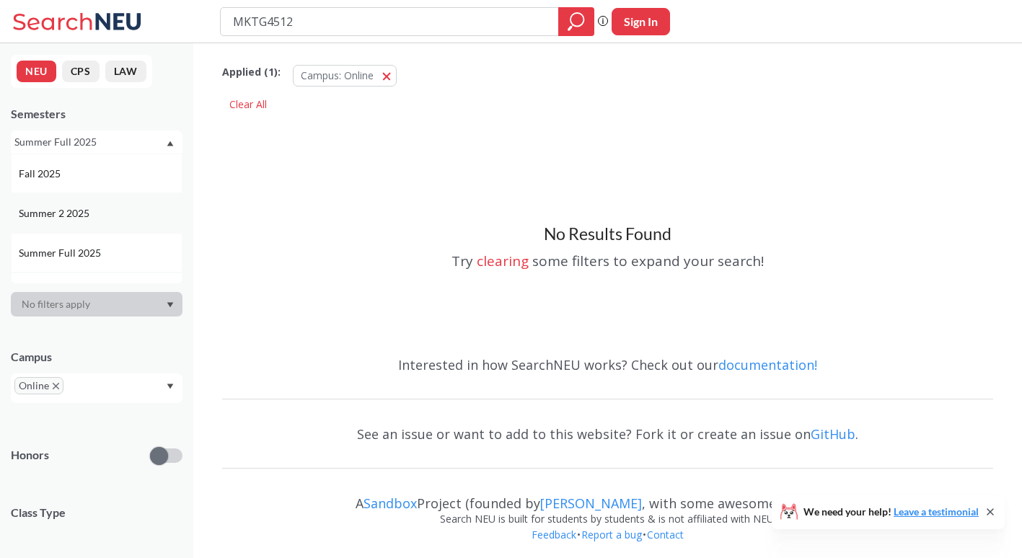
click at [81, 208] on span "Summer 2 2025" at bounding box center [56, 213] width 74 height 16
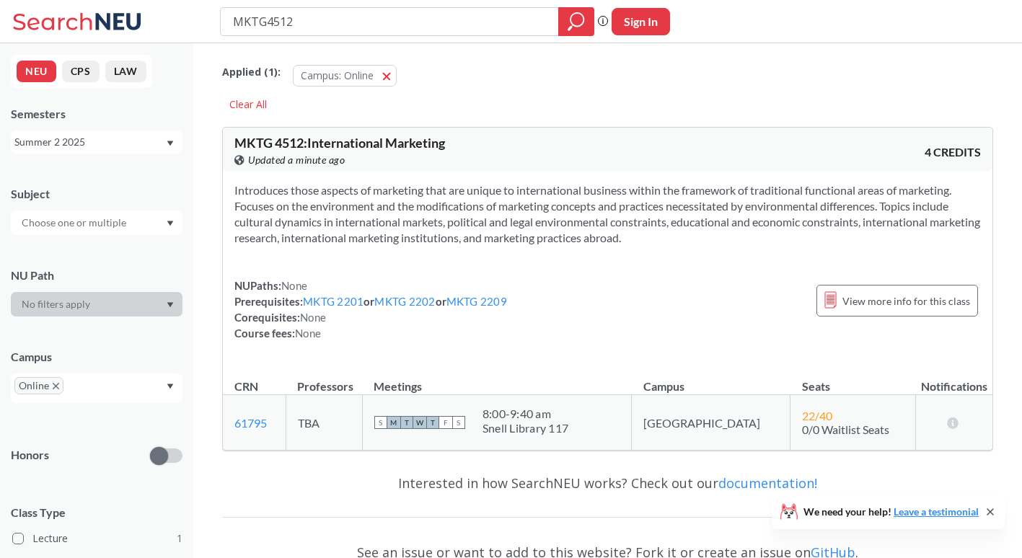
click at [109, 140] on div "Summer 2 2025" at bounding box center [89, 142] width 151 height 16
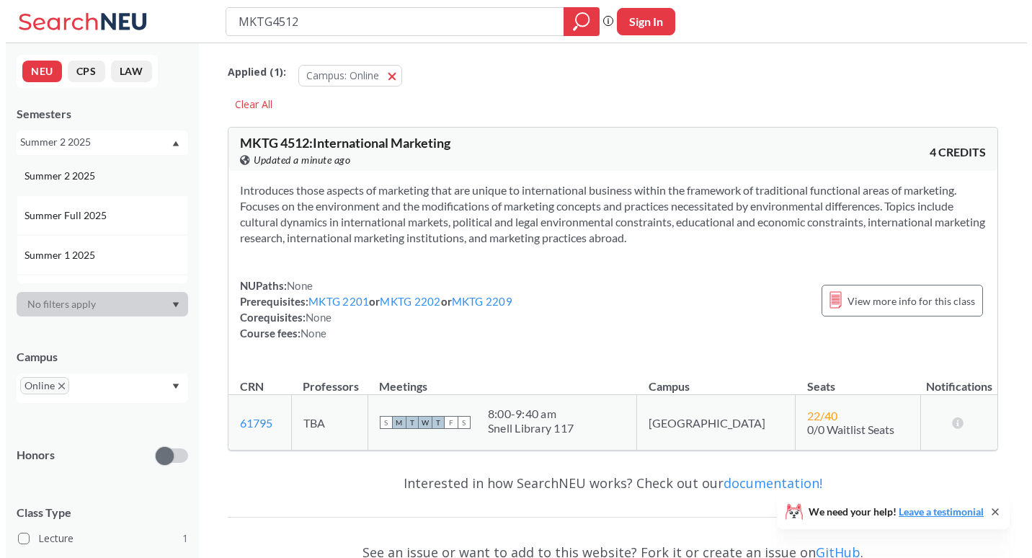
scroll to position [38, 0]
click at [95, 252] on div "Summer 1 2025" at bounding box center [100, 255] width 163 height 16
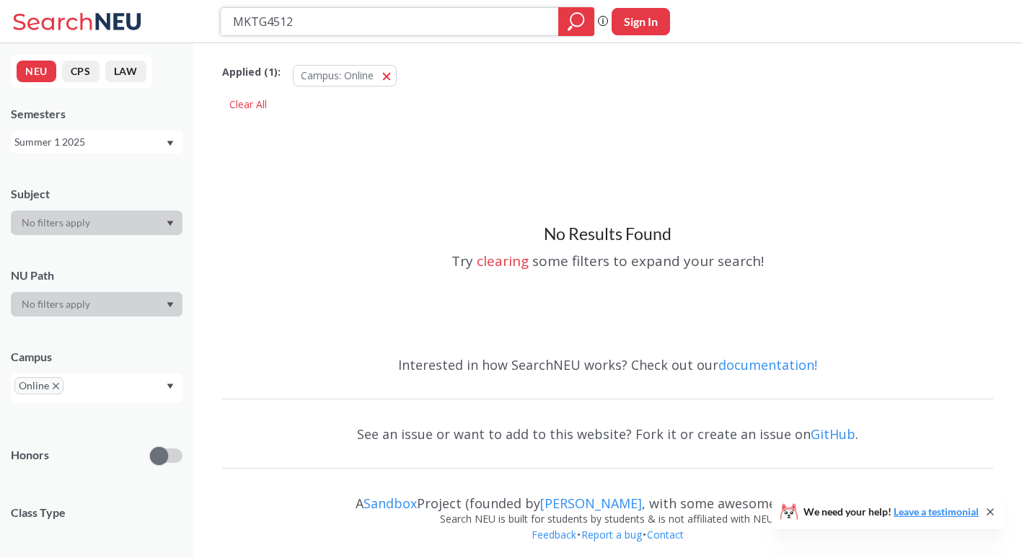
drag, startPoint x: 307, startPoint y: 19, endPoint x: 187, endPoint y: 23, distance: 119.7
click at [187, 23] on div "MKTG4512 Phrase search guarantees the exact search appears in the results. Ex. …" at bounding box center [511, 21] width 1022 height 43
type input "SCHM3301"
click at [147, 136] on div "Summer 1 2025" at bounding box center [89, 142] width 151 height 16
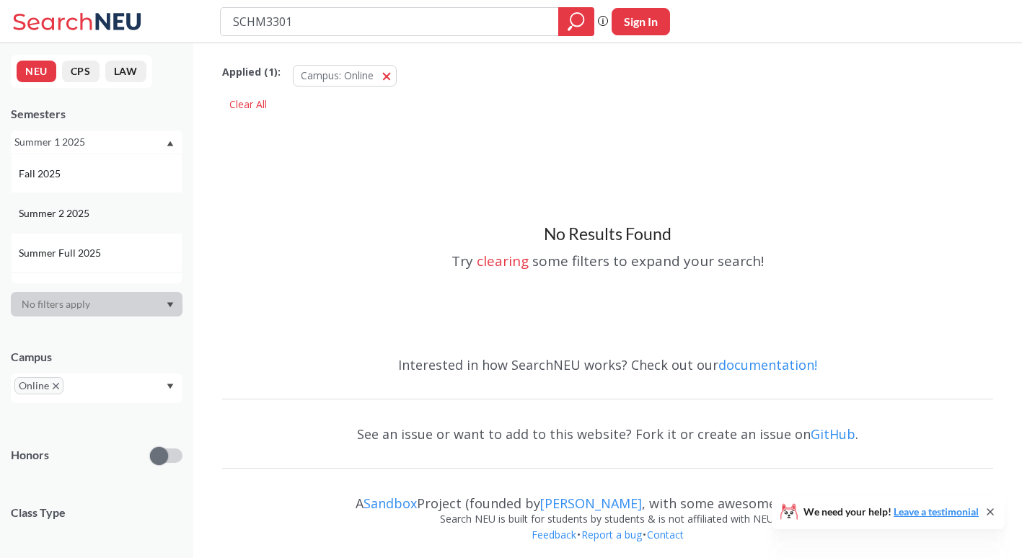
click at [121, 211] on div "Summer 2 2025" at bounding box center [100, 213] width 163 height 16
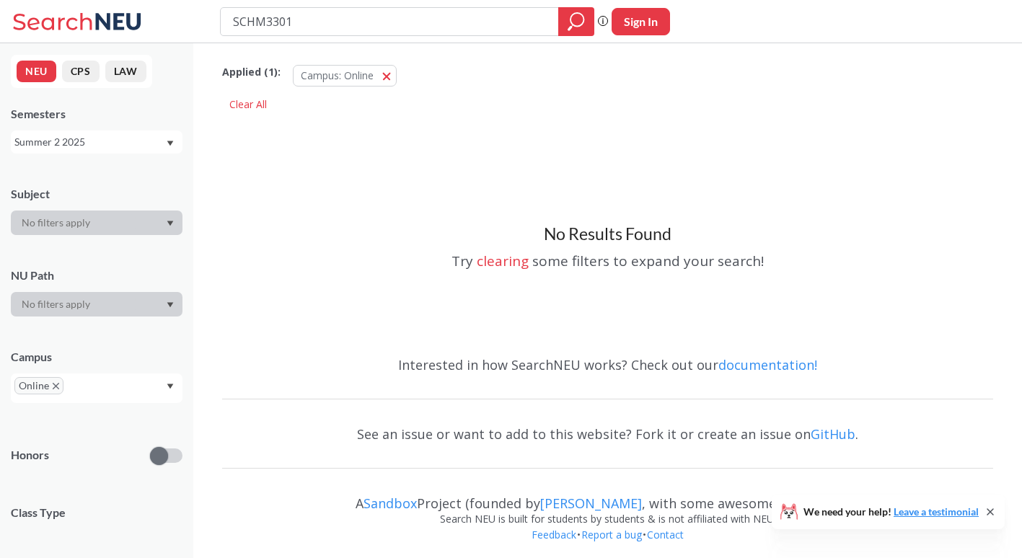
click at [126, 145] on div "Summer 2 2025" at bounding box center [89, 142] width 151 height 16
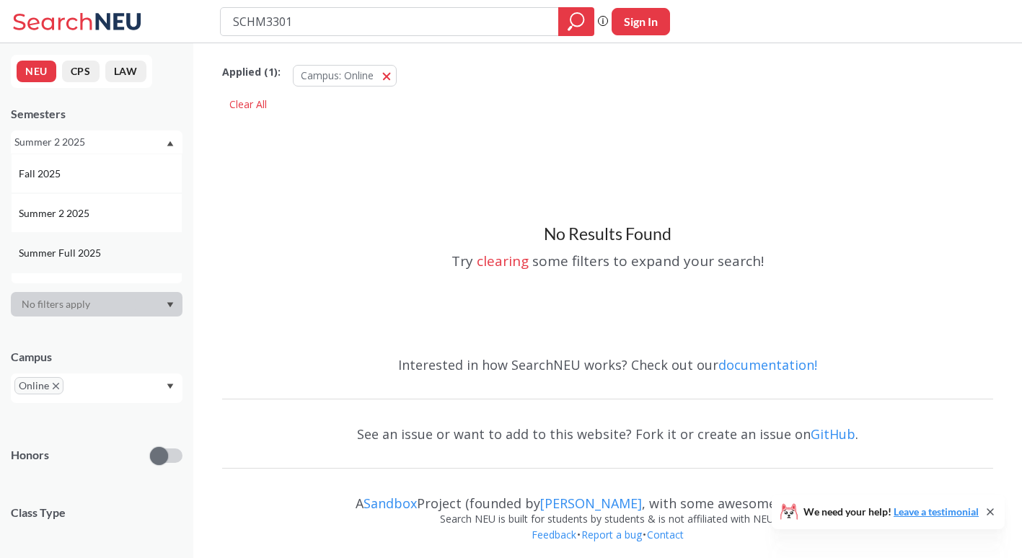
click at [118, 249] on div "Summer Full 2025" at bounding box center [100, 253] width 163 height 16
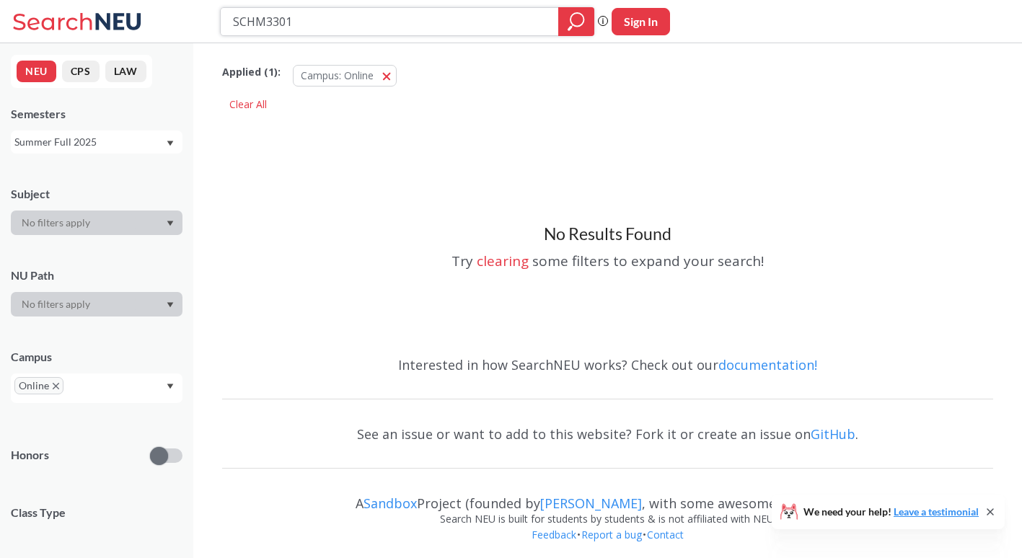
drag, startPoint x: 319, startPoint y: 19, endPoint x: 204, endPoint y: 35, distance: 116.4
click at [204, 35] on div "SCHM3301 Phrase search guarantees the exact search appears in the results. Ex. …" at bounding box center [511, 21] width 1022 height 43
type input "STRT3301"
click at [128, 143] on div "Summer Full 2025" at bounding box center [89, 142] width 151 height 16
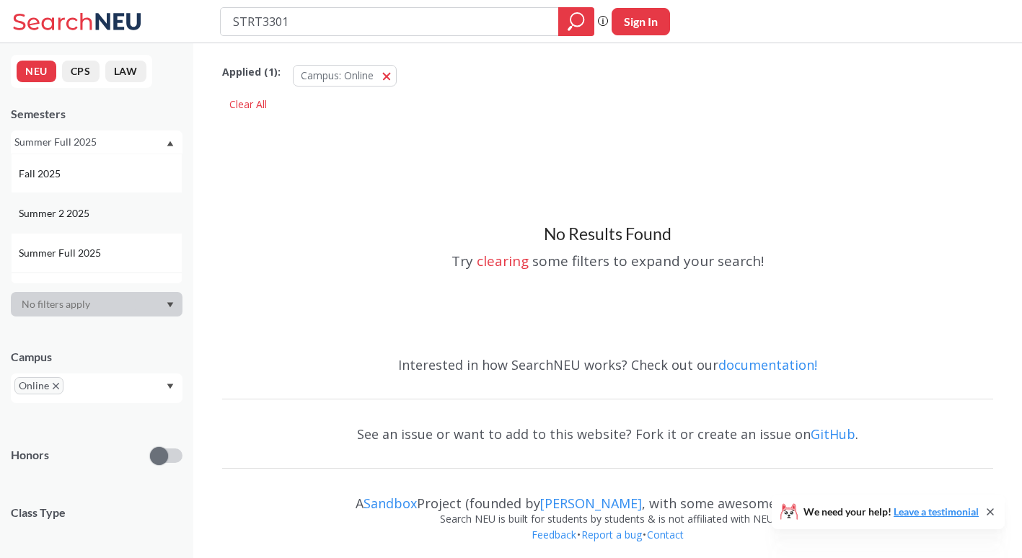
click at [112, 218] on div "Summer 2 2025" at bounding box center [100, 213] width 163 height 16
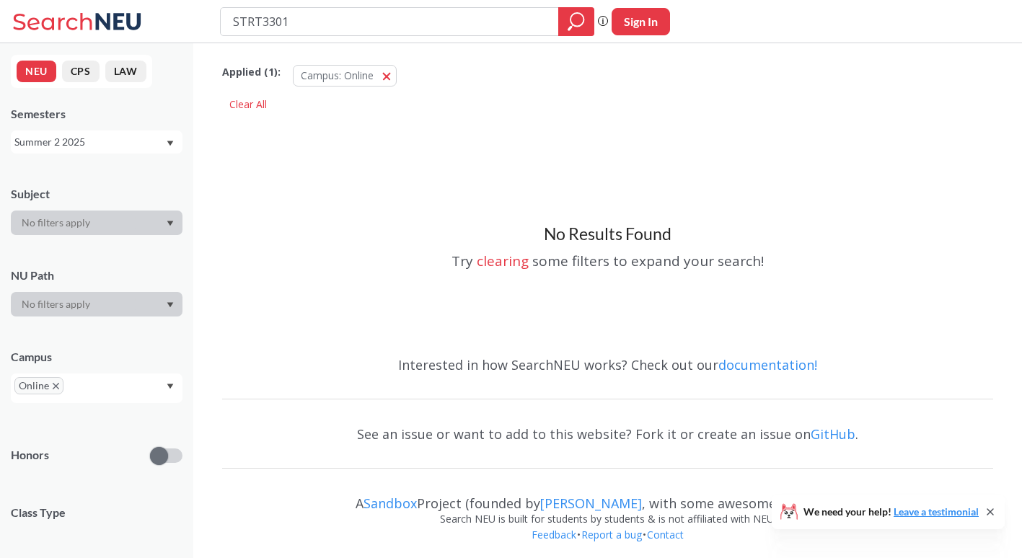
click at [136, 147] on div "Summer 2 2025" at bounding box center [89, 142] width 151 height 16
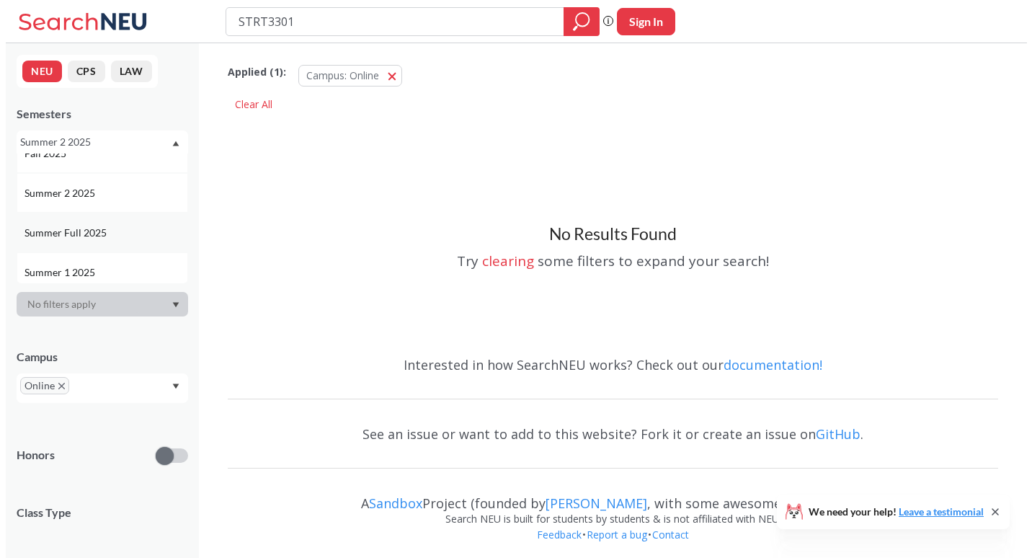
scroll to position [21, 0]
click at [104, 264] on div "Summer 1 2025" at bounding box center [100, 272] width 163 height 16
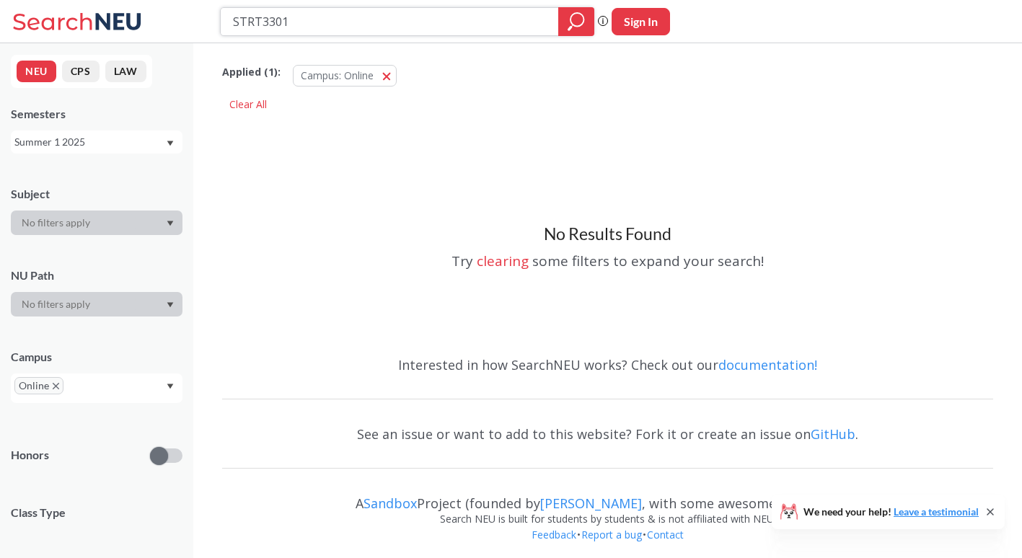
drag, startPoint x: 291, startPoint y: 26, endPoint x: 174, endPoint y: 24, distance: 116.8
click at [174, 24] on div "STRT3301 Phrase search guarantees the exact search appears in the results. Ex. …" at bounding box center [511, 21] width 1022 height 43
type input "INTB4202"
click at [74, 141] on div "Summer 1 2025" at bounding box center [89, 142] width 151 height 16
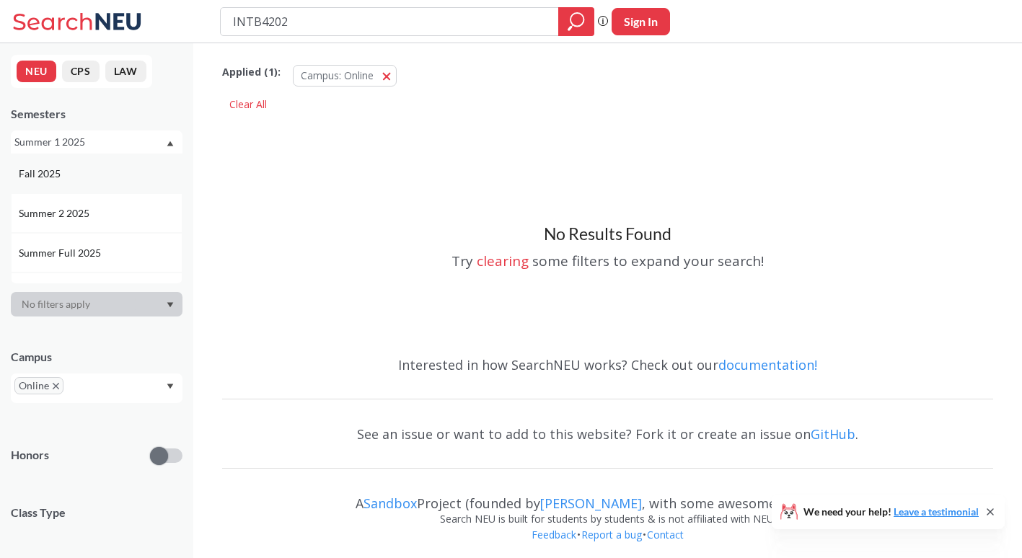
click at [78, 192] on div "Fall 2025" at bounding box center [97, 174] width 172 height 40
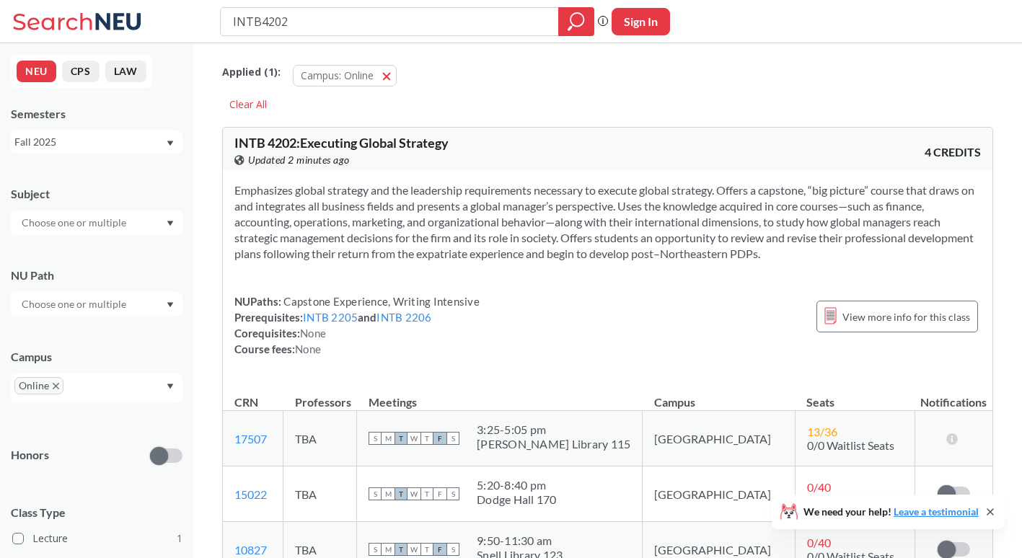
click at [89, 138] on div "Fall 2025" at bounding box center [89, 142] width 151 height 16
click at [81, 221] on div "Summer 2 2025" at bounding box center [97, 213] width 172 height 40
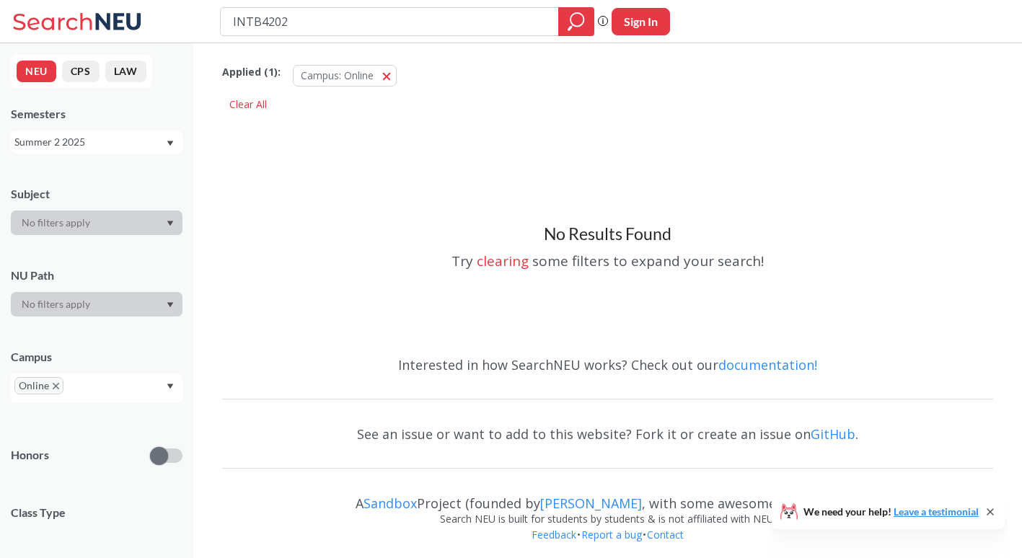
click at [118, 137] on div "Summer 2 2025" at bounding box center [89, 142] width 151 height 16
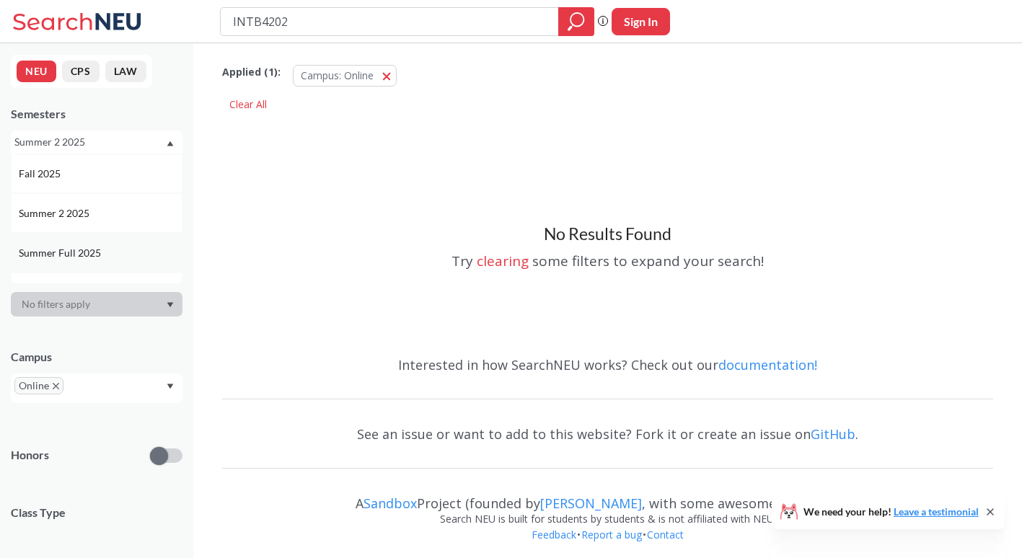
click at [102, 253] on span "Summer Full 2025" at bounding box center [61, 253] width 85 height 16
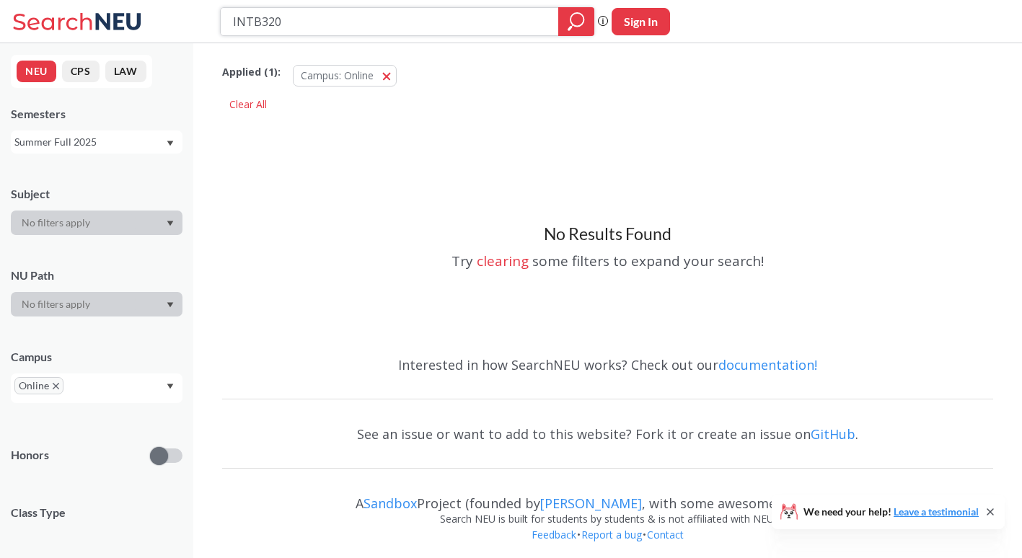
type input "INTB3205"
click at [138, 132] on div "Summer Full 2025" at bounding box center [97, 141] width 172 height 23
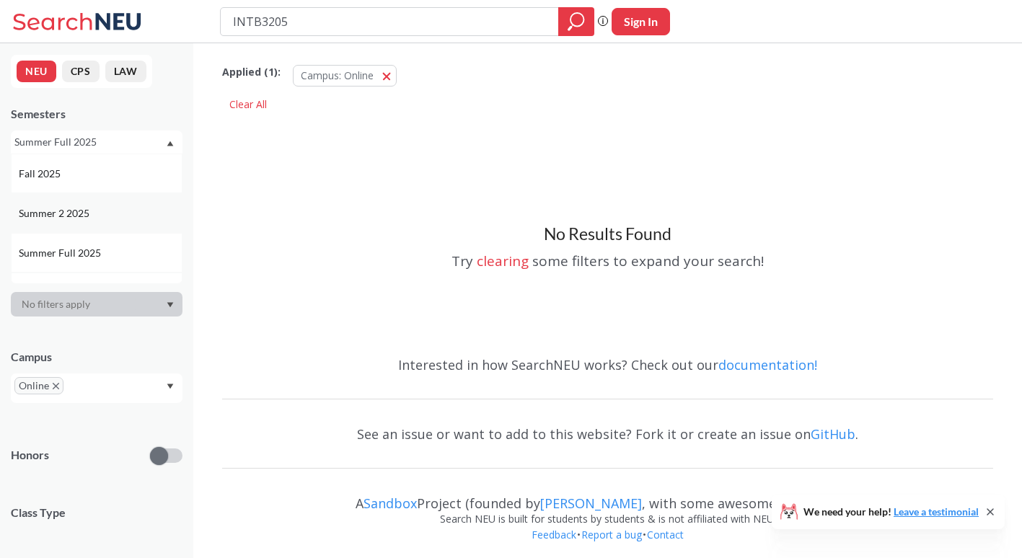
click at [118, 220] on div "Summer 2 2025" at bounding box center [100, 213] width 163 height 16
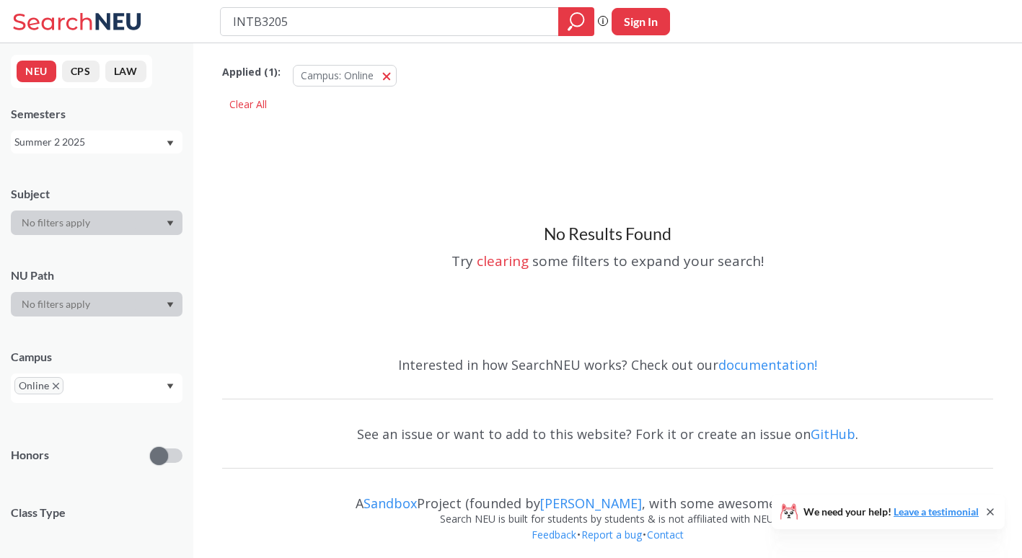
click at [133, 135] on div "Summer 2 2025" at bounding box center [89, 142] width 151 height 16
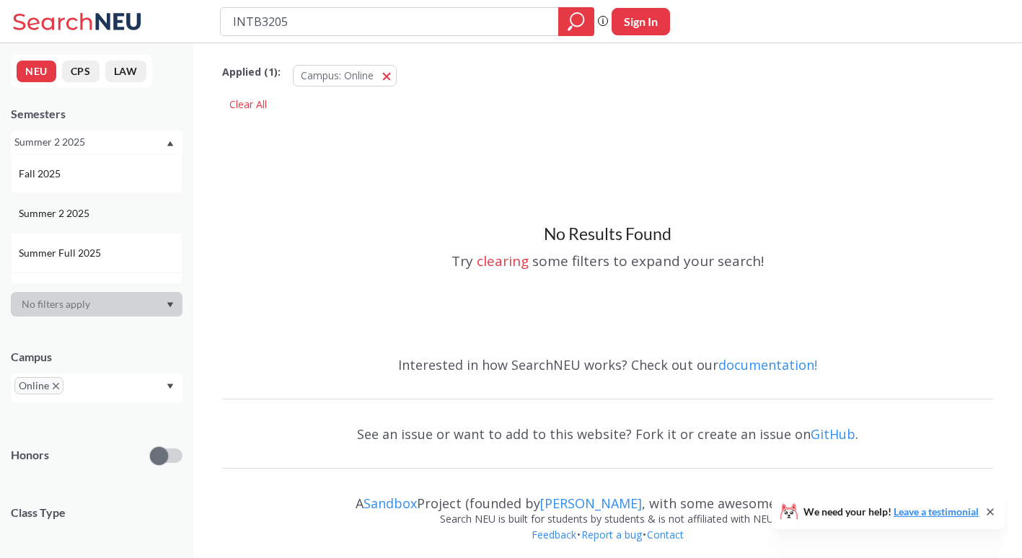
scroll to position [52, 0]
click at [121, 229] on div "Summer 1 2025" at bounding box center [97, 241] width 172 height 40
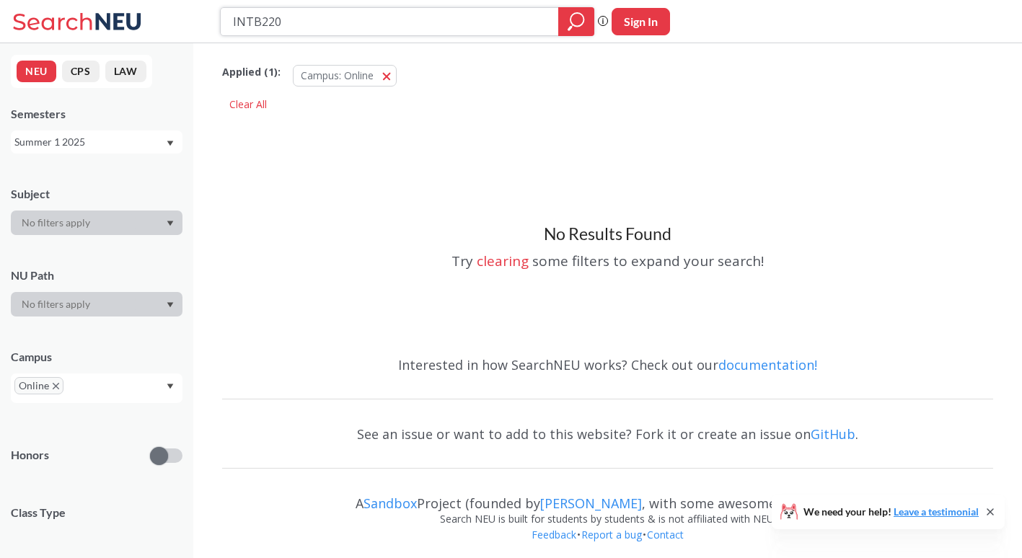
type input "INTB2206"
click at [143, 130] on div "Semesters Summer 1 2025" at bounding box center [97, 130] width 172 height 48
click at [140, 136] on div "Summer 1 2025" at bounding box center [89, 142] width 151 height 16
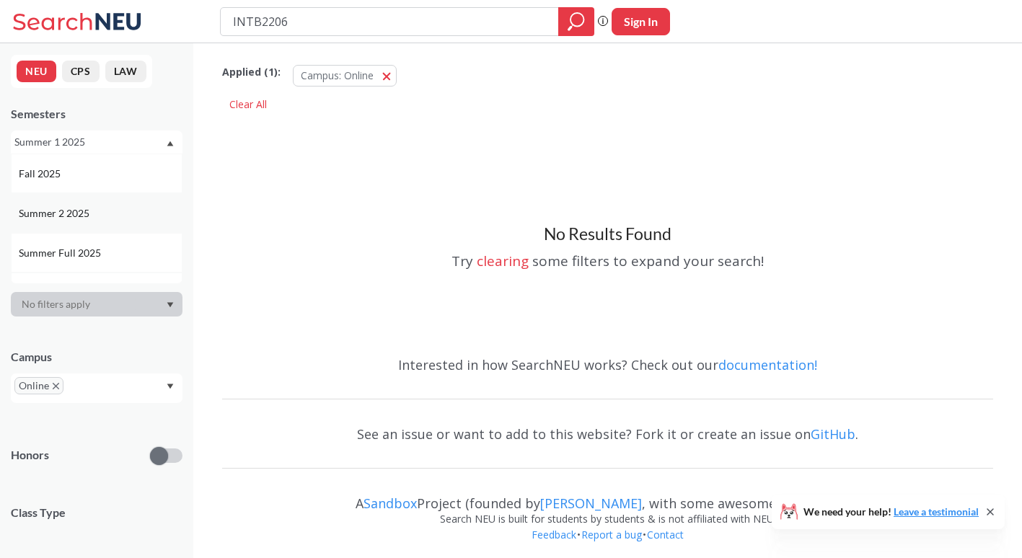
click at [109, 203] on div "Summer 2 2025" at bounding box center [97, 213] width 172 height 40
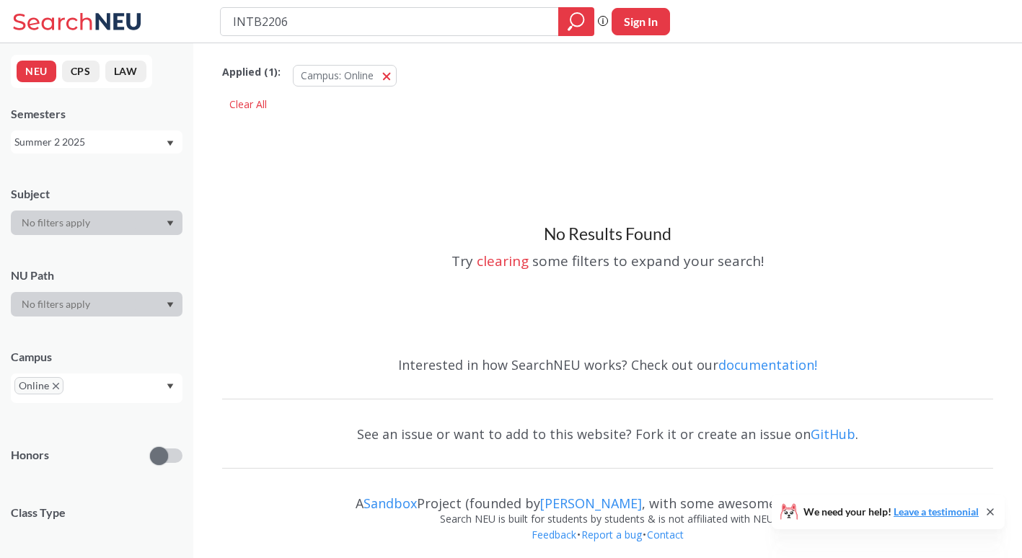
click at [118, 144] on div "Summer 2 2025" at bounding box center [89, 142] width 151 height 16
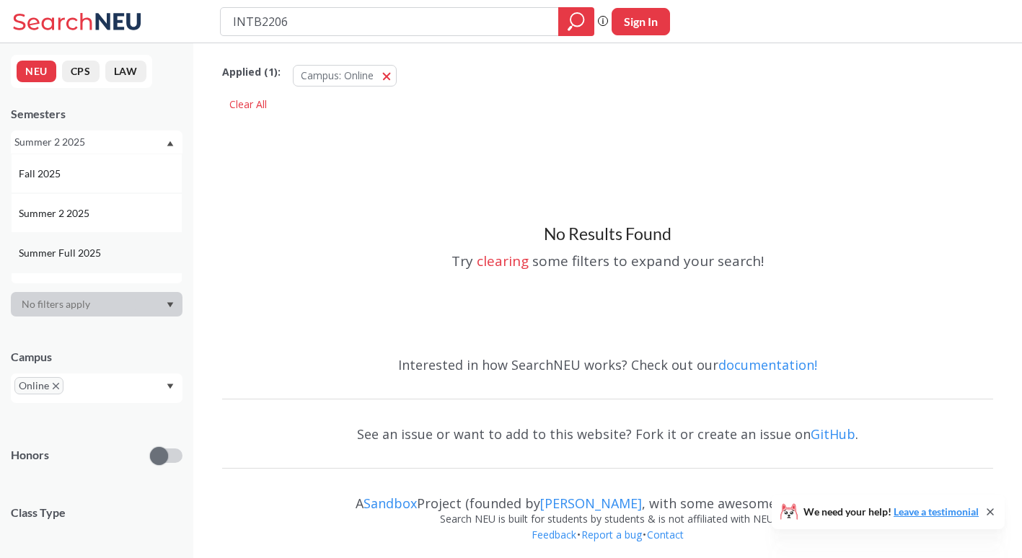
click at [102, 261] on div "Summer Full 2025" at bounding box center [97, 253] width 172 height 40
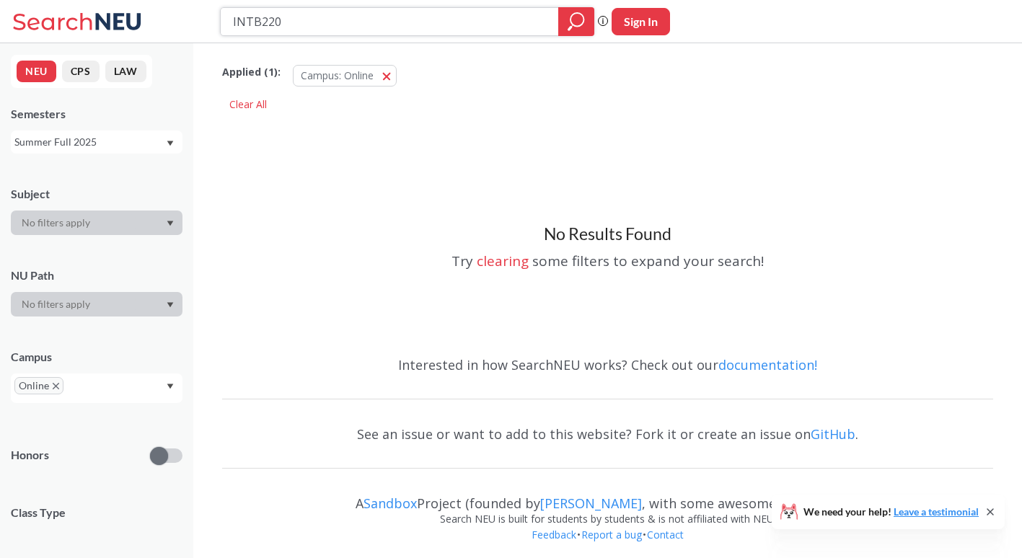
type input "INTB2205"
click at [77, 164] on div "NEU CPS LAW Semesters Summer Full 2025 Subject NU Path Campus Online Honors Cla…" at bounding box center [96, 300] width 193 height 515
click at [94, 145] on div "Summer Full 2025" at bounding box center [89, 142] width 151 height 16
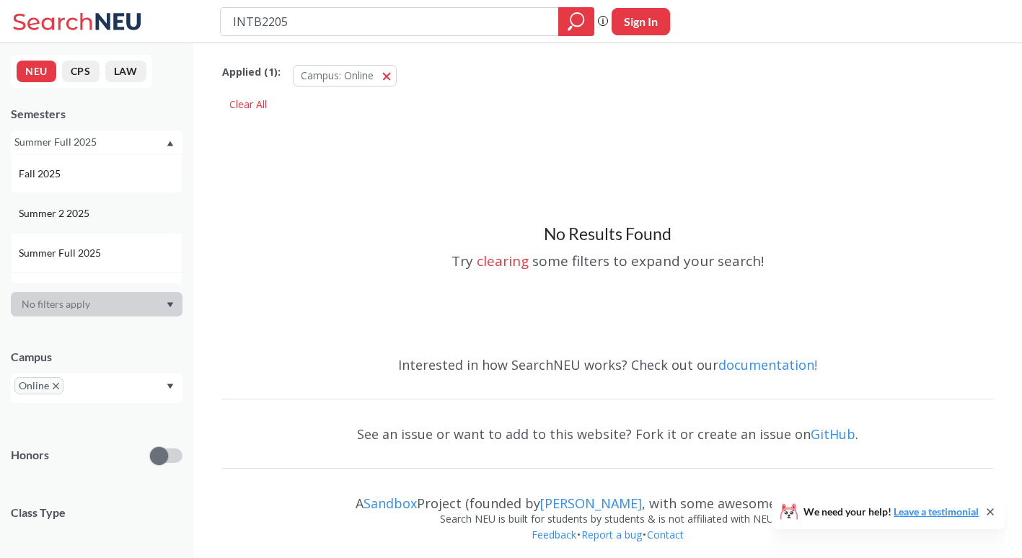
click at [80, 226] on div "Summer 2 2025" at bounding box center [97, 213] width 172 height 40
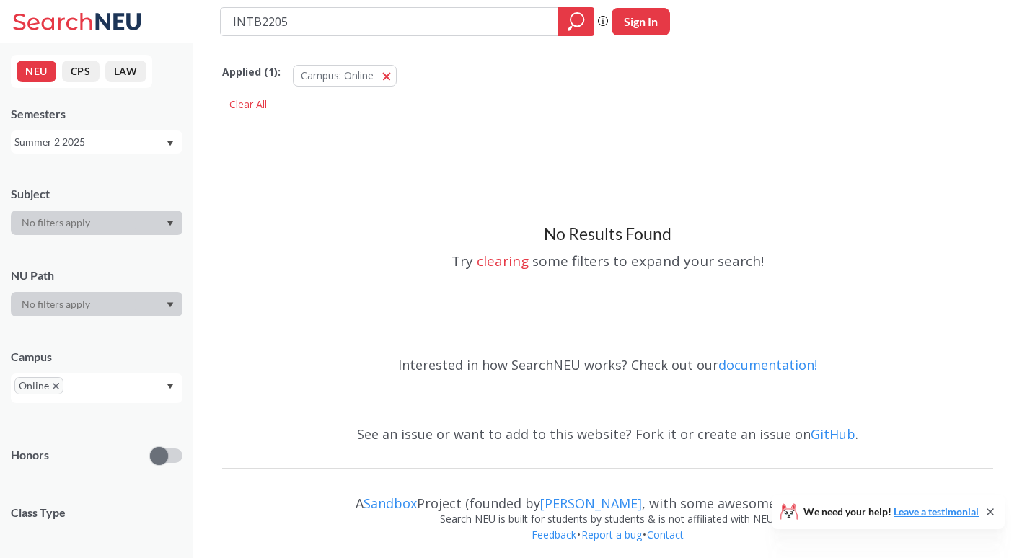
click at [95, 133] on div "Summer 2 2025" at bounding box center [97, 141] width 172 height 23
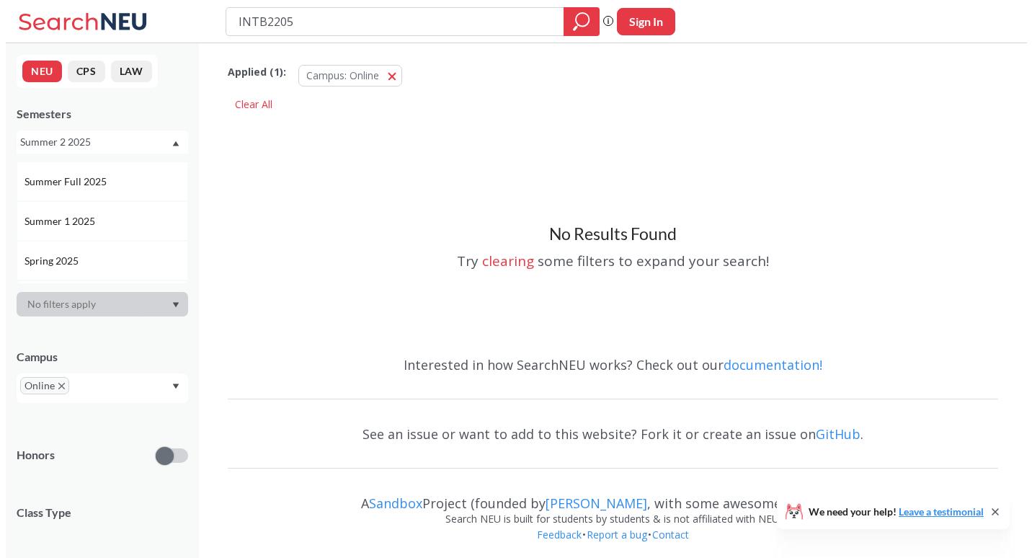
scroll to position [72, 0]
click at [92, 208] on div "Summer 1 2025" at bounding box center [97, 220] width 172 height 40
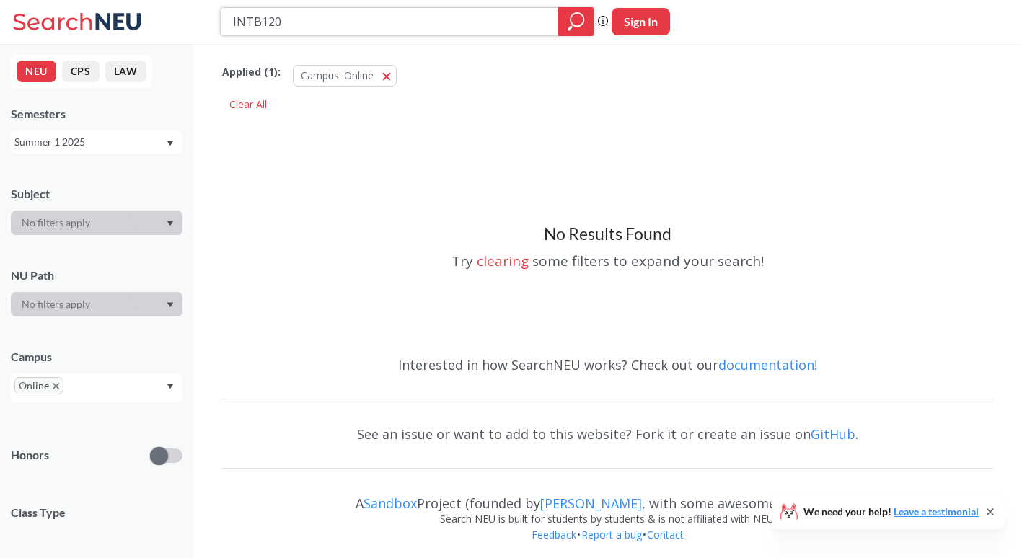
type input "INTB1205"
click at [152, 136] on div "Summer 1 2025" at bounding box center [89, 142] width 151 height 16
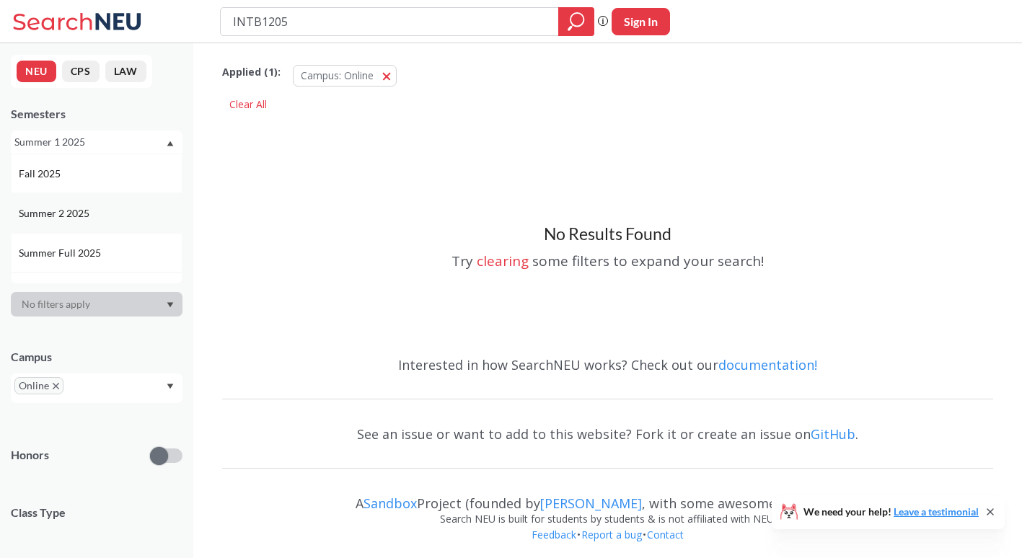
click at [129, 217] on div "Summer 2 2025" at bounding box center [100, 213] width 163 height 16
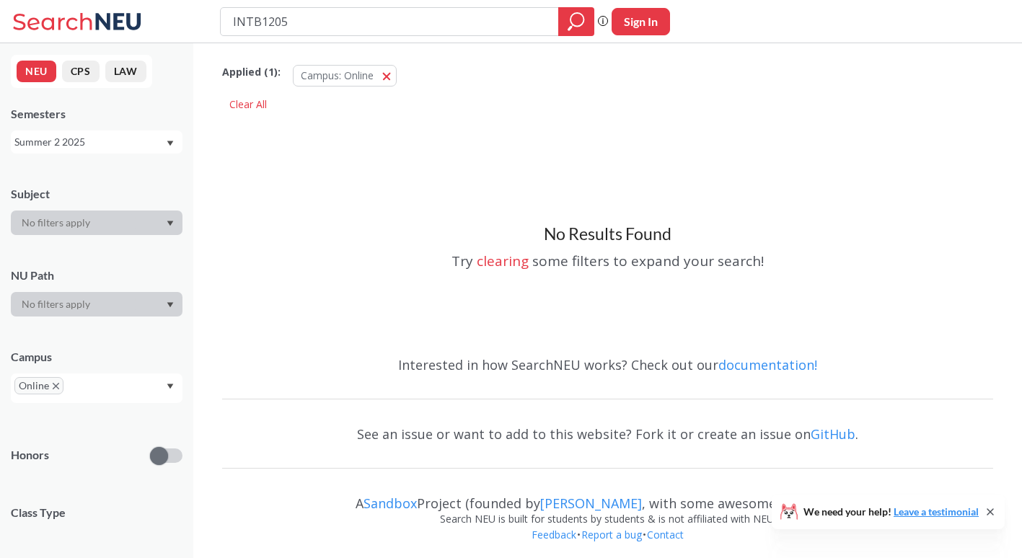
click at [136, 122] on div "Semesters Summer 2 2025" at bounding box center [97, 130] width 172 height 48
click at [126, 137] on div "Summer 2 2025" at bounding box center [89, 142] width 151 height 16
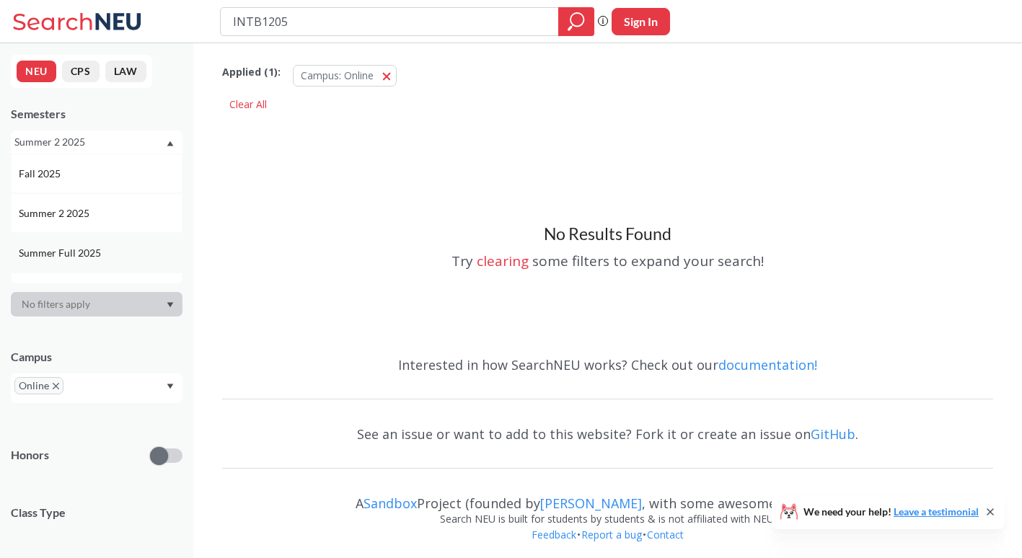
click at [110, 242] on div "Summer Full 2025" at bounding box center [97, 253] width 172 height 40
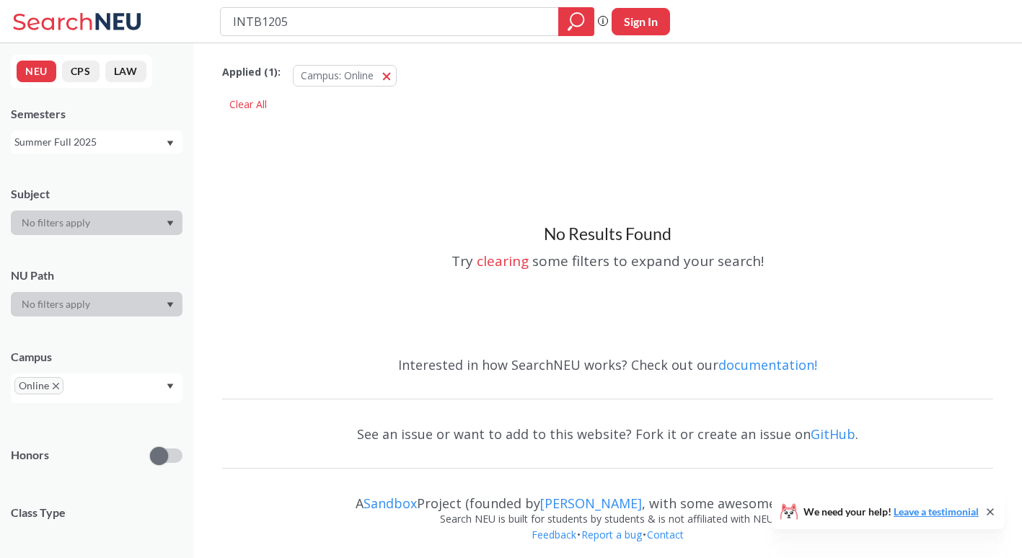
click at [146, 123] on div "Semesters Summer Full 2025" at bounding box center [97, 130] width 172 height 48
click at [130, 156] on div "NEU CPS LAW Semesters Summer Full 2025 Subject NU Path Campus Online Honors Cla…" at bounding box center [96, 300] width 193 height 515
click at [130, 151] on div "Summer Full 2025" at bounding box center [97, 141] width 172 height 23
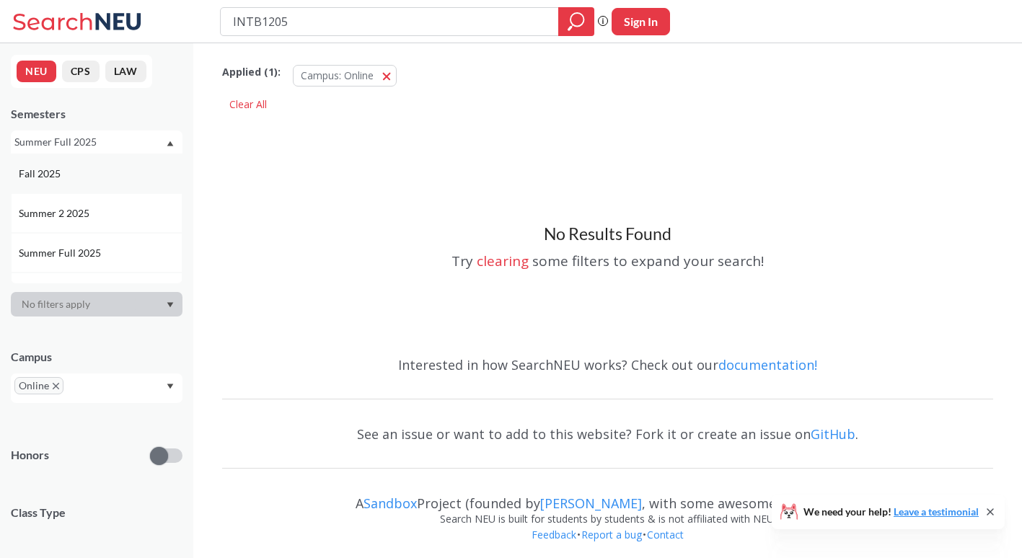
click at [118, 178] on div "Fall 2025" at bounding box center [100, 174] width 163 height 16
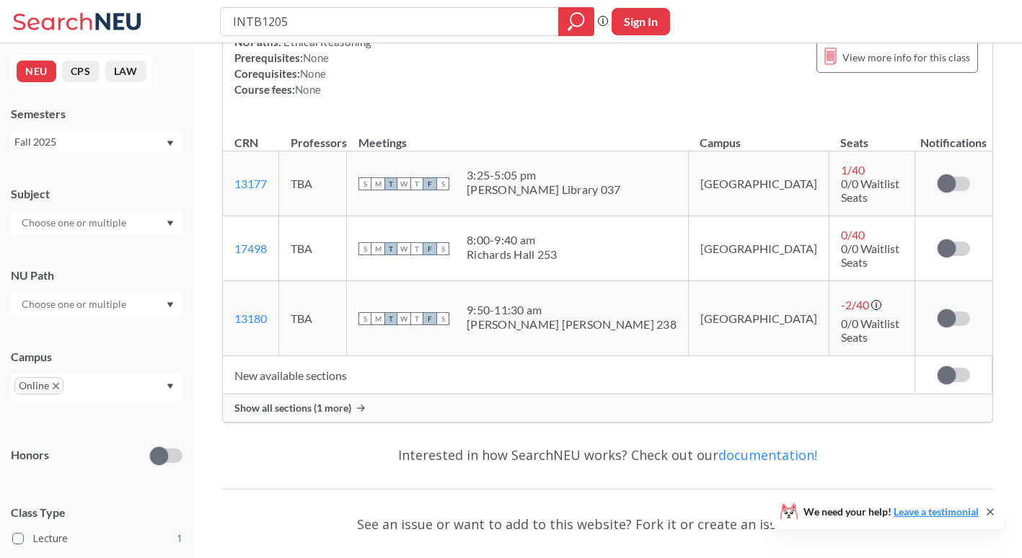
scroll to position [276, 0]
click at [351, 394] on div "Show all sections (1 more)" at bounding box center [607, 407] width 769 height 27
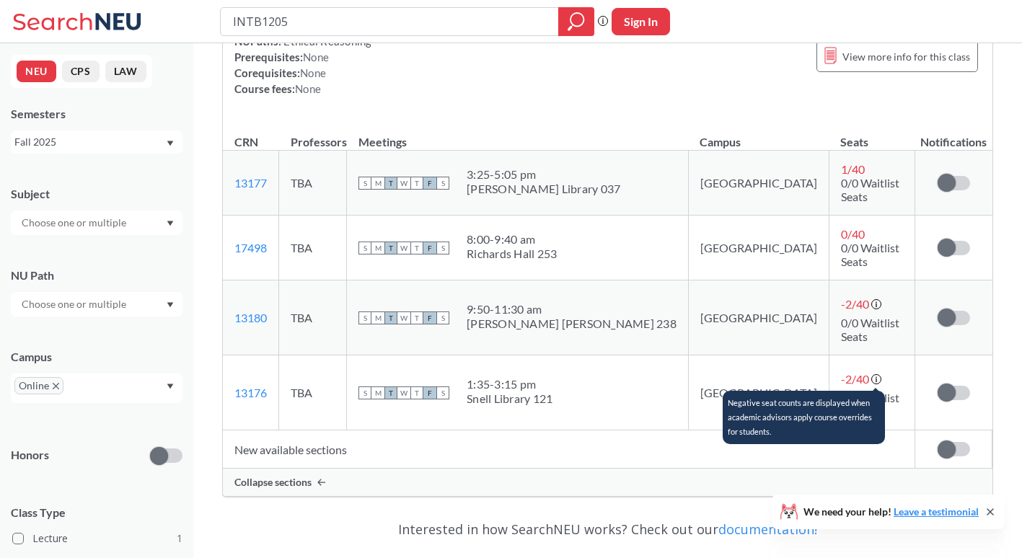
click at [871, 374] on icon at bounding box center [877, 380] width 12 height 12
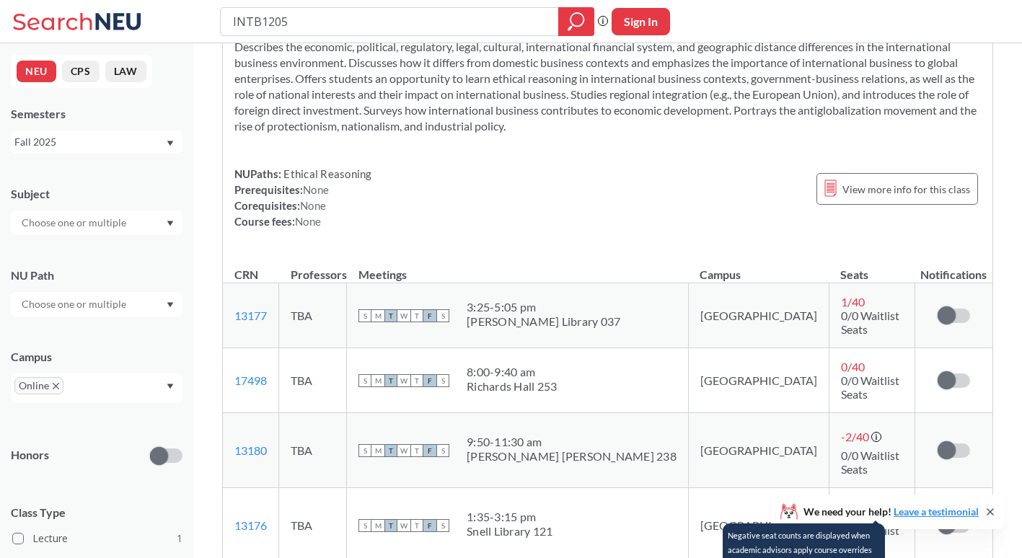
scroll to position [0, 0]
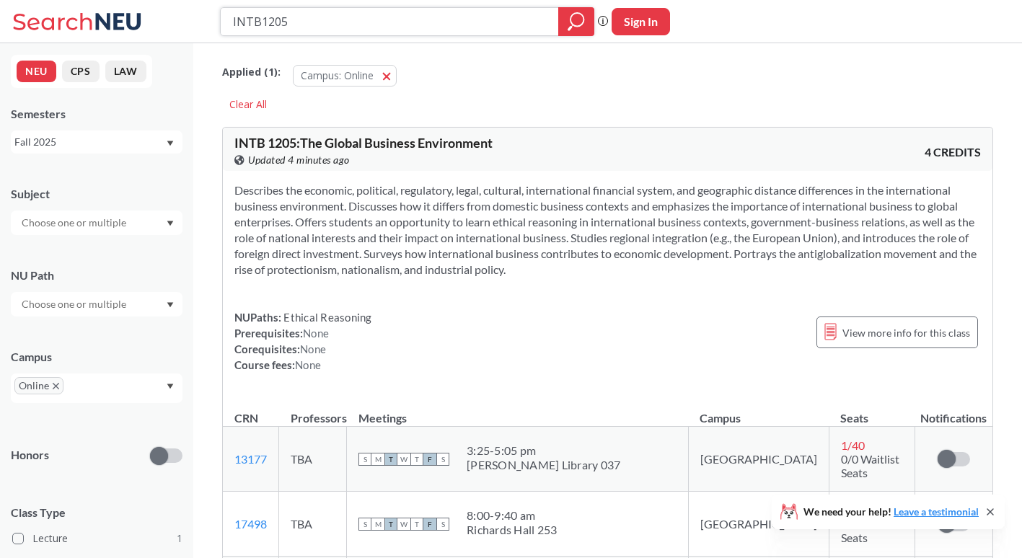
drag, startPoint x: 312, startPoint y: 16, endPoint x: 201, endPoint y: 22, distance: 111.2
click at [201, 22] on div "INTB1205 Phrase search guarantees the exact search appears in the results. Ex. …" at bounding box center [511, 21] width 1022 height 43
type input "MGMT3340"
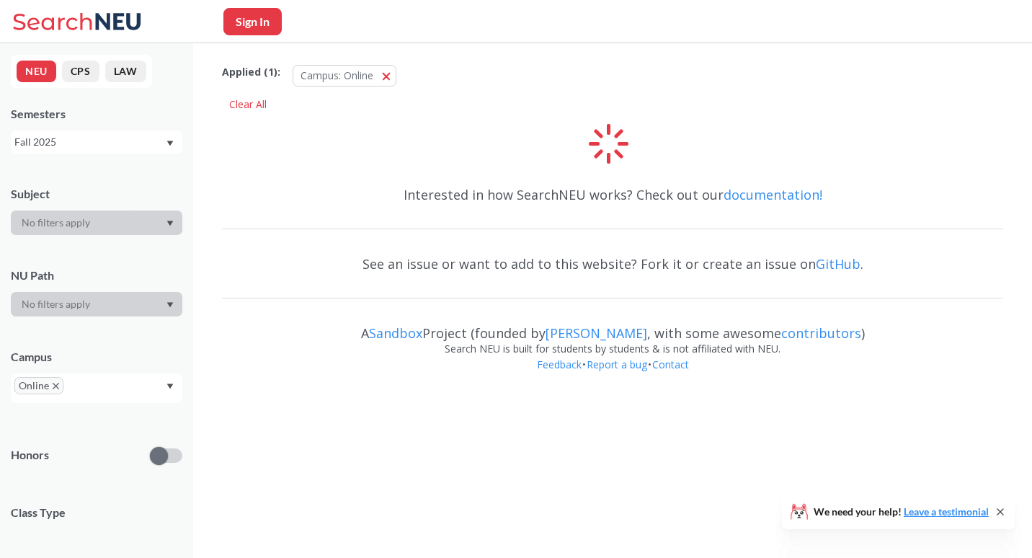
click at [114, 148] on div "Fall 2025" at bounding box center [89, 142] width 151 height 16
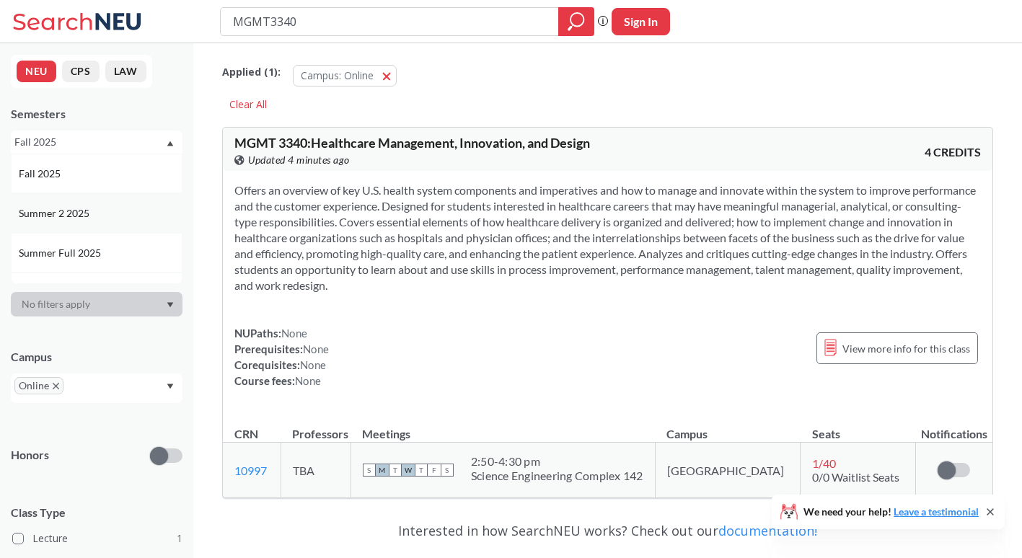
click at [107, 212] on div "Summer 2 2025" at bounding box center [100, 213] width 163 height 16
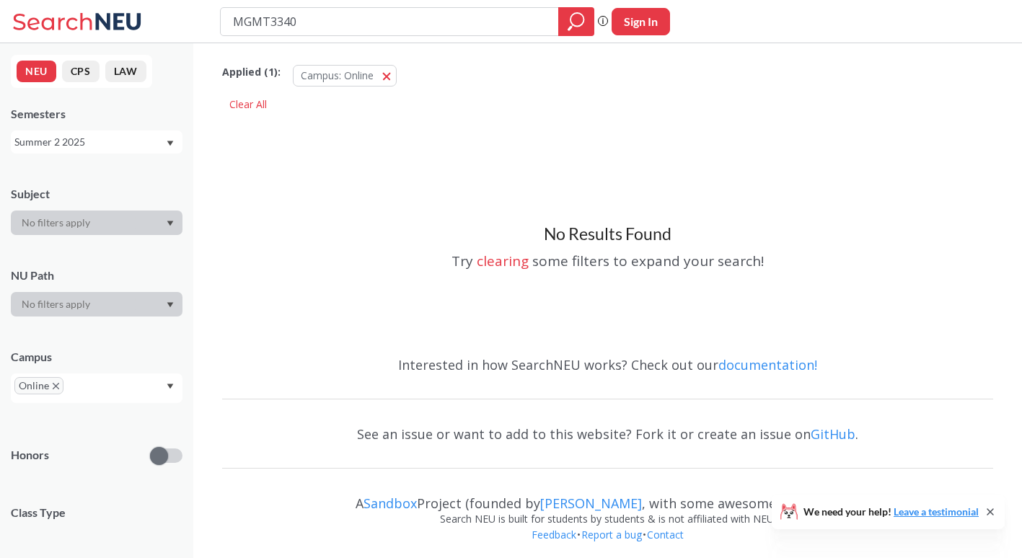
click at [118, 142] on div "Summer 2 2025" at bounding box center [89, 142] width 151 height 16
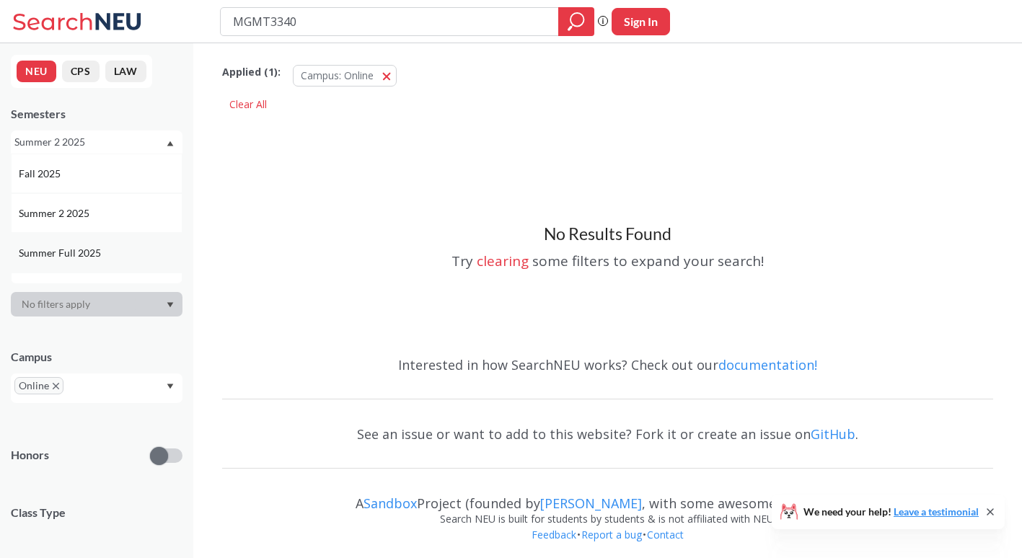
click at [99, 236] on div "Summer Full 2025" at bounding box center [97, 253] width 172 height 40
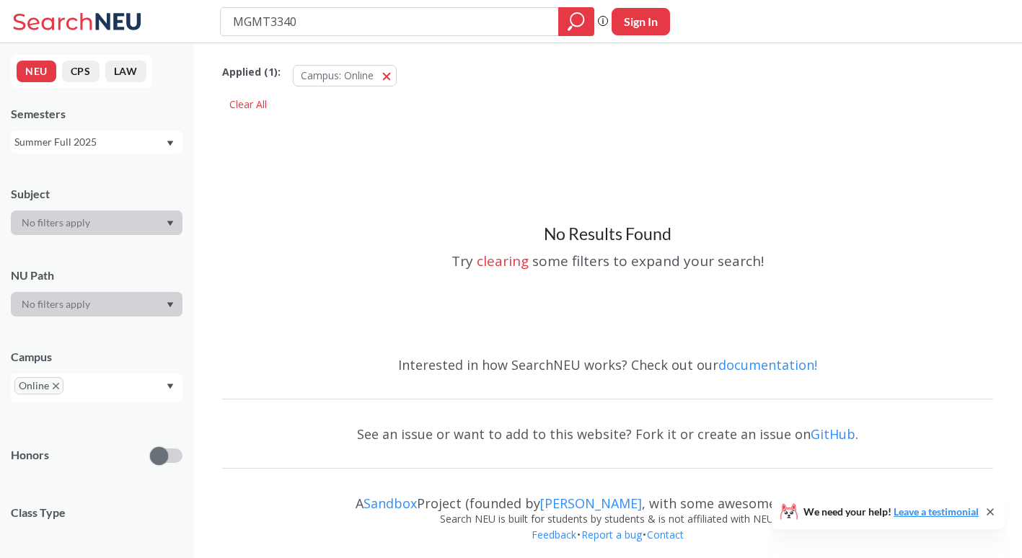
click at [112, 138] on div "Summer Full 2025" at bounding box center [89, 142] width 151 height 16
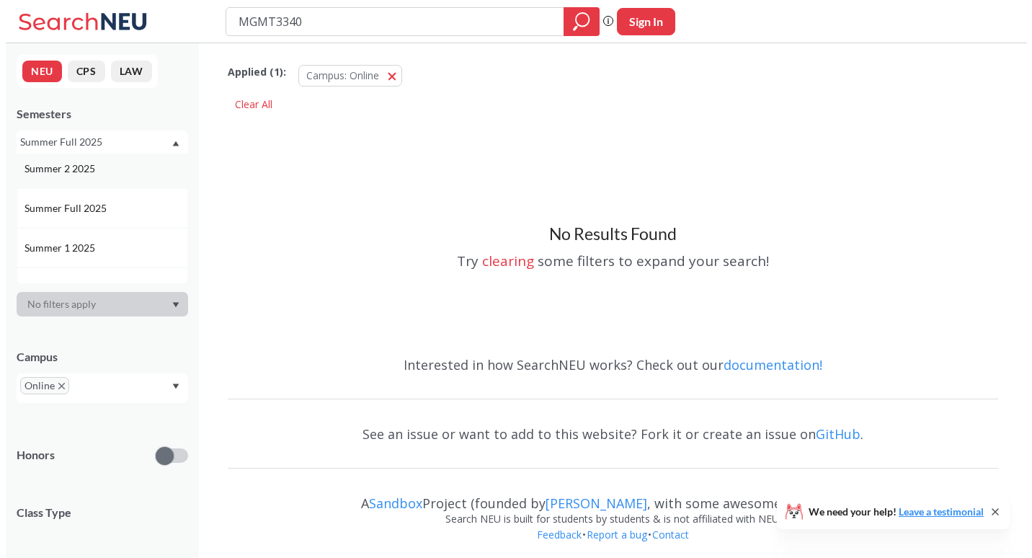
scroll to position [45, 0]
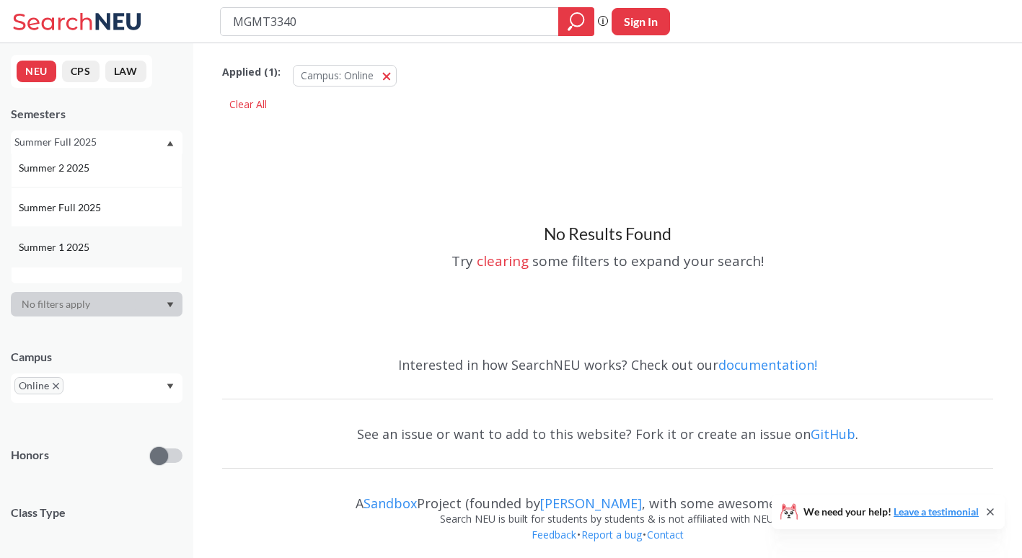
click at [95, 235] on div "Summer 1 2025" at bounding box center [97, 247] width 172 height 40
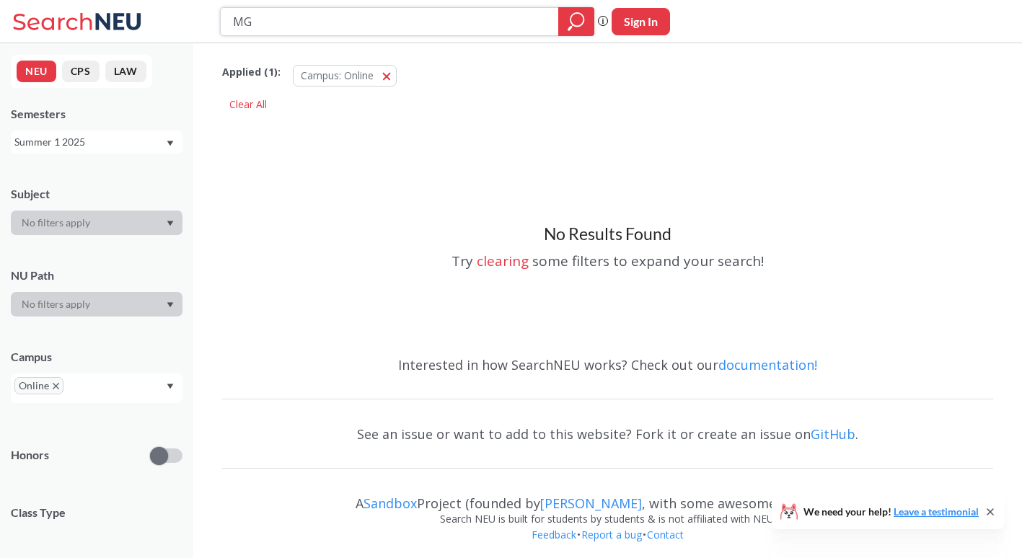
type input "M"
type input "SCHM3315"
click at [117, 134] on div "Summer 1 2025" at bounding box center [89, 142] width 151 height 16
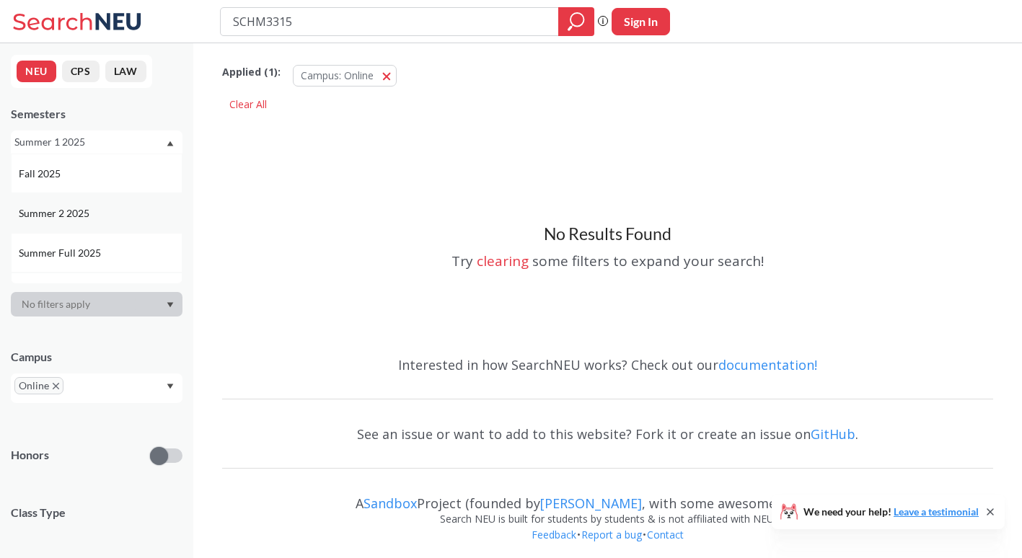
click at [107, 209] on div "Summer 2 2025" at bounding box center [100, 213] width 163 height 16
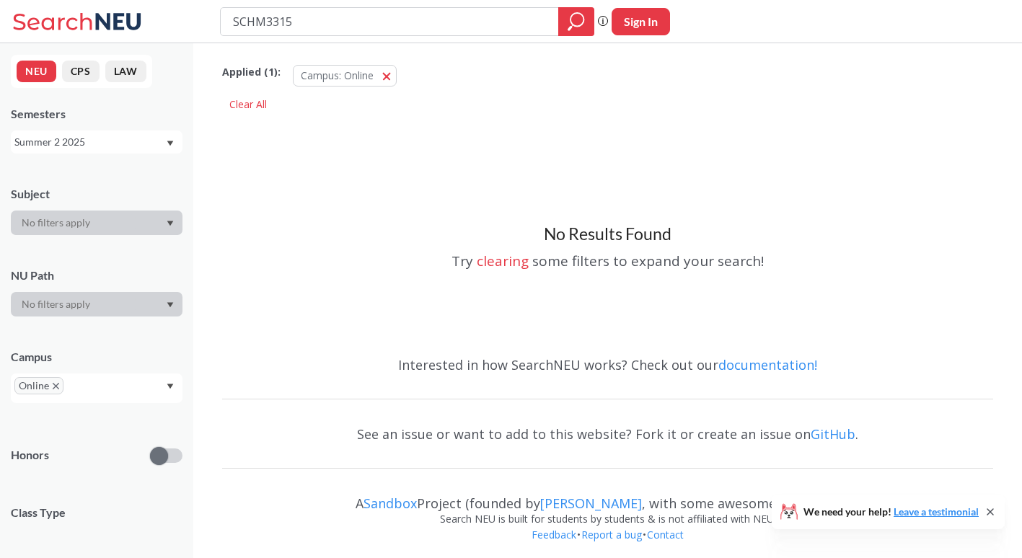
click at [105, 151] on div "Summer 2 2025" at bounding box center [97, 141] width 172 height 23
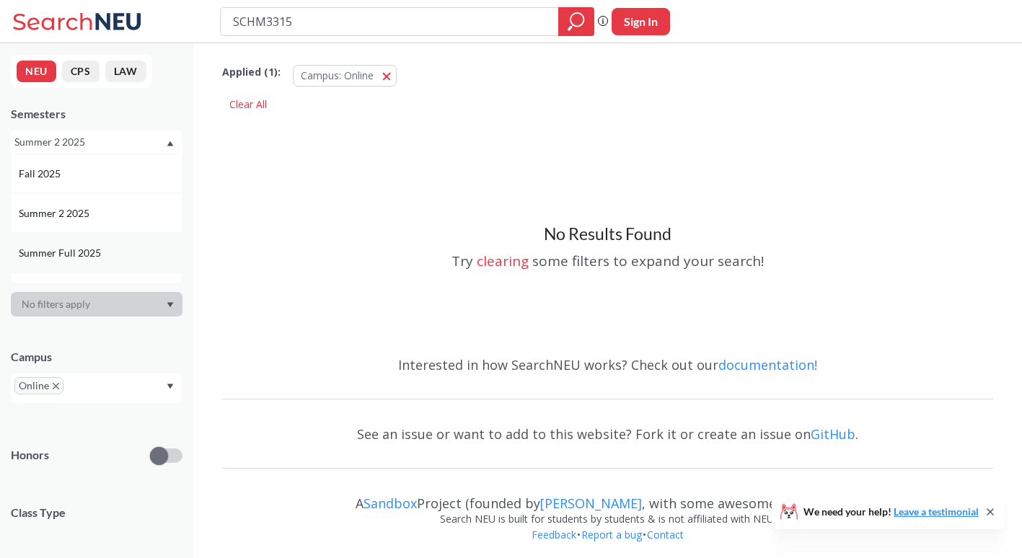
click at [101, 262] on div "Summer Full 2025" at bounding box center [97, 253] width 172 height 40
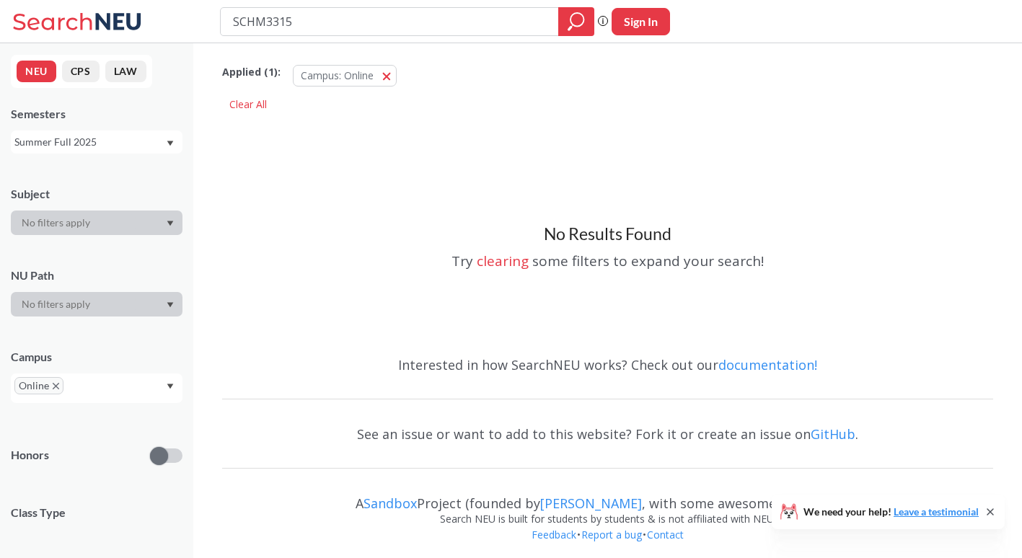
click at [118, 136] on div "Summer Full 2025" at bounding box center [89, 142] width 151 height 16
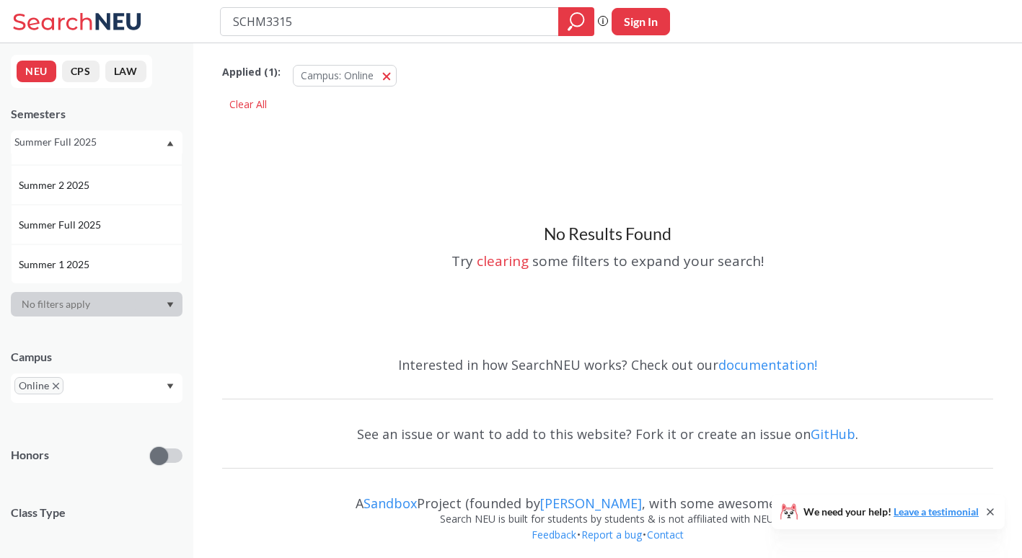
scroll to position [29, 0]
click at [102, 262] on div "Summer 1 2025" at bounding box center [100, 264] width 163 height 16
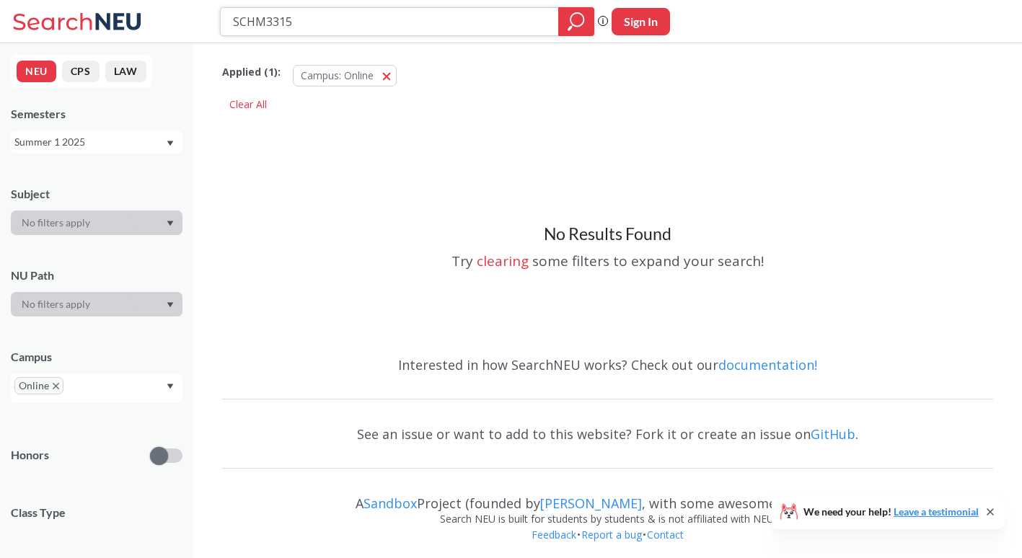
drag, startPoint x: 316, startPoint y: 13, endPoint x: 207, endPoint y: 36, distance: 111.3
click at [207, 36] on div "SCHM3315 Phrase search guarantees the exact search appears in the results. Ex. …" at bounding box center [511, 21] width 1022 height 43
type input "BUSN3310"
click at [84, 134] on div "Summer 1 2025" at bounding box center [89, 142] width 151 height 16
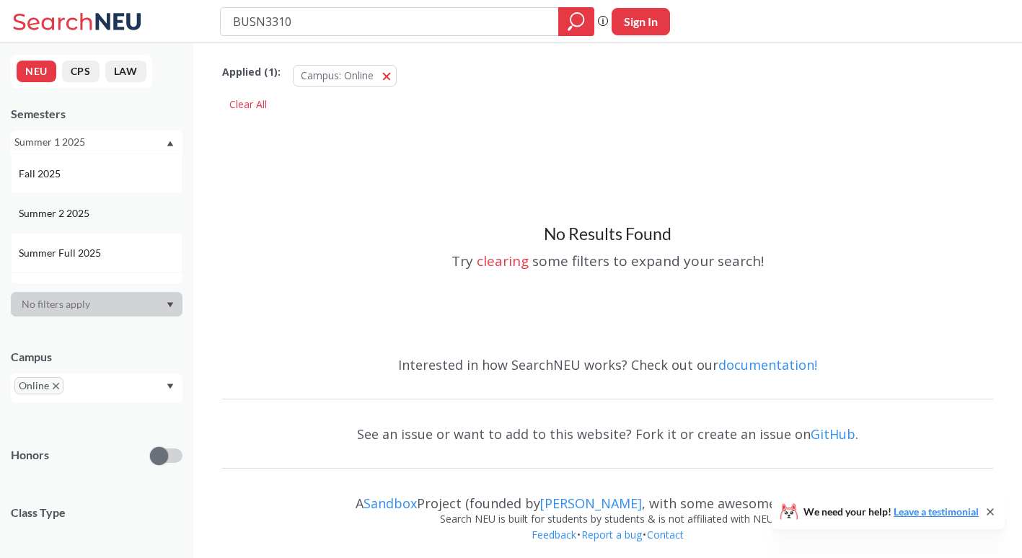
click at [91, 194] on div "Summer 2 2025" at bounding box center [97, 213] width 172 height 40
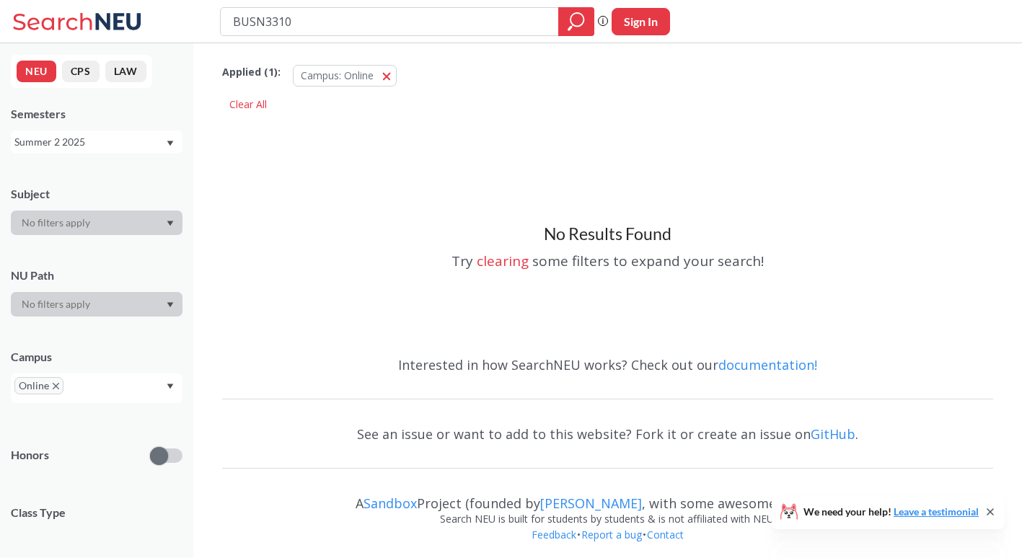
click at [98, 149] on div "Summer 2 2025" at bounding box center [89, 142] width 151 height 16
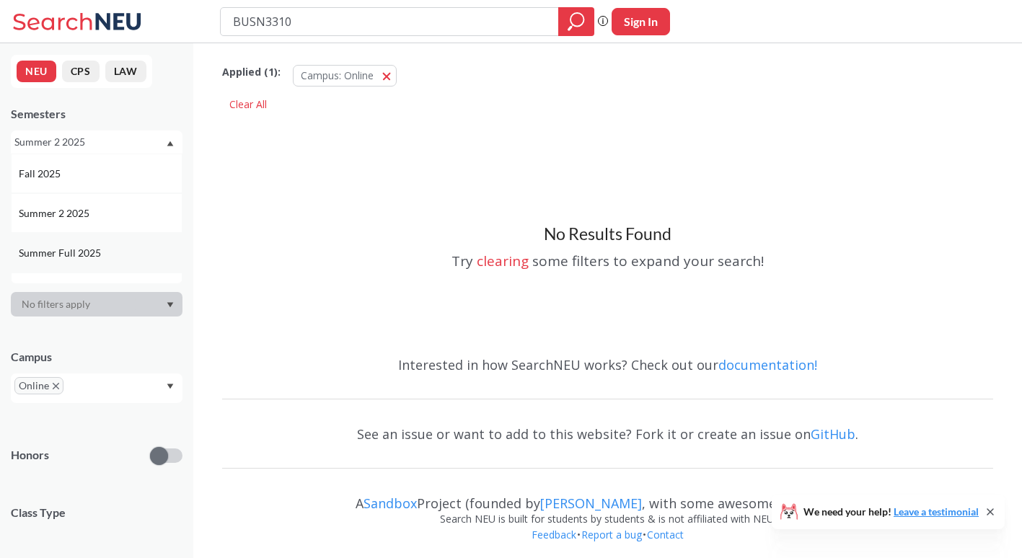
click at [107, 249] on div "Summer Full 2025" at bounding box center [100, 253] width 163 height 16
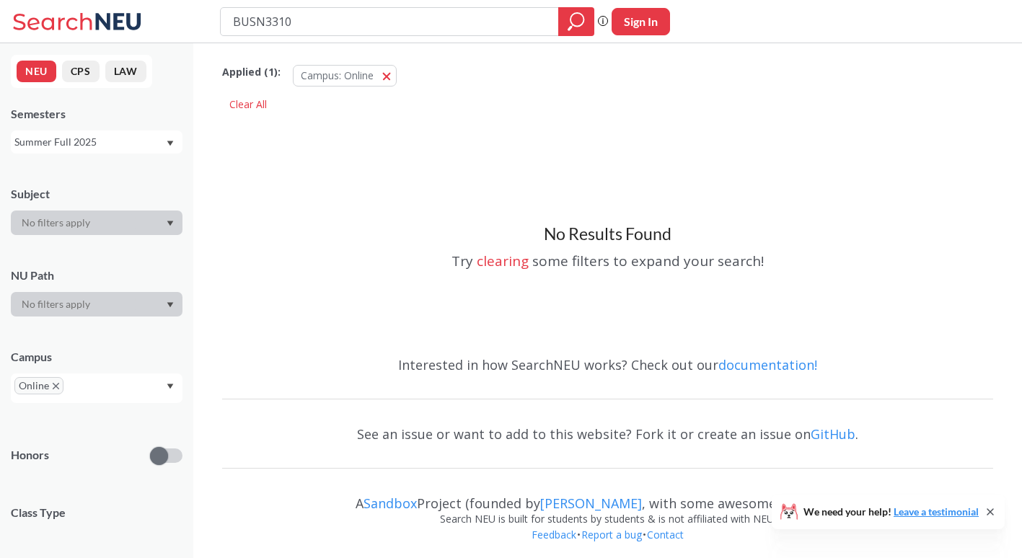
click at [121, 143] on div "Summer Full 2025" at bounding box center [89, 142] width 151 height 16
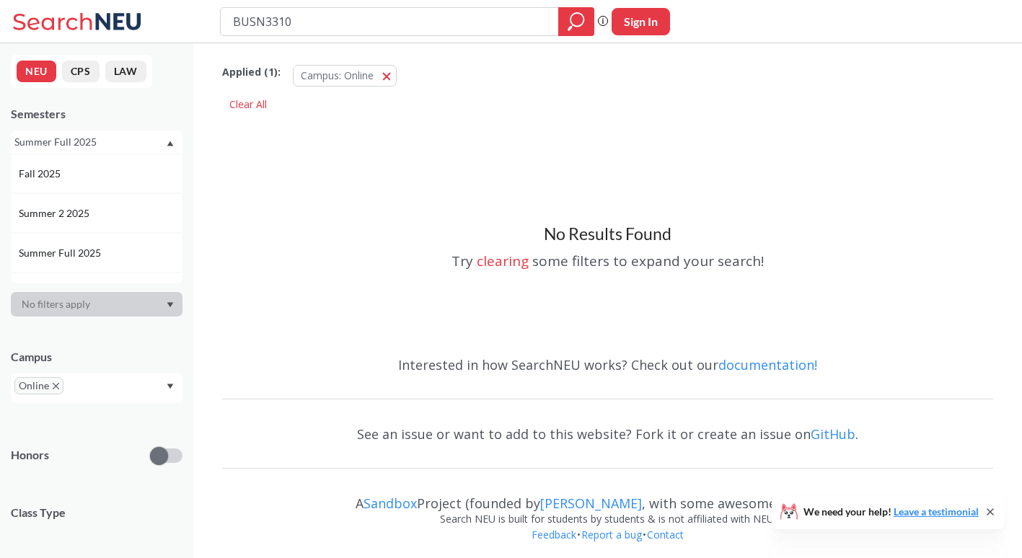
scroll to position [50, 0]
click at [114, 234] on div "Summer 1 2025" at bounding box center [97, 243] width 172 height 40
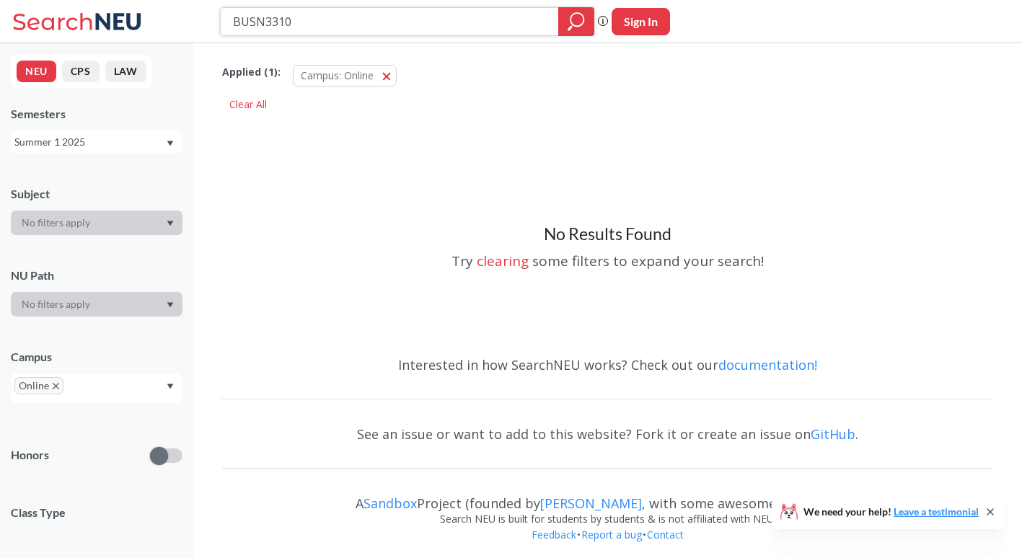
drag, startPoint x: 292, startPoint y: 16, endPoint x: 217, endPoint y: 15, distance: 75.0
click at [217, 15] on div "BUSN3310 Phrase search guarantees the exact search appears in the results. Ex. …" at bounding box center [511, 21] width 1022 height 43
type input "ENTR3220"
drag, startPoint x: 305, startPoint y: 22, endPoint x: 211, endPoint y: 30, distance: 94.1
click at [211, 30] on div "ENTR3220 Phrase search guarantees the exact search appears in the results. Ex. …" at bounding box center [511, 21] width 1022 height 43
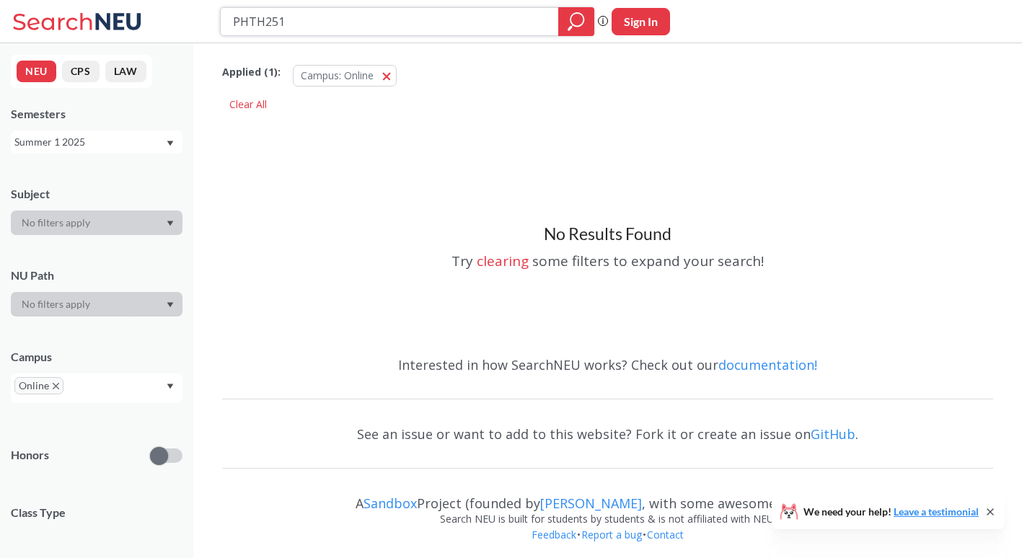
type input "PHTH2515"
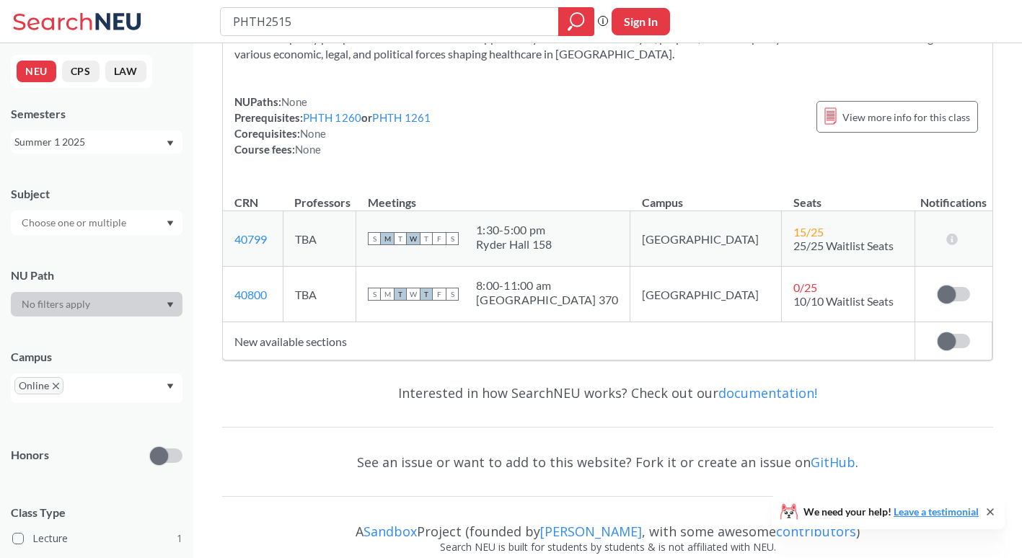
scroll to position [200, 0]
click at [132, 147] on div "Summer 1 2025" at bounding box center [89, 142] width 151 height 16
click at [132, 209] on div "Summer 2 2025" at bounding box center [100, 213] width 163 height 16
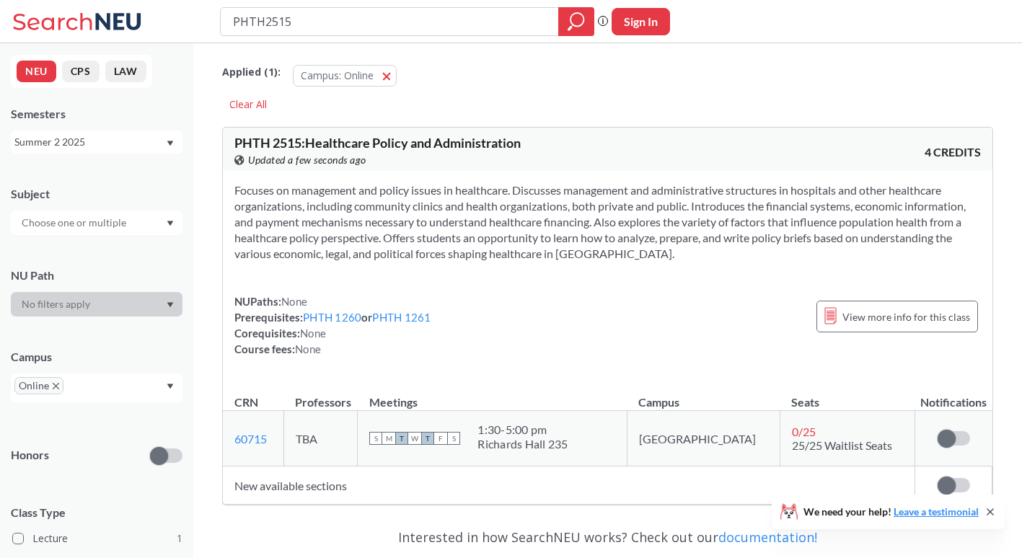
click at [126, 141] on div "Summer 2 2025" at bounding box center [89, 142] width 151 height 16
click at [126, 247] on div "Summer Full 2025" at bounding box center [100, 253] width 163 height 16
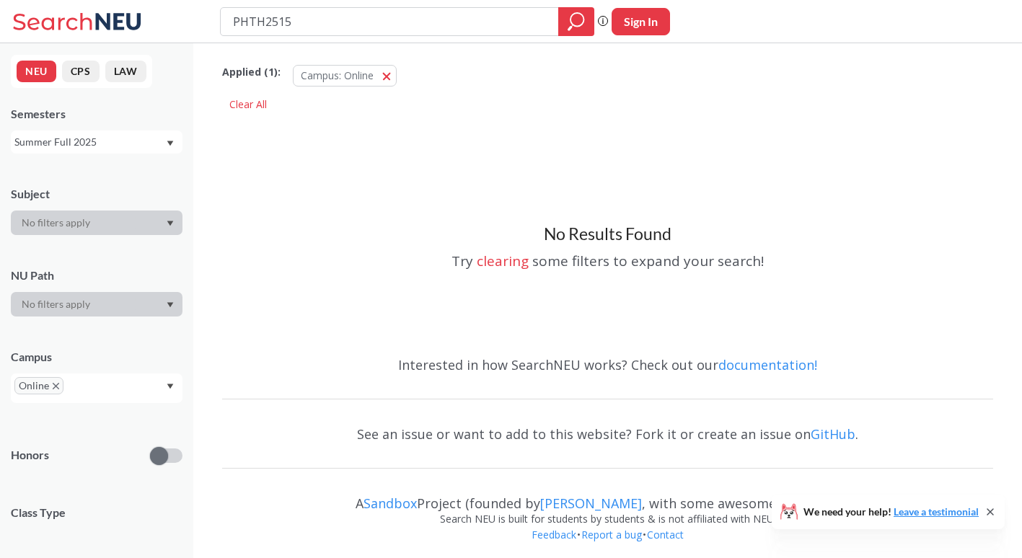
click at [131, 140] on div "Summer Full 2025" at bounding box center [89, 142] width 151 height 16
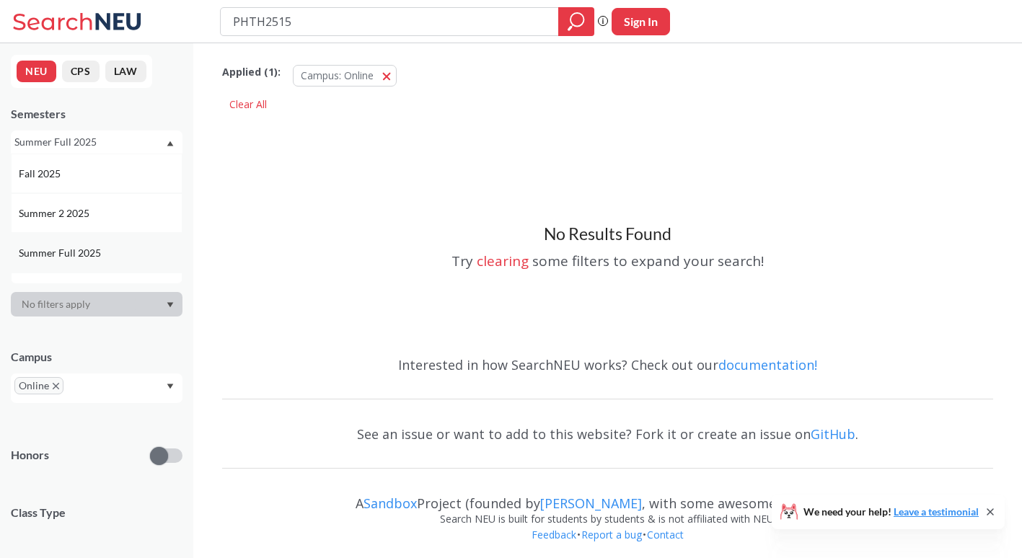
scroll to position [35, 0]
click at [123, 244] on div "Summer 1 2025" at bounding box center [97, 257] width 172 height 40
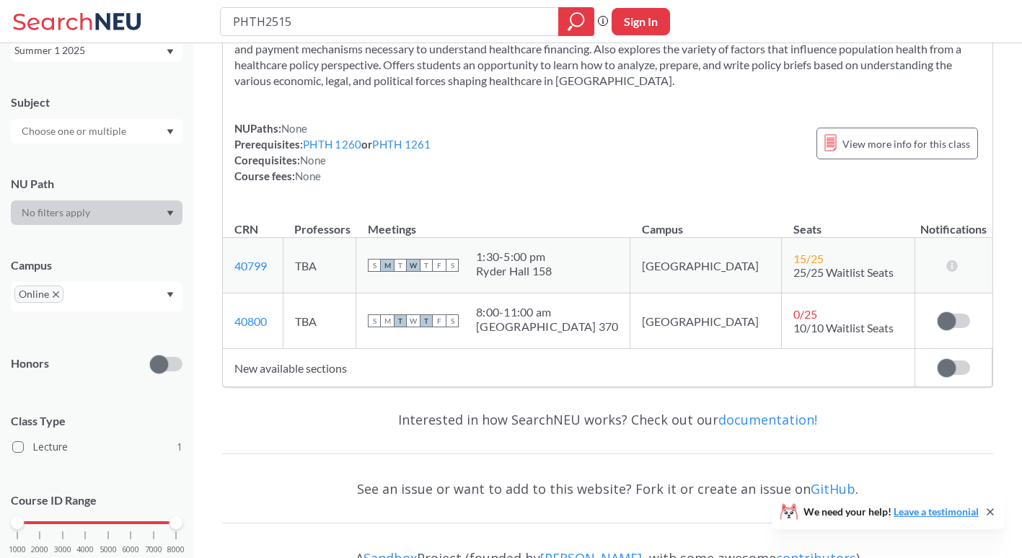
scroll to position [174, 0]
